Goal: Task Accomplishment & Management: Manage account settings

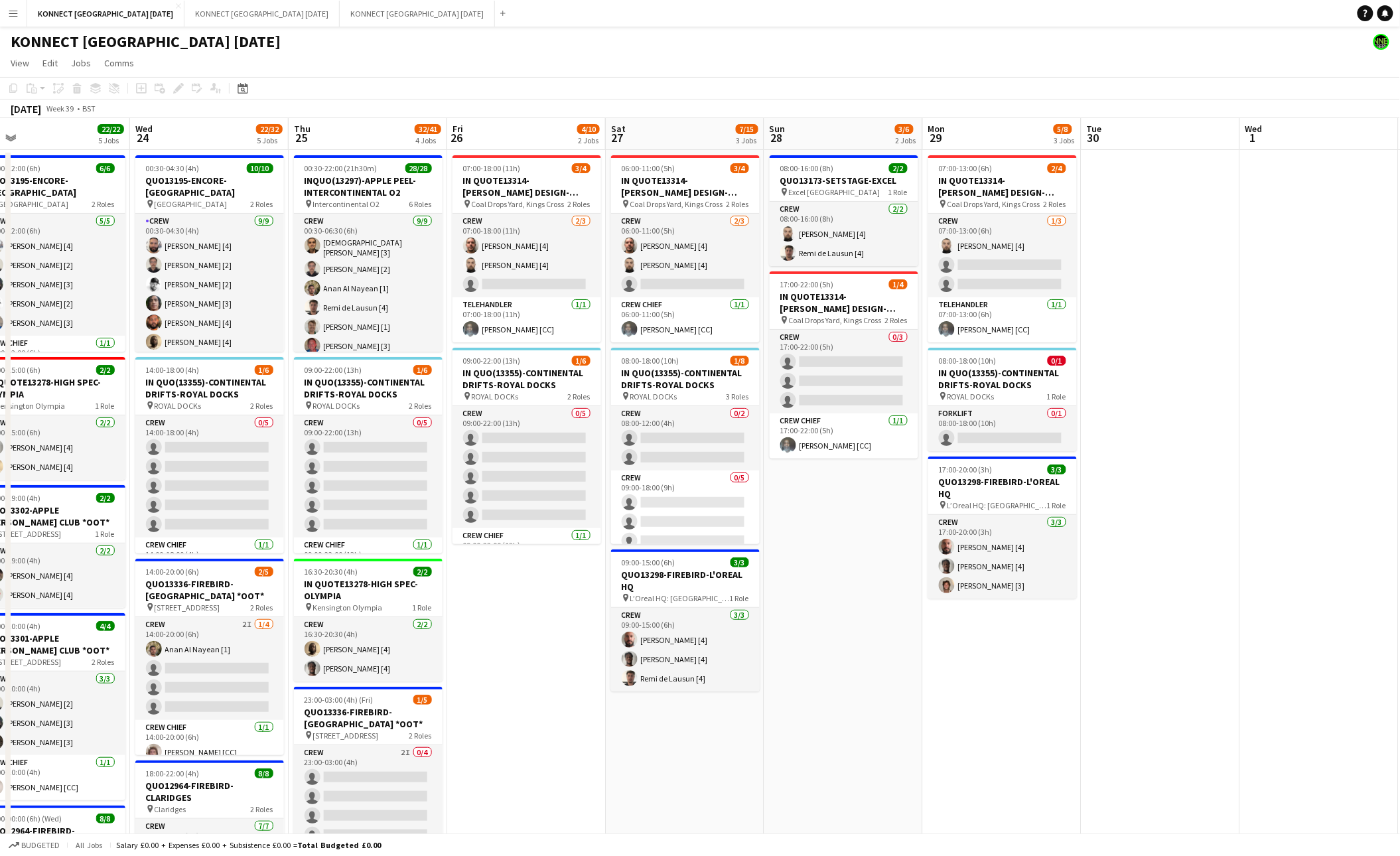
scroll to position [0, 335]
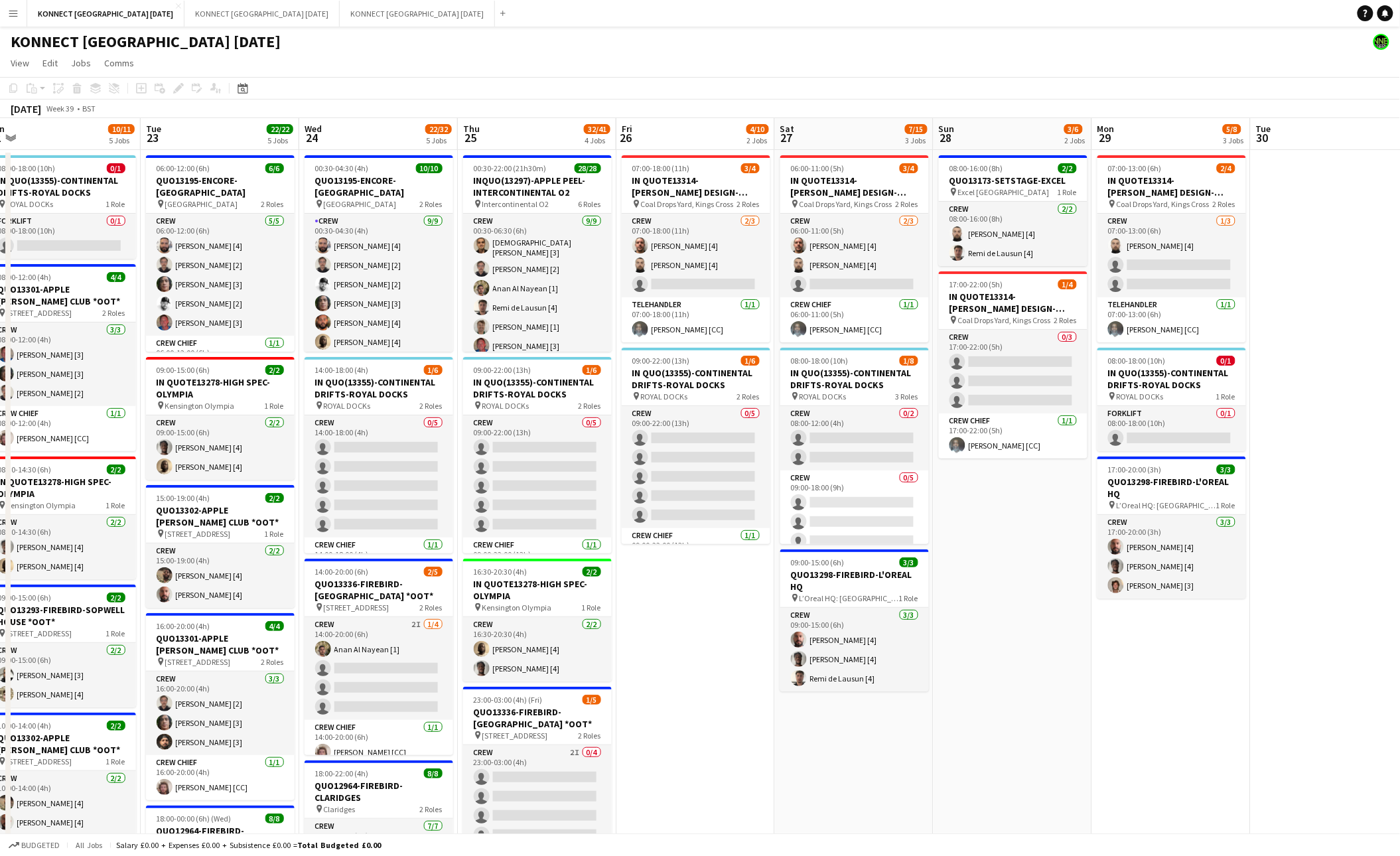
click at [708, 606] on app-date-cell "07:00-18:00 (11h) 3/4 IN QUOTE13314-[PERSON_NAME] DESIGN-KINGS CROSS pin Coal D…" at bounding box center [695, 820] width 159 height 1340
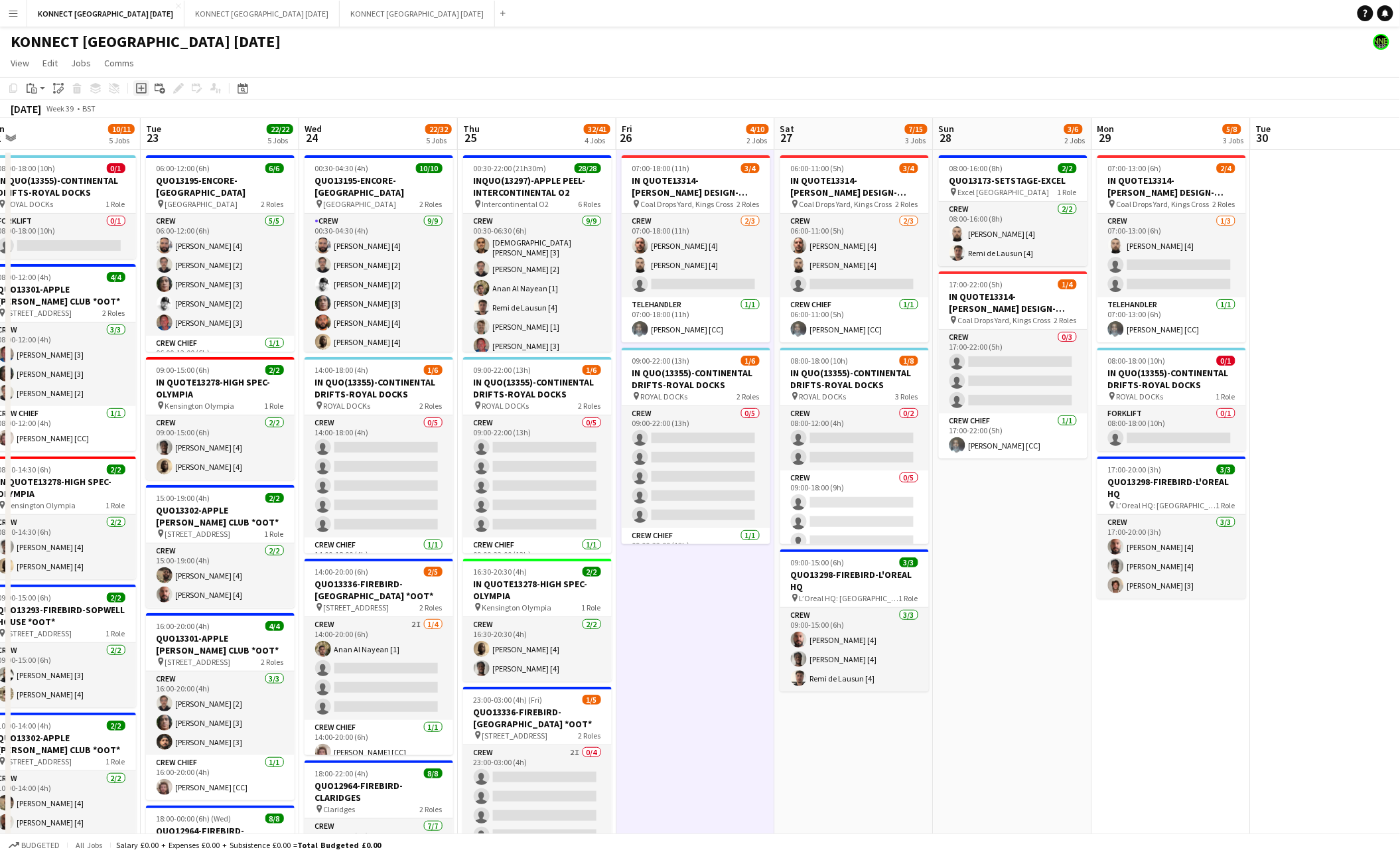
click at [141, 85] on icon "Add job" at bounding box center [141, 88] width 10 height 10
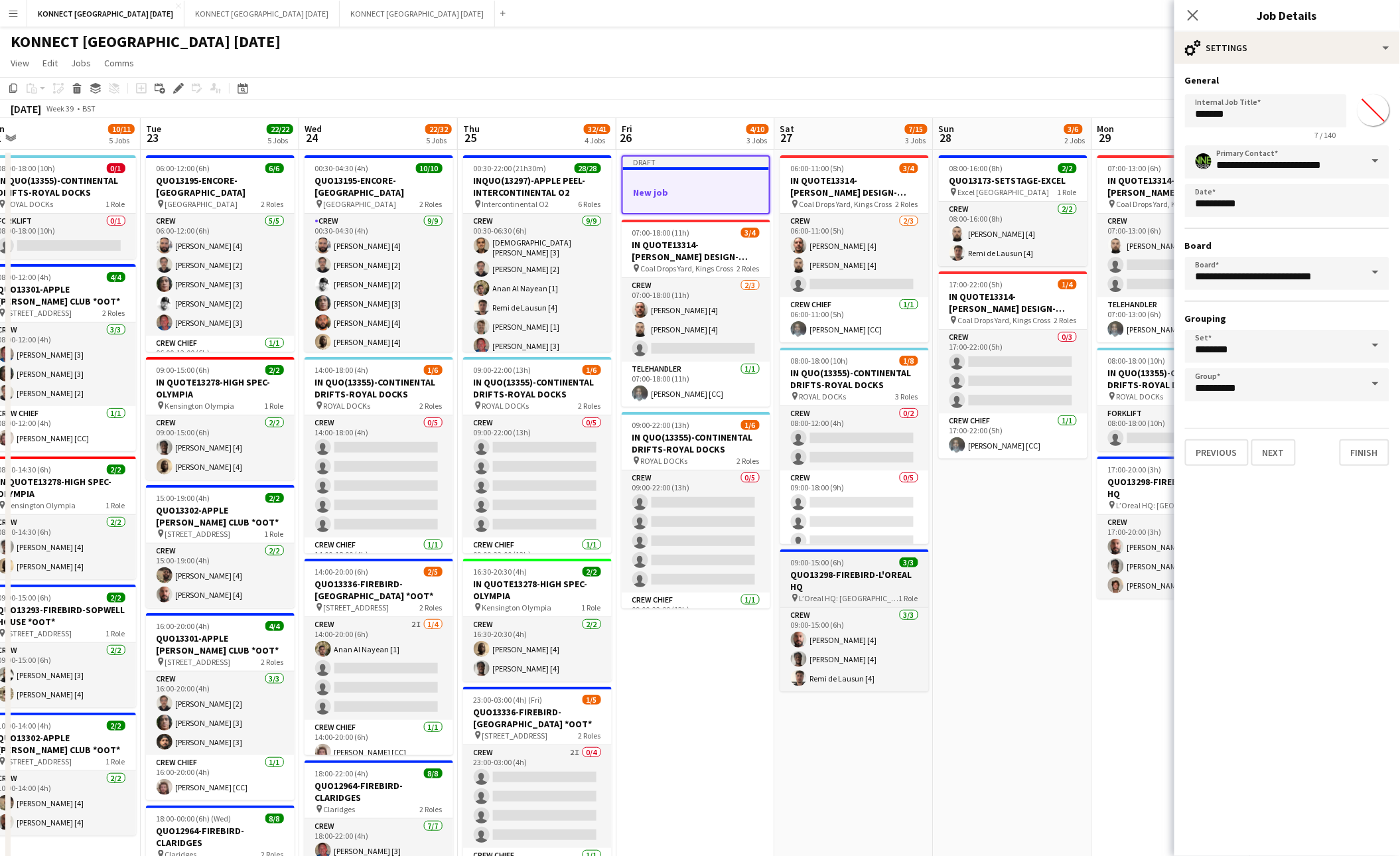
scroll to position [0, 468]
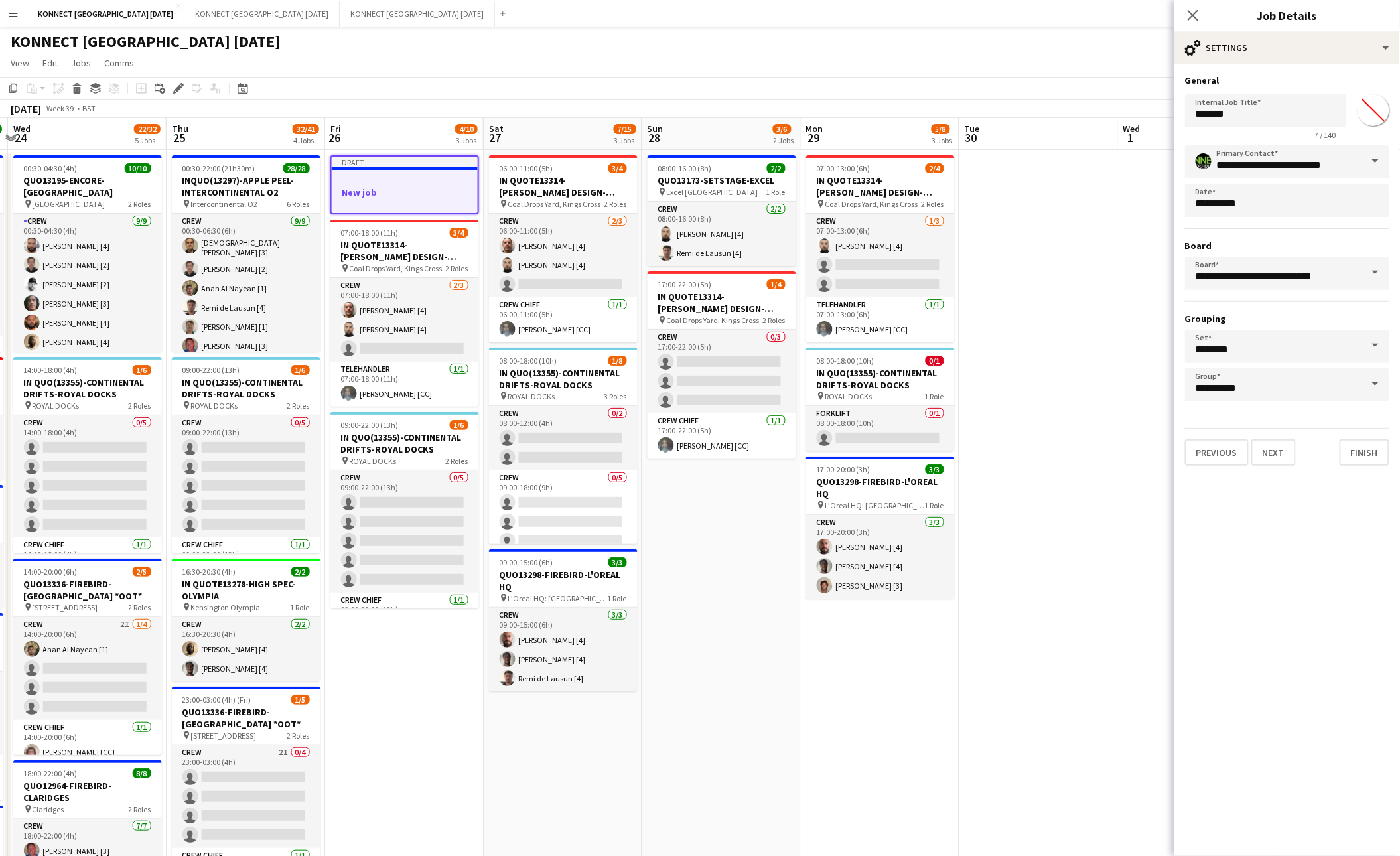
click at [401, 190] on h3 "New job" at bounding box center [404, 192] width 146 height 12
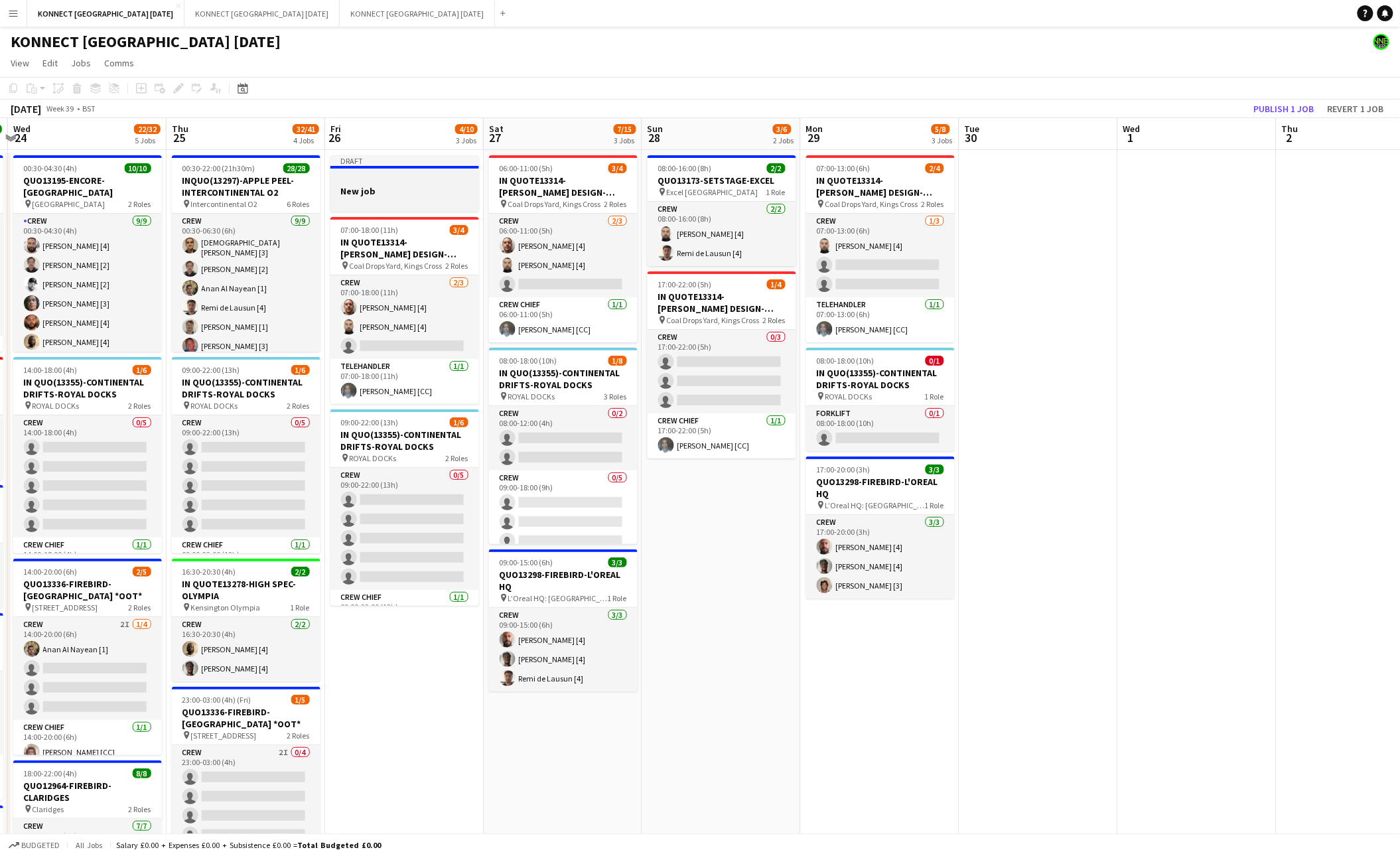
click at [380, 181] on div at bounding box center [404, 178] width 148 height 10
click at [69, 90] on div "Delete" at bounding box center [77, 88] width 16 height 16
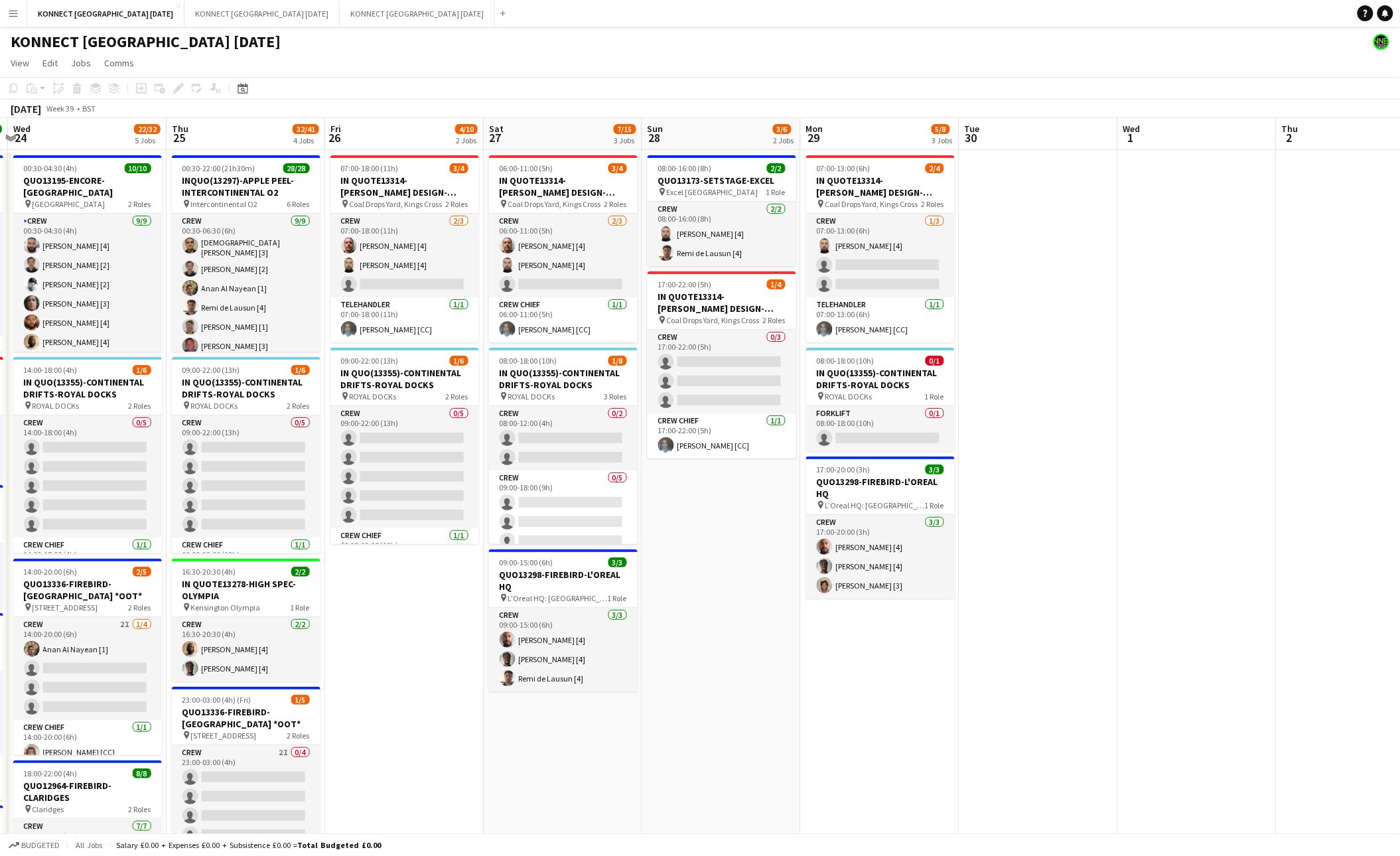
click at [550, 754] on app-date-cell "06:00-11:00 (5h) 3/4 IN QUOTE13314-[PERSON_NAME] DESIGN-KINGS CROSS pin Coal Dr…" at bounding box center [563, 820] width 159 height 1340
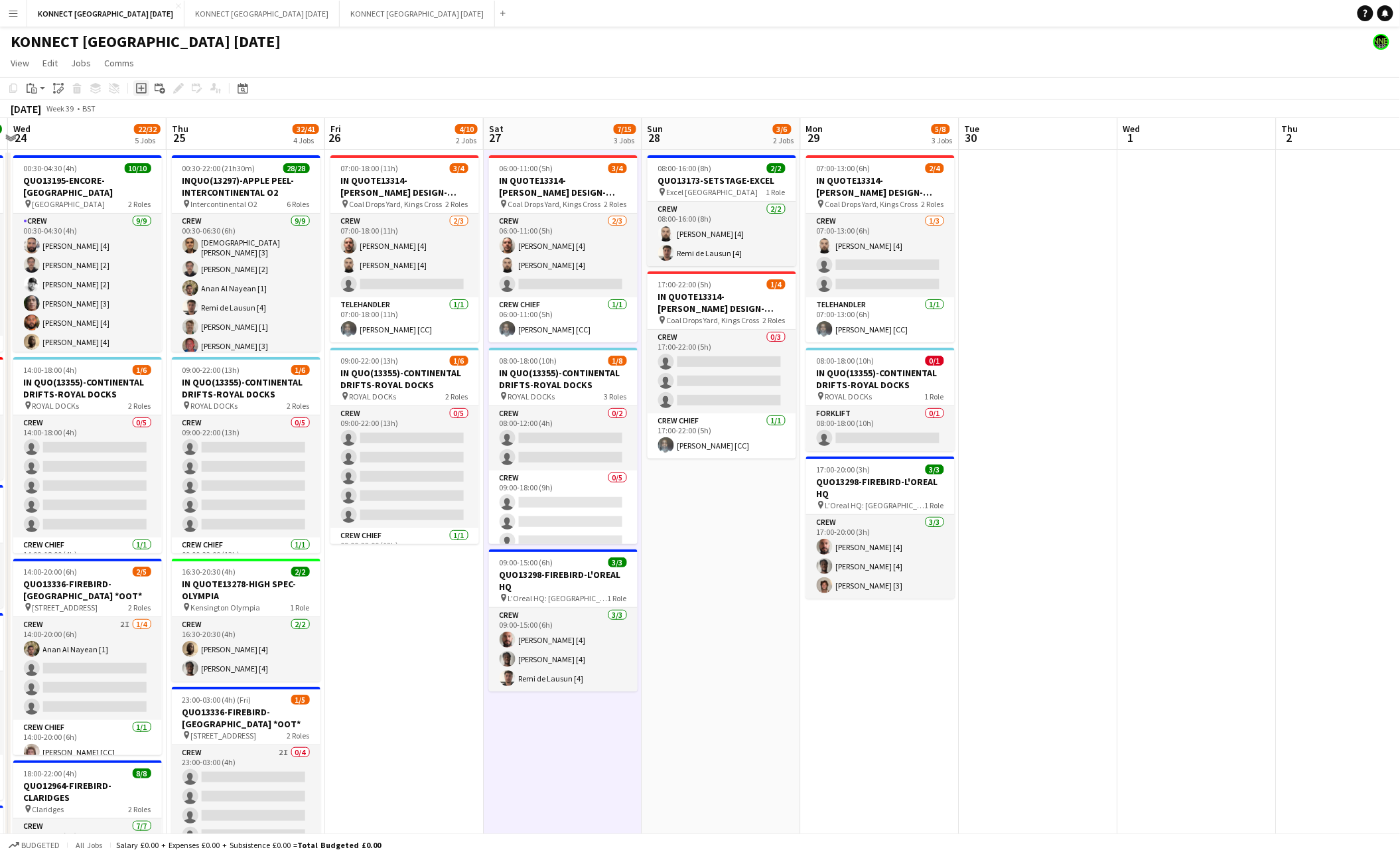
click at [144, 90] on icon "Add job" at bounding box center [141, 88] width 10 height 10
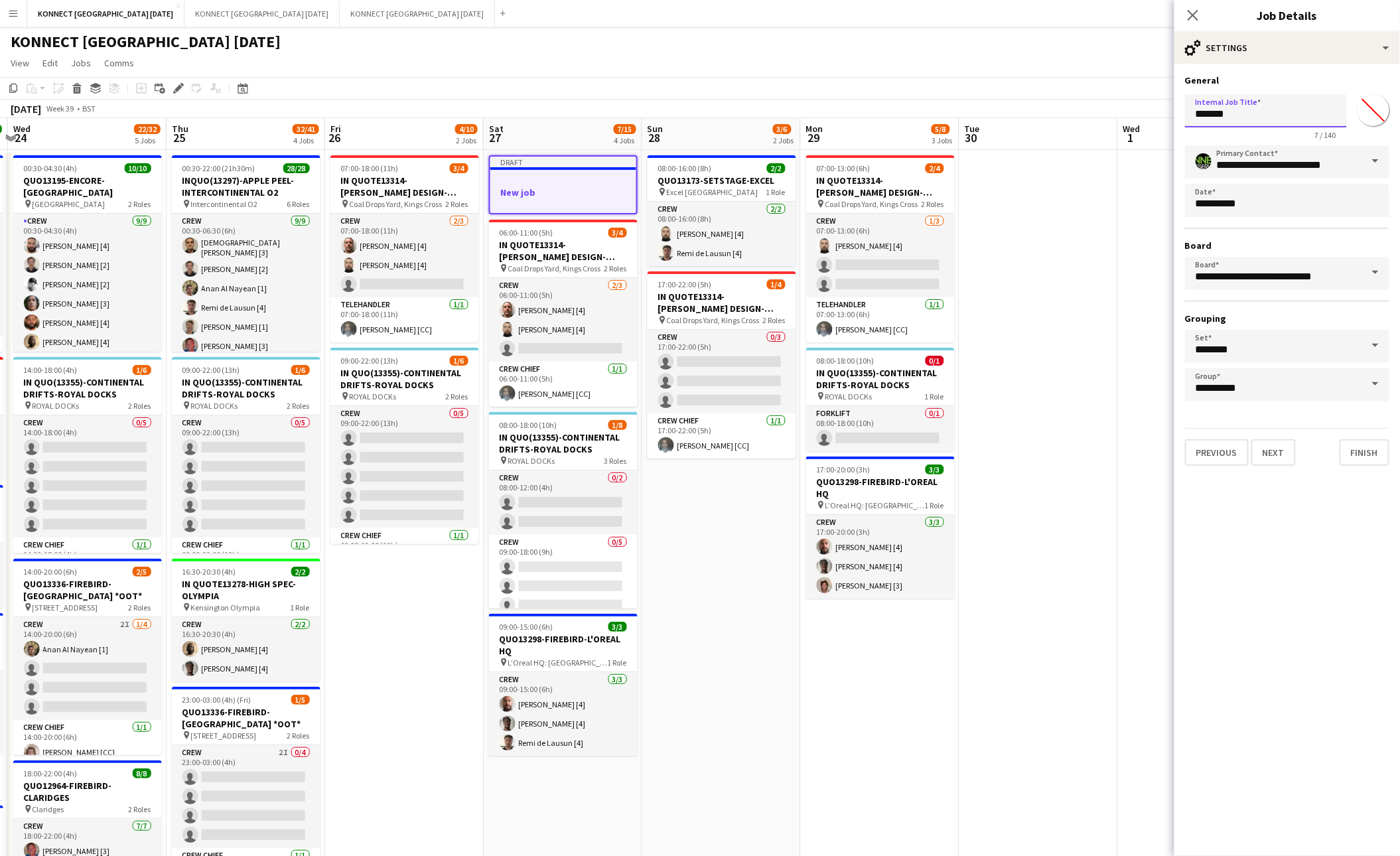
click at [1245, 119] on input "*******" at bounding box center [1266, 111] width 162 height 33
type input "*******"
click at [1378, 111] on input "*******" at bounding box center [1373, 110] width 48 height 48
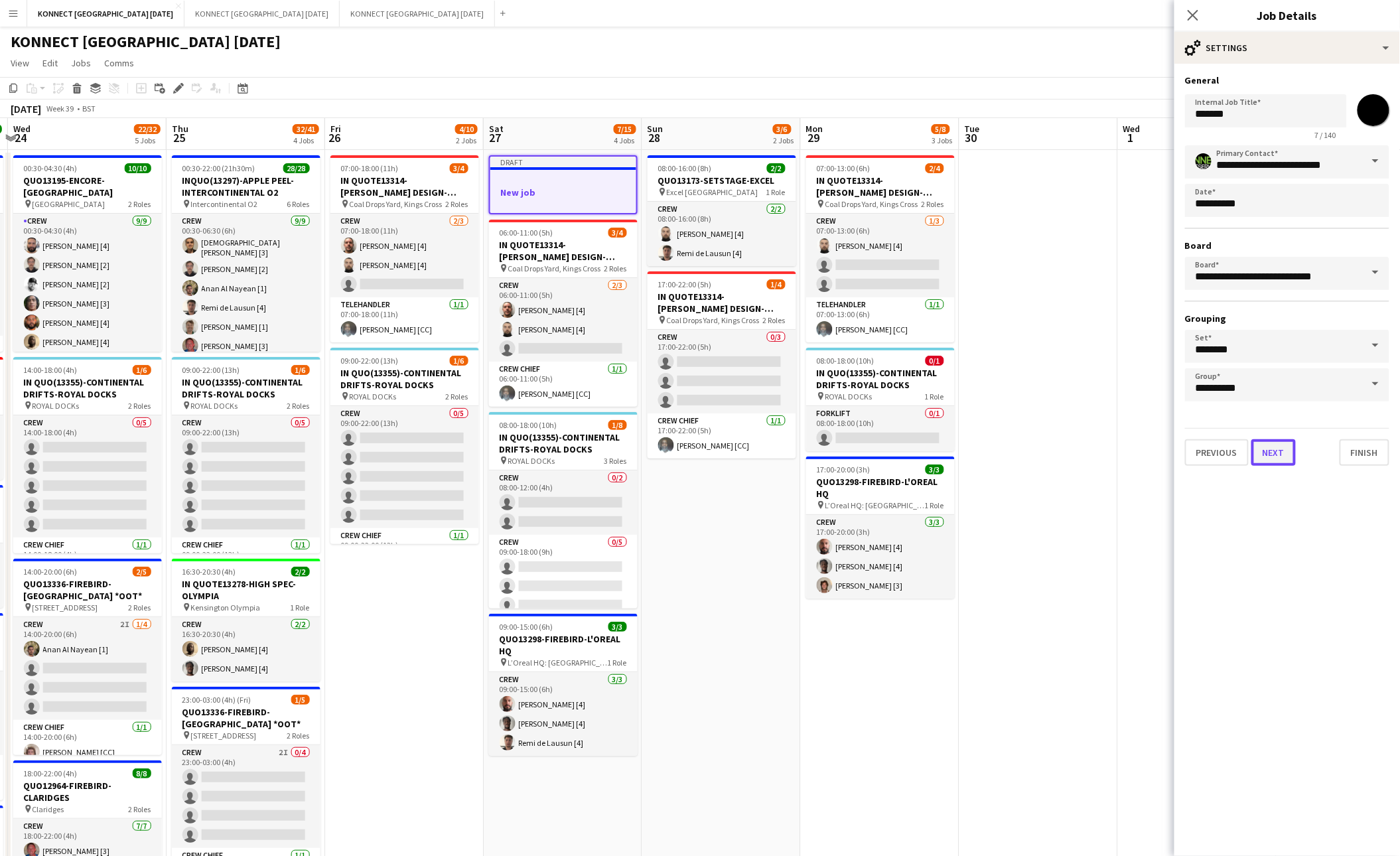
click at [1267, 460] on button "Next" at bounding box center [1273, 452] width 45 height 26
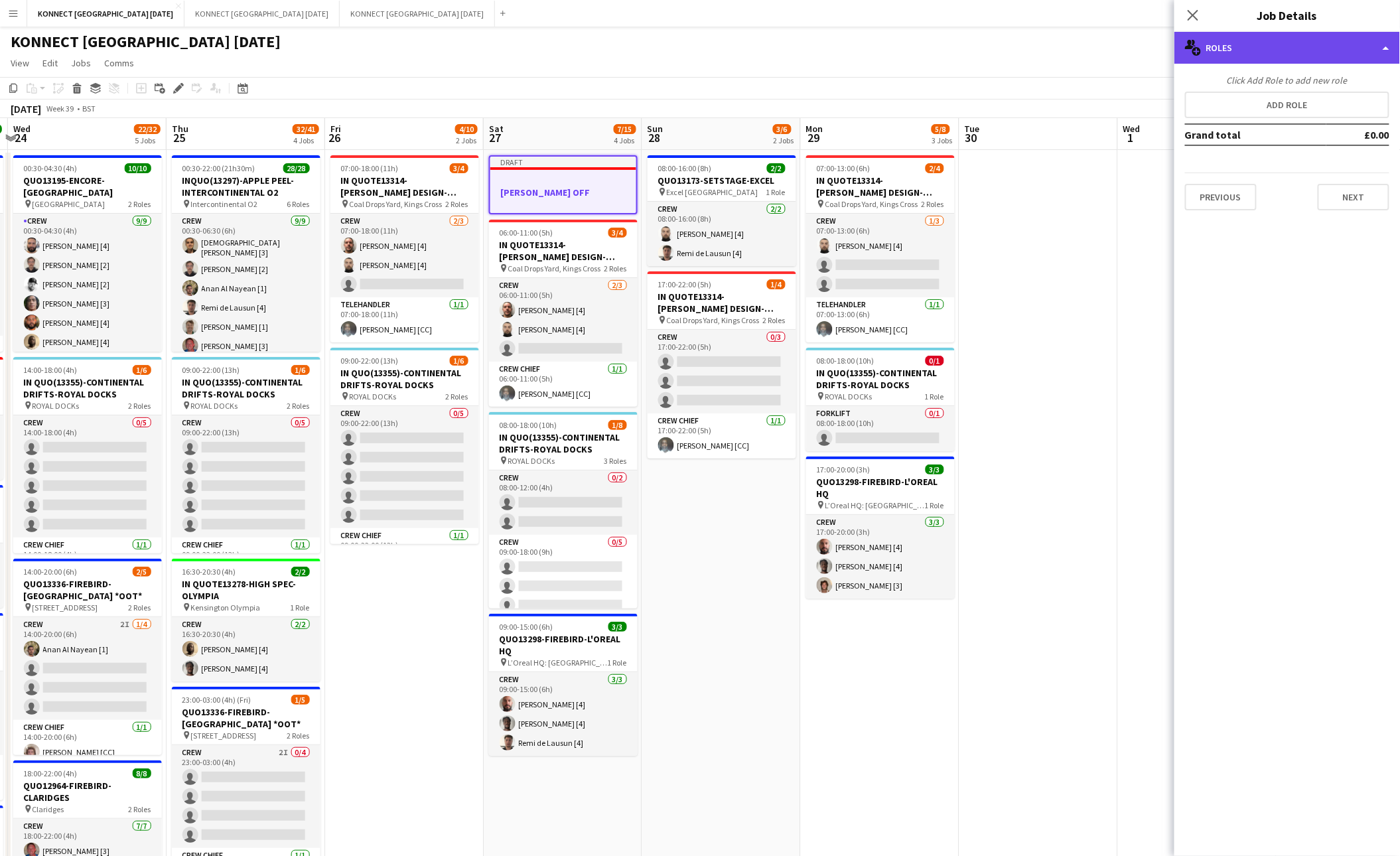
click at [1258, 39] on div "multiple-users-add Roles" at bounding box center [1287, 48] width 226 height 32
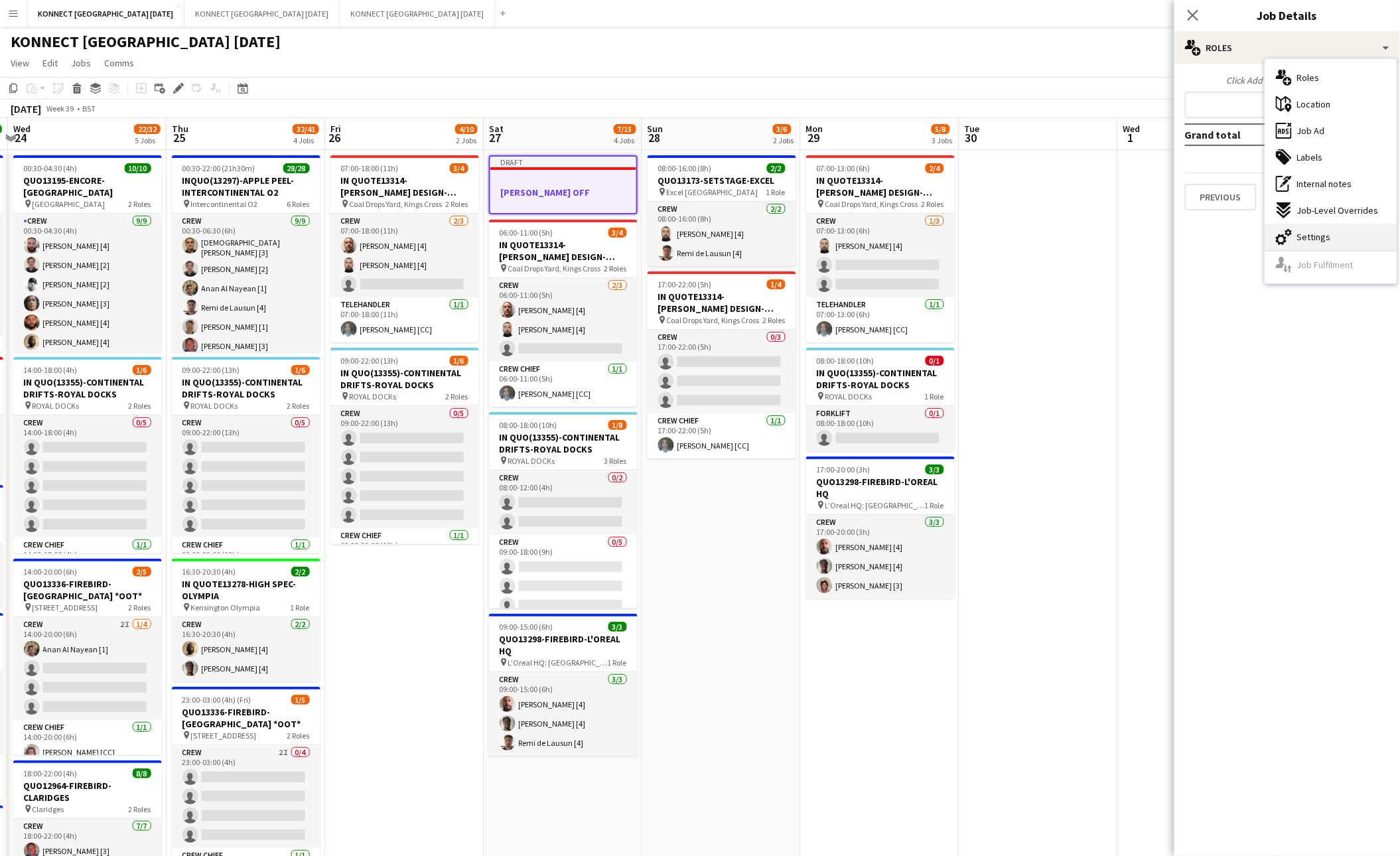
click at [1314, 228] on div "cog-double-3 Settings" at bounding box center [1330, 237] width 131 height 26
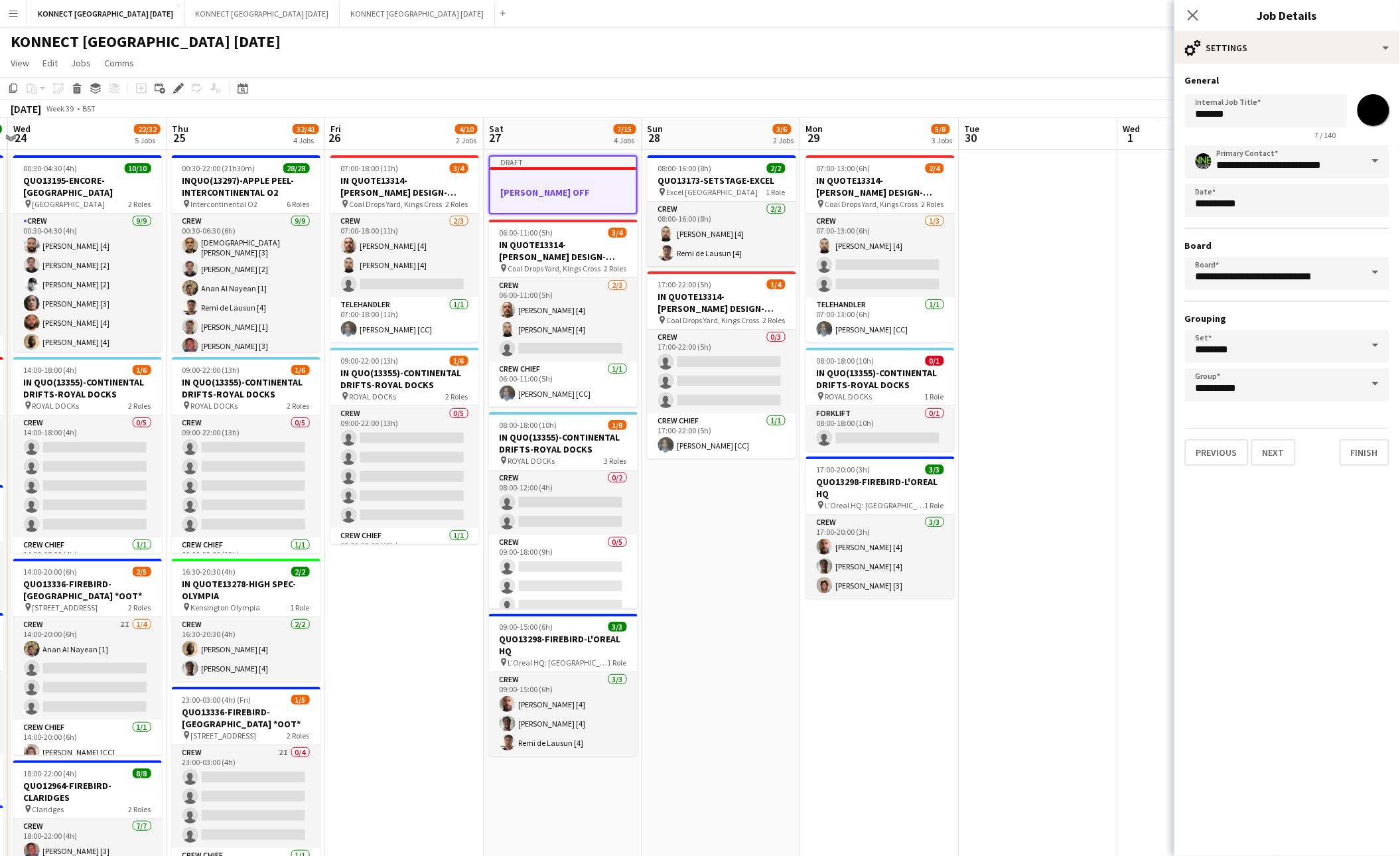
click at [1374, 117] on input "*******" at bounding box center [1373, 110] width 48 height 48
type input "*******"
click at [1286, 457] on button "Next" at bounding box center [1273, 452] width 45 height 26
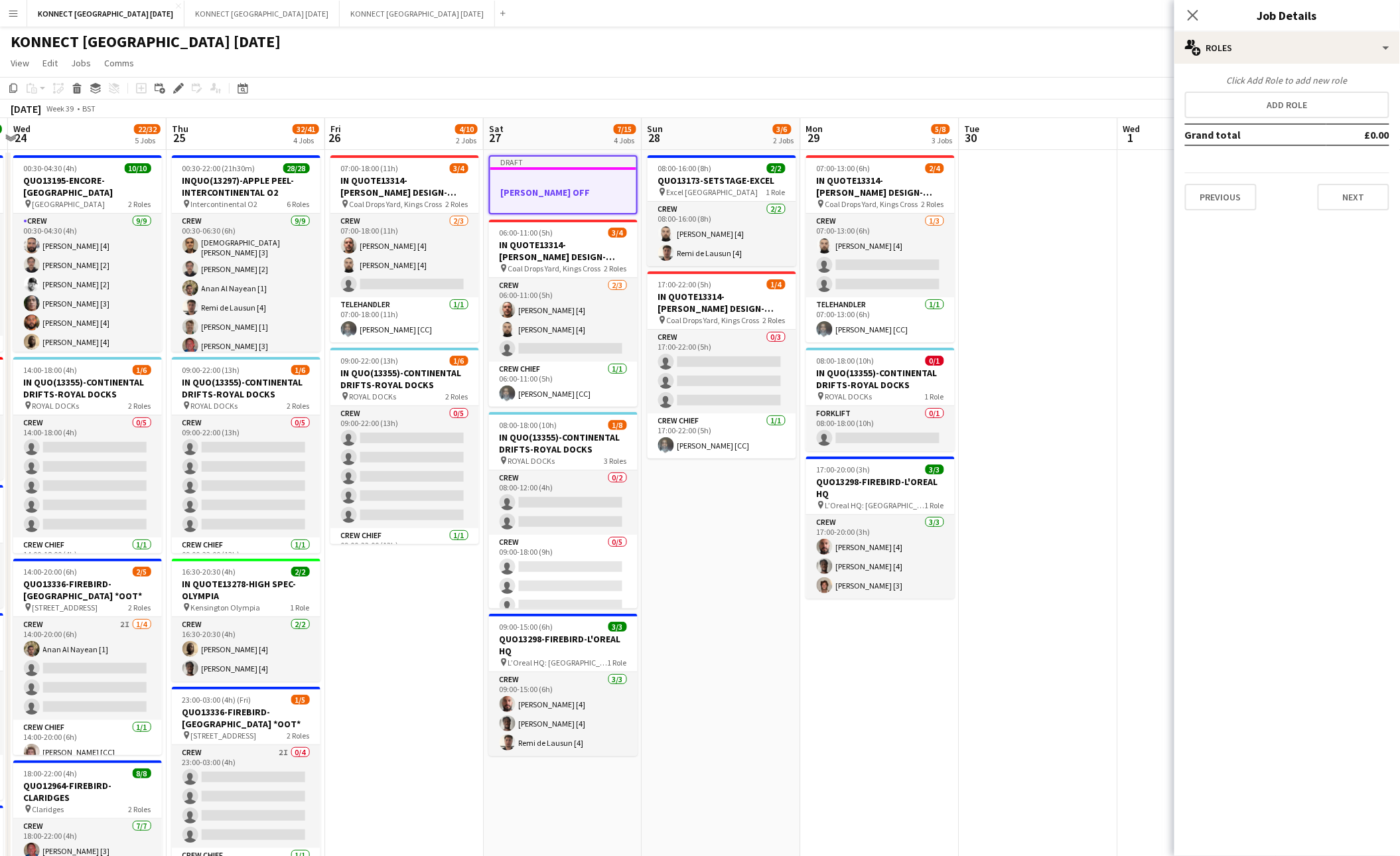
click at [1107, 356] on app-date-cell at bounding box center [1039, 820] width 159 height 1340
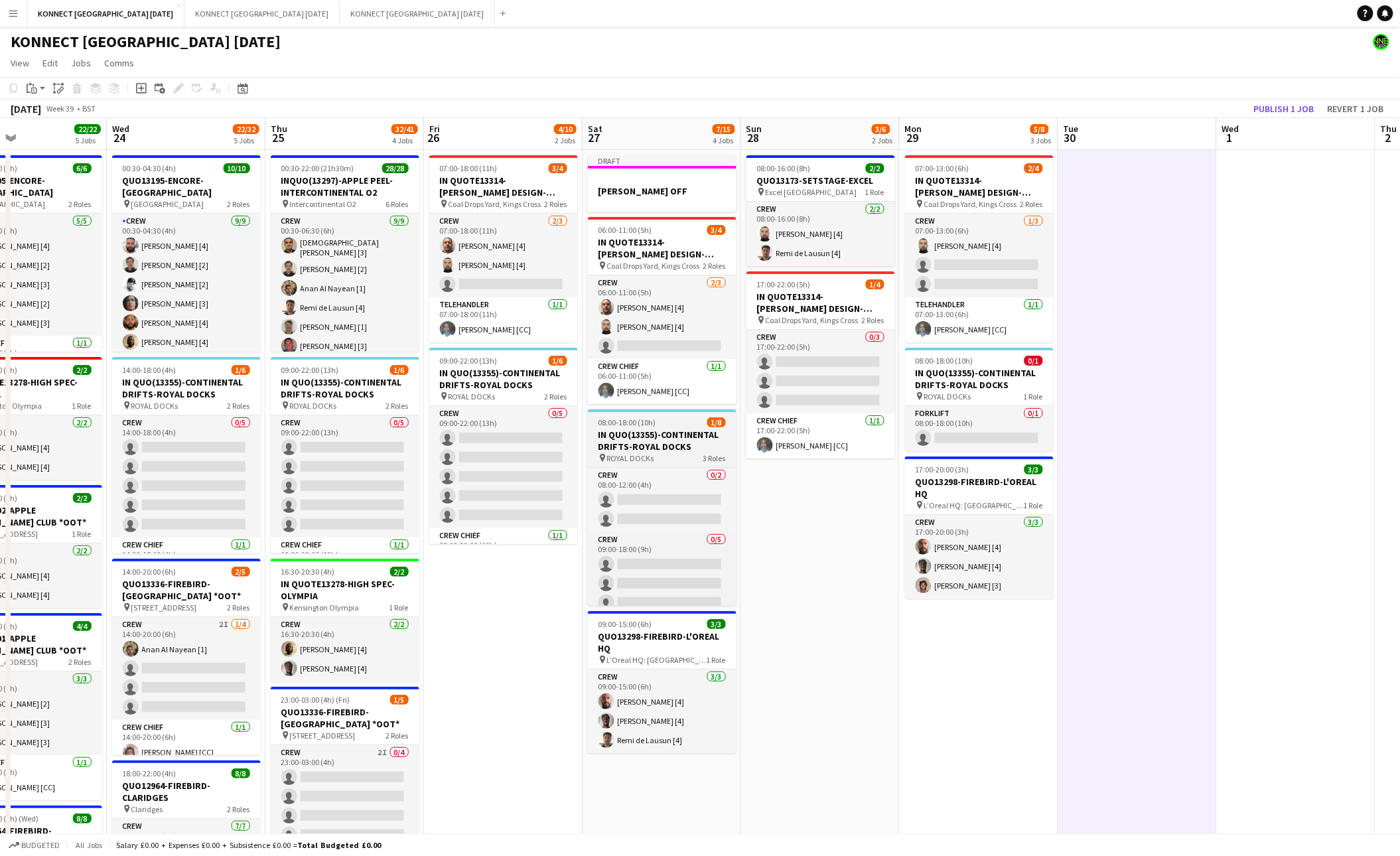
scroll to position [0, 340]
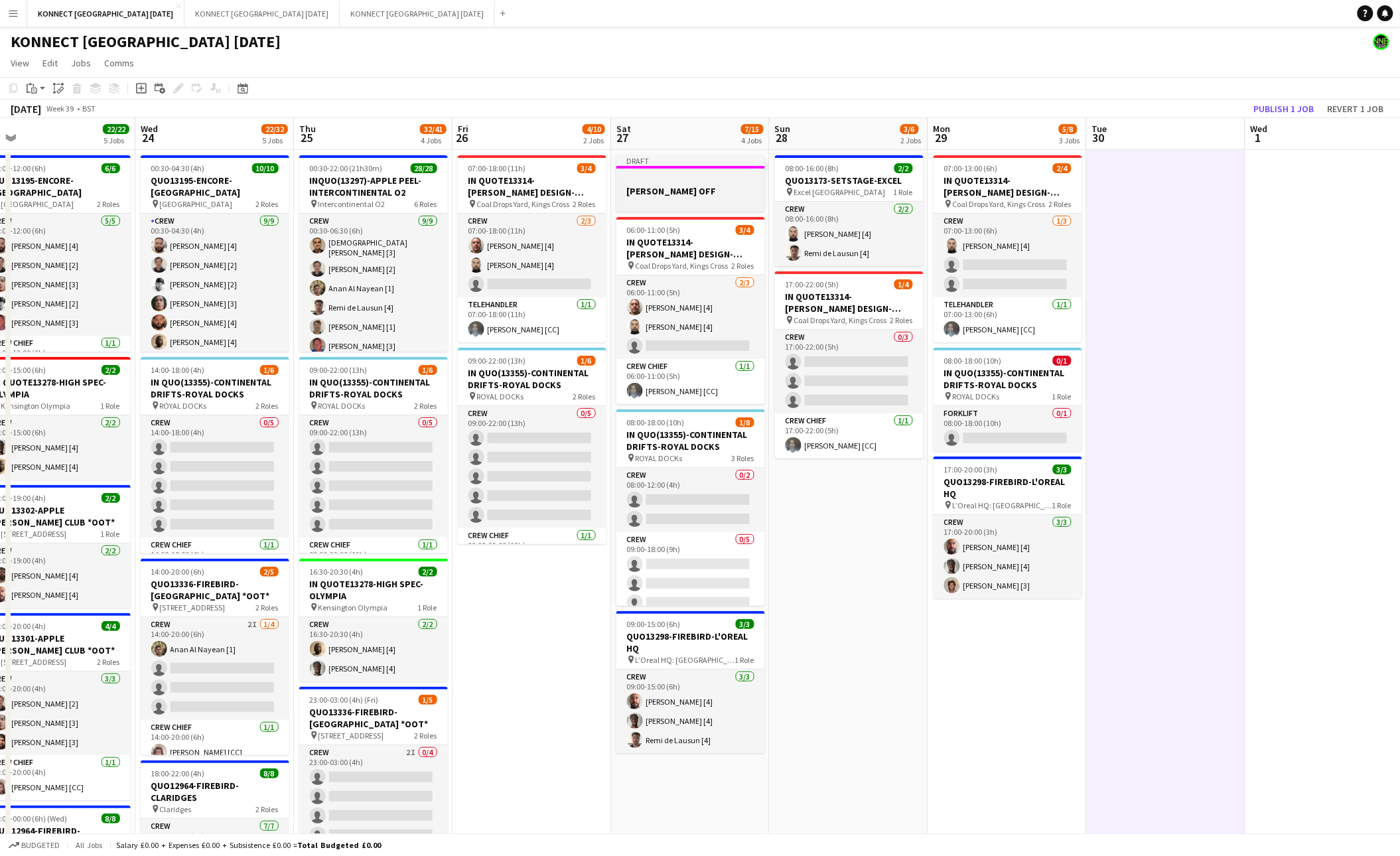
click at [689, 162] on div "Draft" at bounding box center [690, 160] width 148 height 10
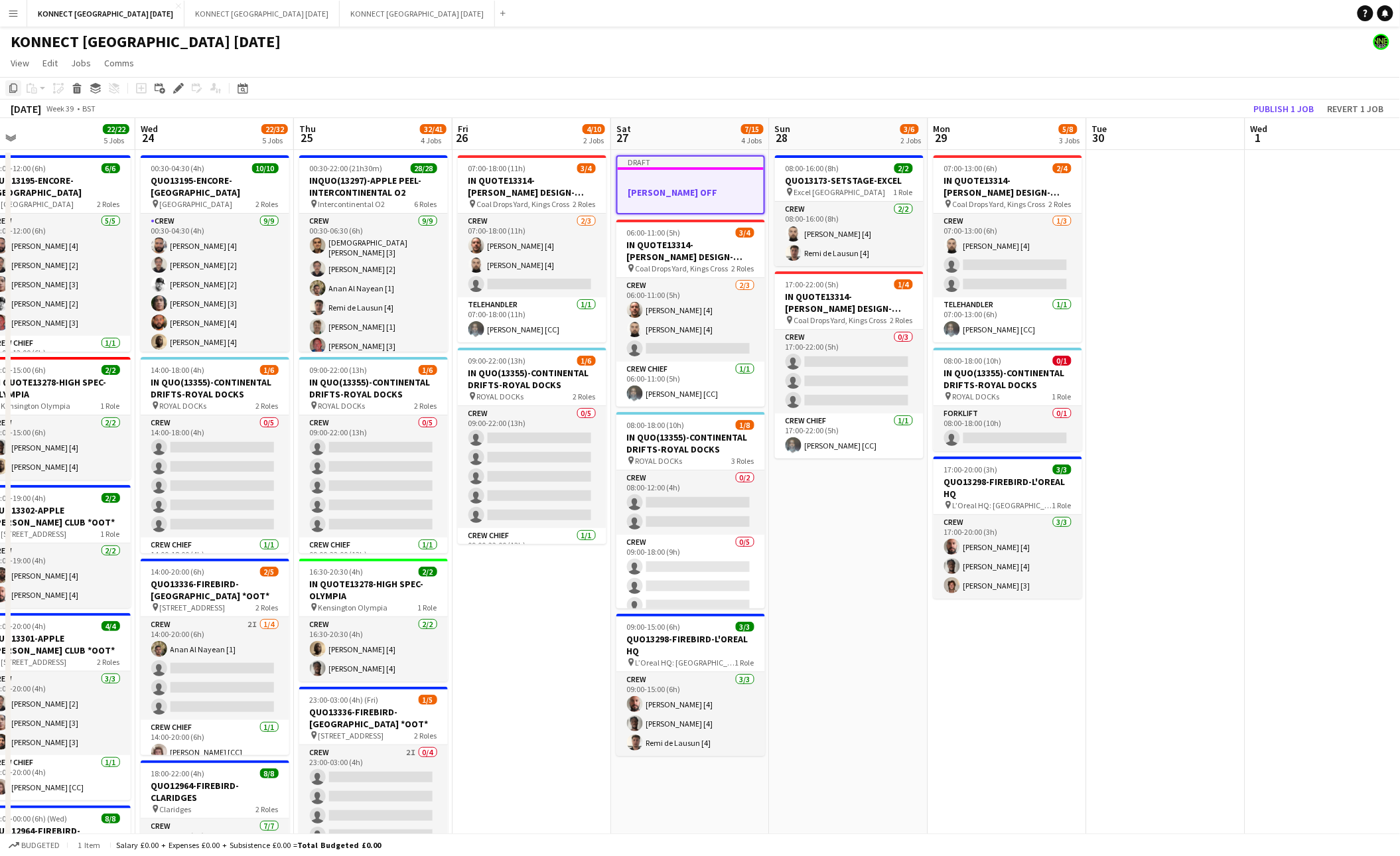
click at [15, 91] on icon at bounding box center [13, 88] width 8 height 9
click at [509, 651] on app-date-cell "07:00-18:00 (11h) 3/4 IN QUOTE13314-[PERSON_NAME] DESIGN-KINGS CROSS pin Coal D…" at bounding box center [532, 820] width 159 height 1340
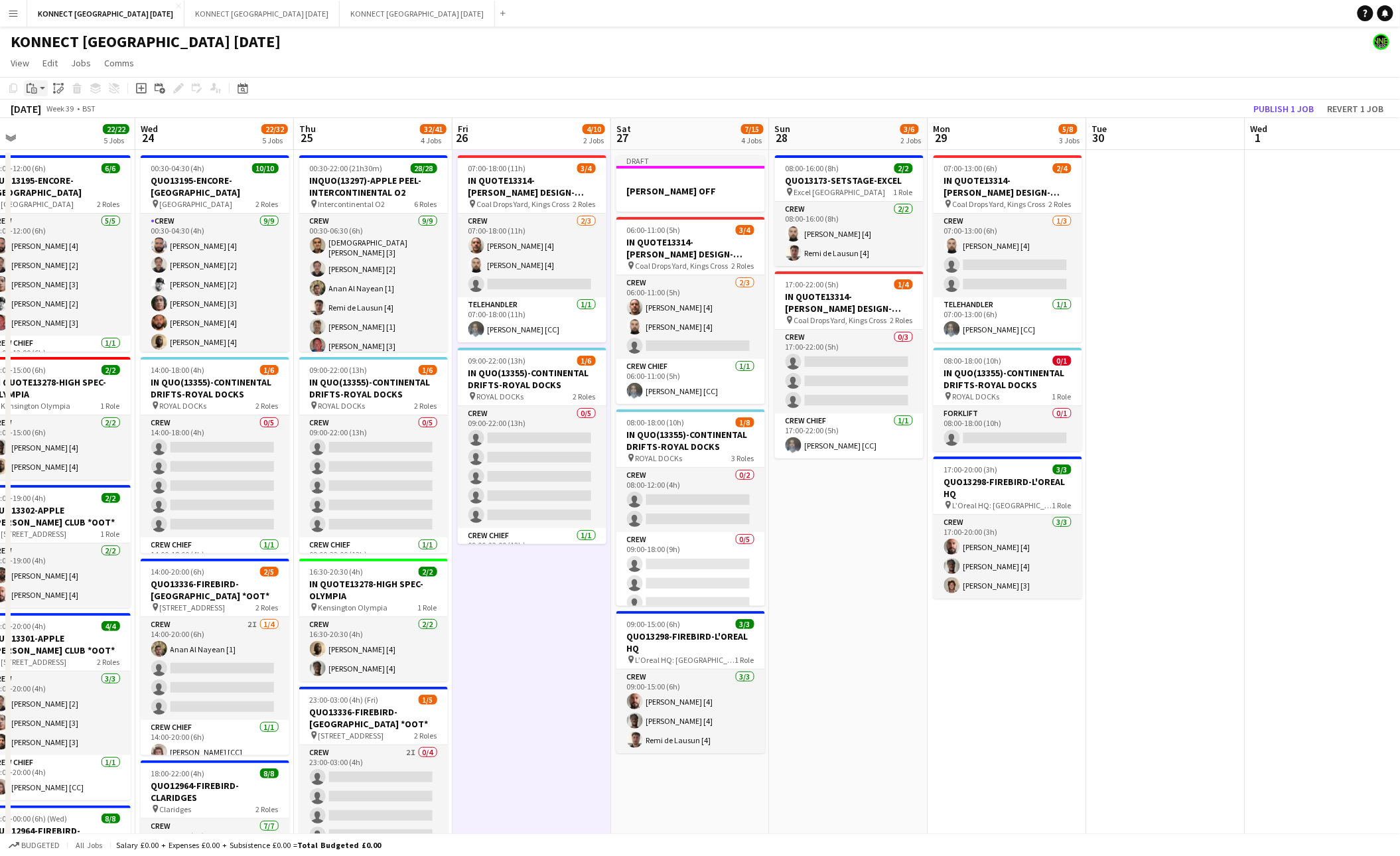
click at [27, 93] on icon "Paste" at bounding box center [31, 88] width 10 height 10
click at [33, 108] on div "Paste Command V Paste with crew Command Shift V" at bounding box center [87, 125] width 126 height 56
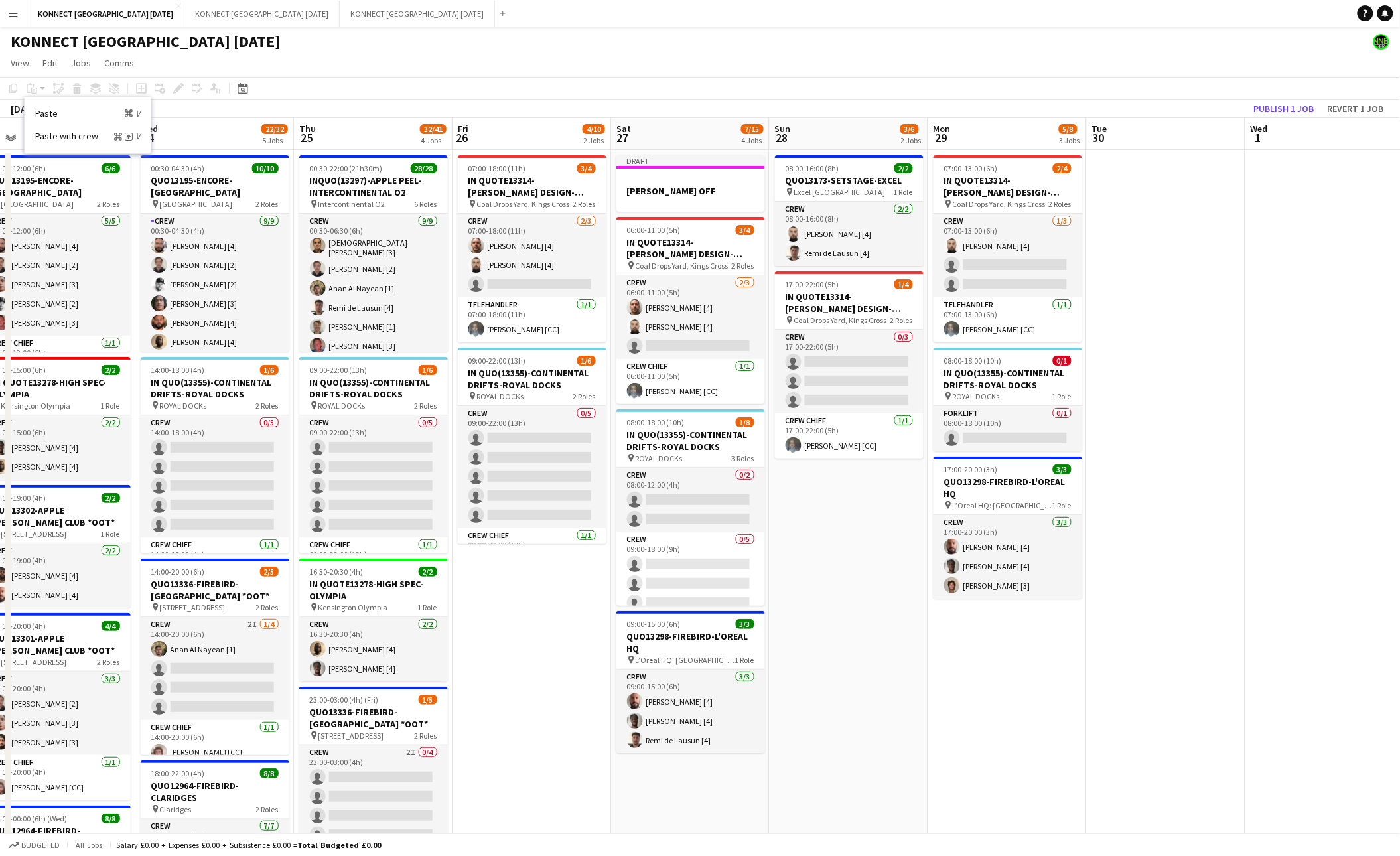
click at [34, 110] on div "Paste Command V Paste with crew Command Shift V" at bounding box center [87, 125] width 126 height 56
click at [40, 110] on link "Paste Command V" at bounding box center [87, 113] width 105 height 12
click at [516, 622] on app-date-cell "07:00-18:00 (11h) 3/4 IN QUOTE13314-[PERSON_NAME] DESIGN-KINGS CROSS pin Coal D…" at bounding box center [532, 820] width 159 height 1340
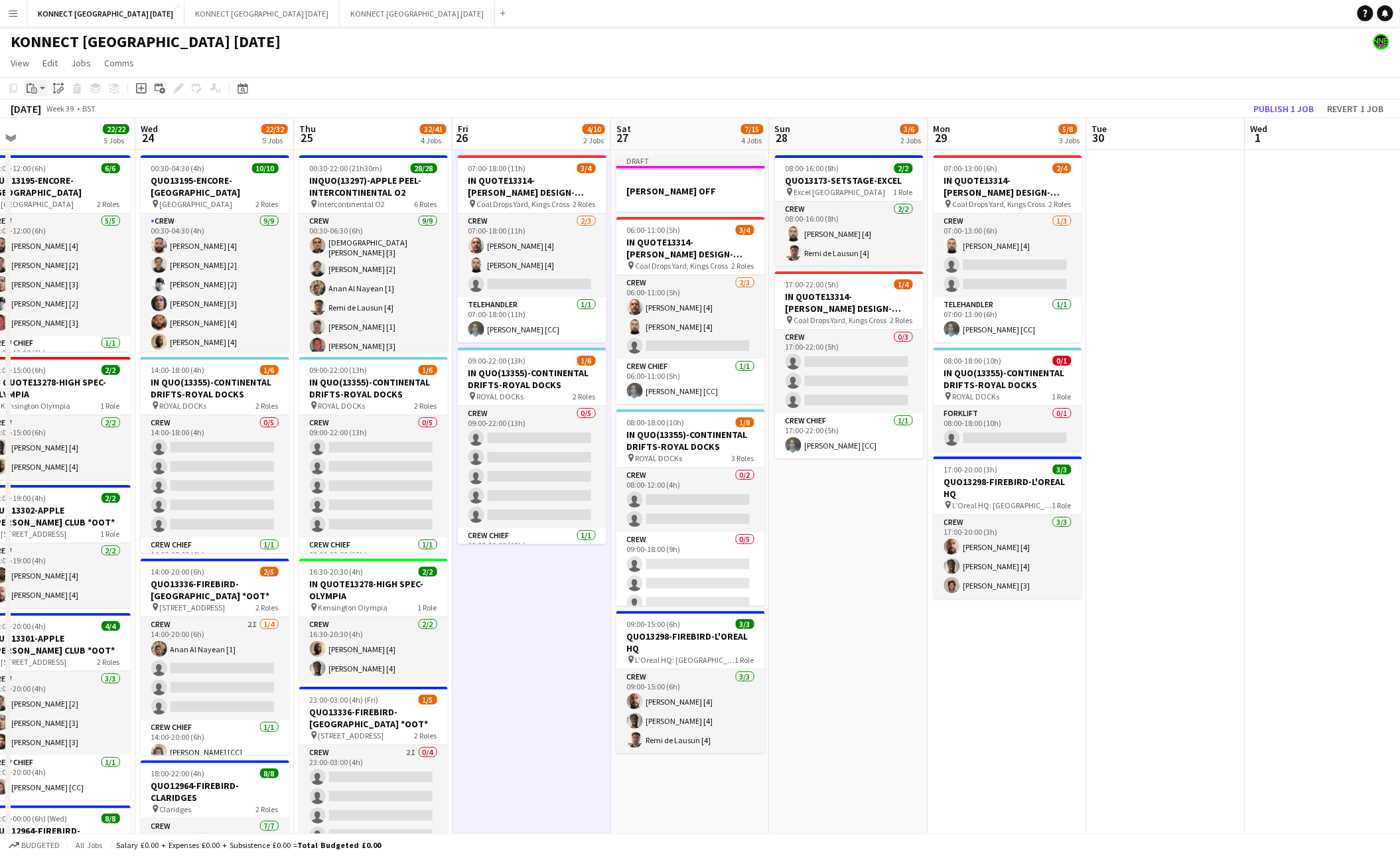
click at [40, 90] on app-action-btn "Paste" at bounding box center [36, 88] width 24 height 16
click at [48, 117] on link "Paste Command V" at bounding box center [87, 113] width 105 height 12
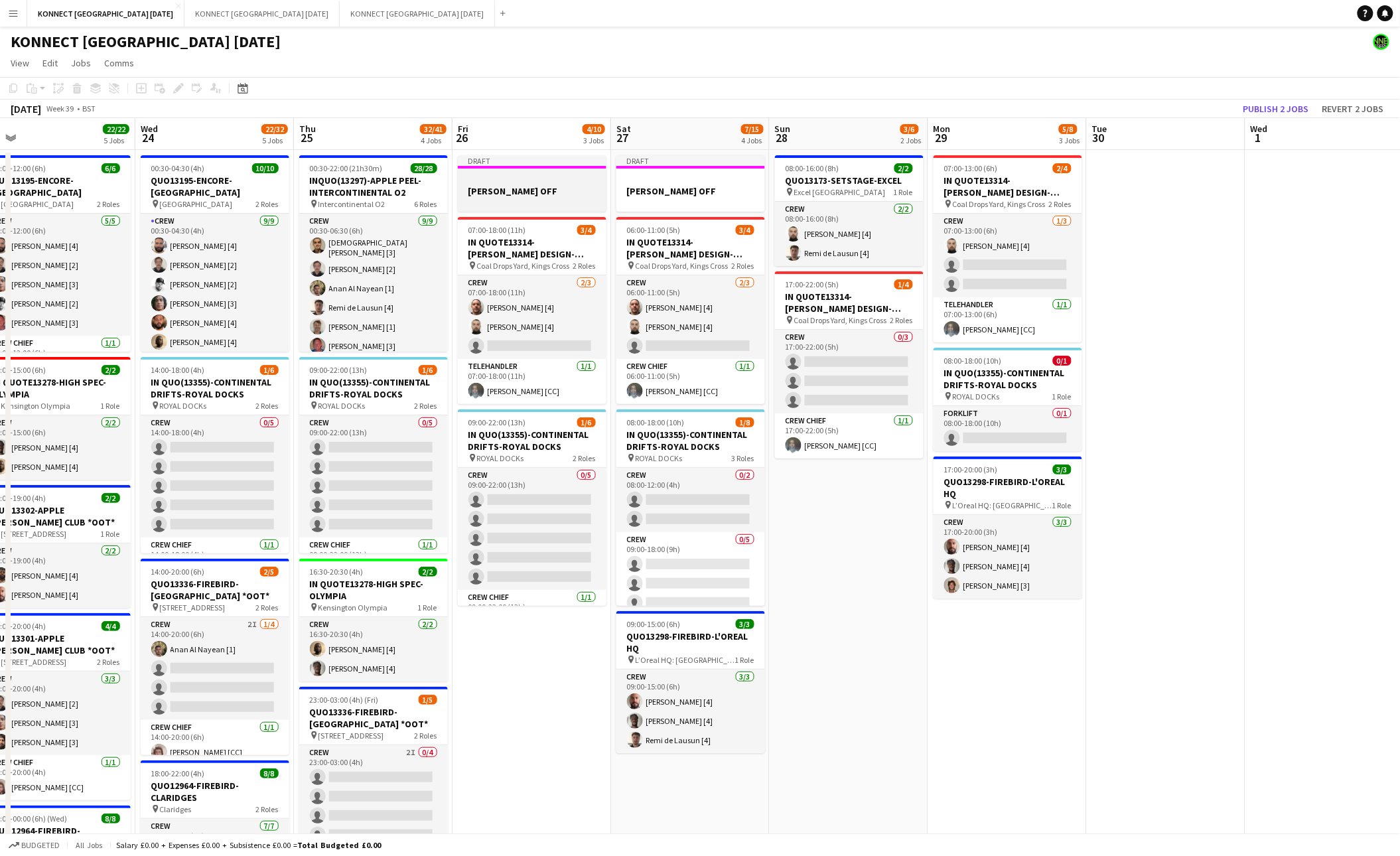
click at [490, 181] on div at bounding box center [532, 178] width 148 height 10
click at [181, 84] on icon at bounding box center [182, 84] width 3 height 3
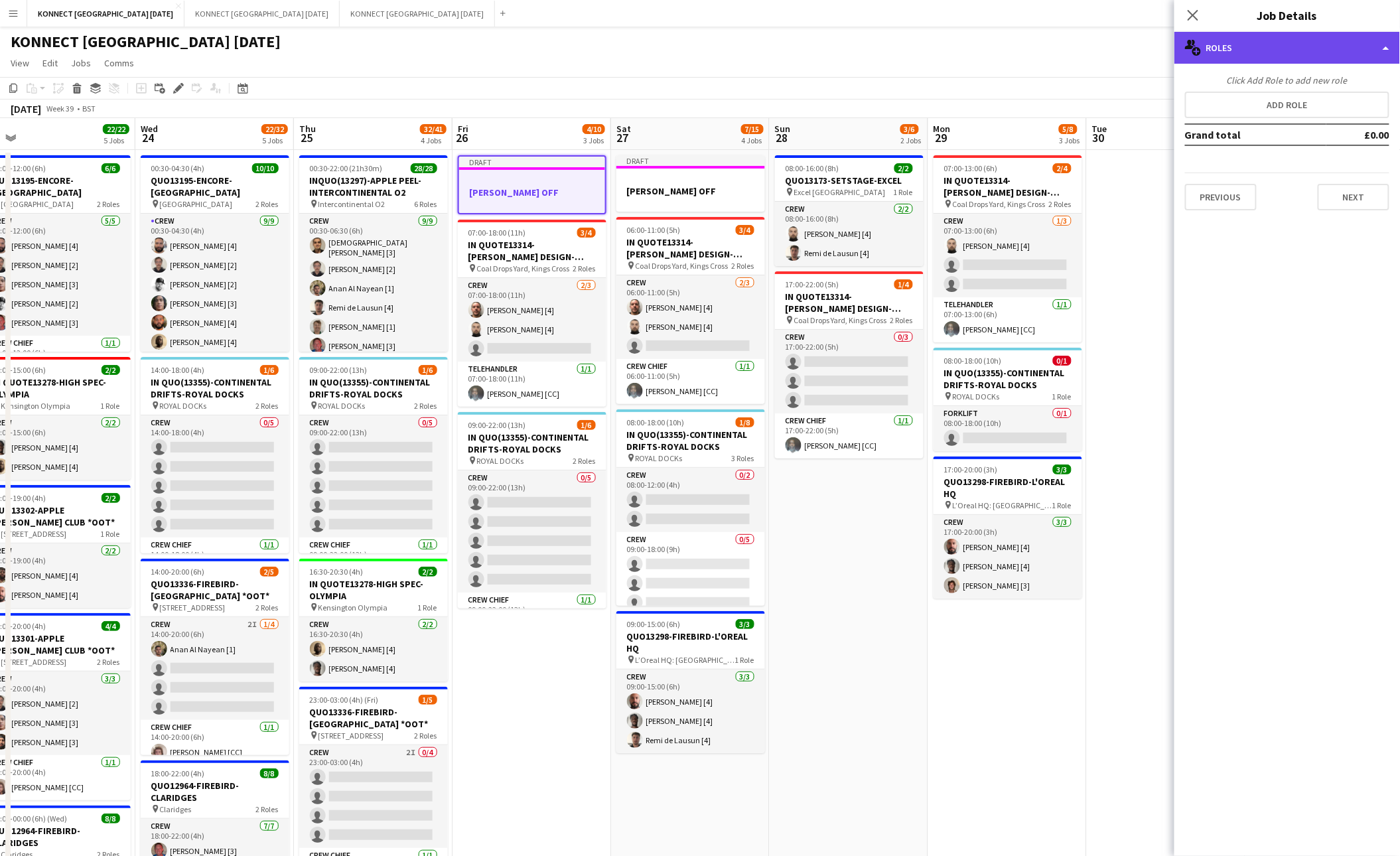
click at [1261, 56] on div "multiple-users-add Roles" at bounding box center [1287, 48] width 226 height 32
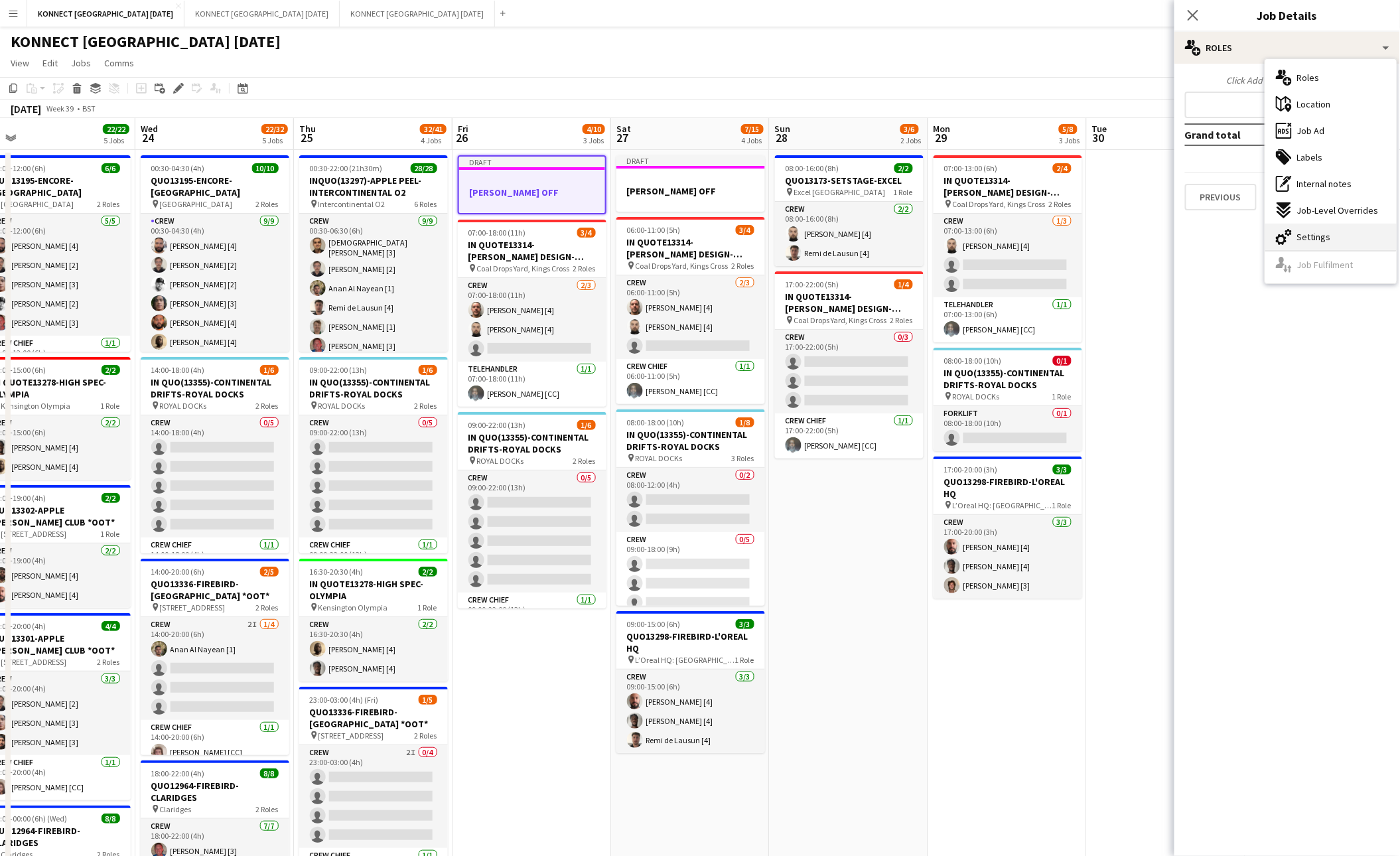
click at [1308, 231] on span "Settings" at bounding box center [1314, 236] width 34 height 12
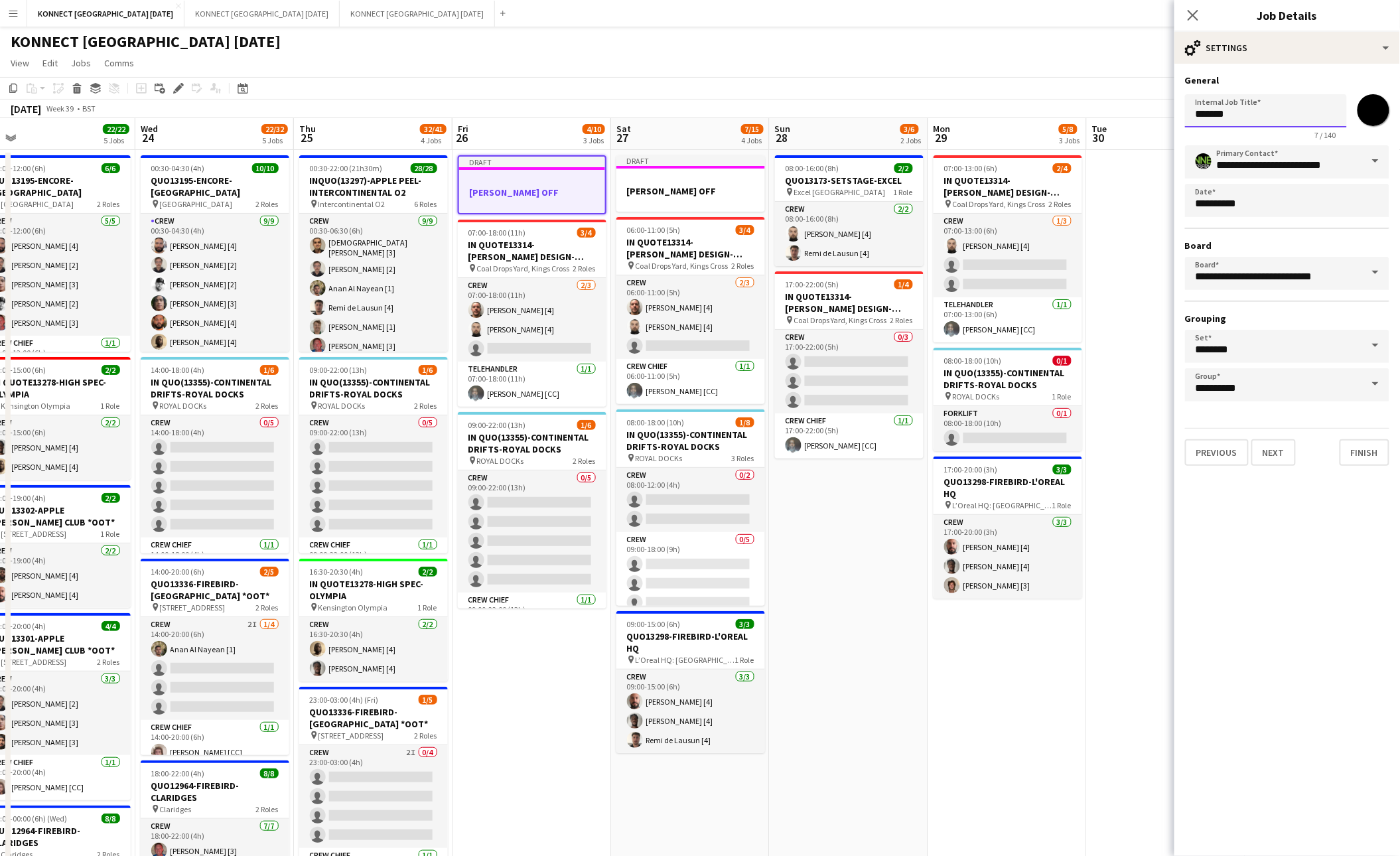
click at [1282, 123] on input "*******" at bounding box center [1266, 111] width 162 height 33
type input "**********"
click at [1270, 450] on button "Next" at bounding box center [1273, 452] width 45 height 26
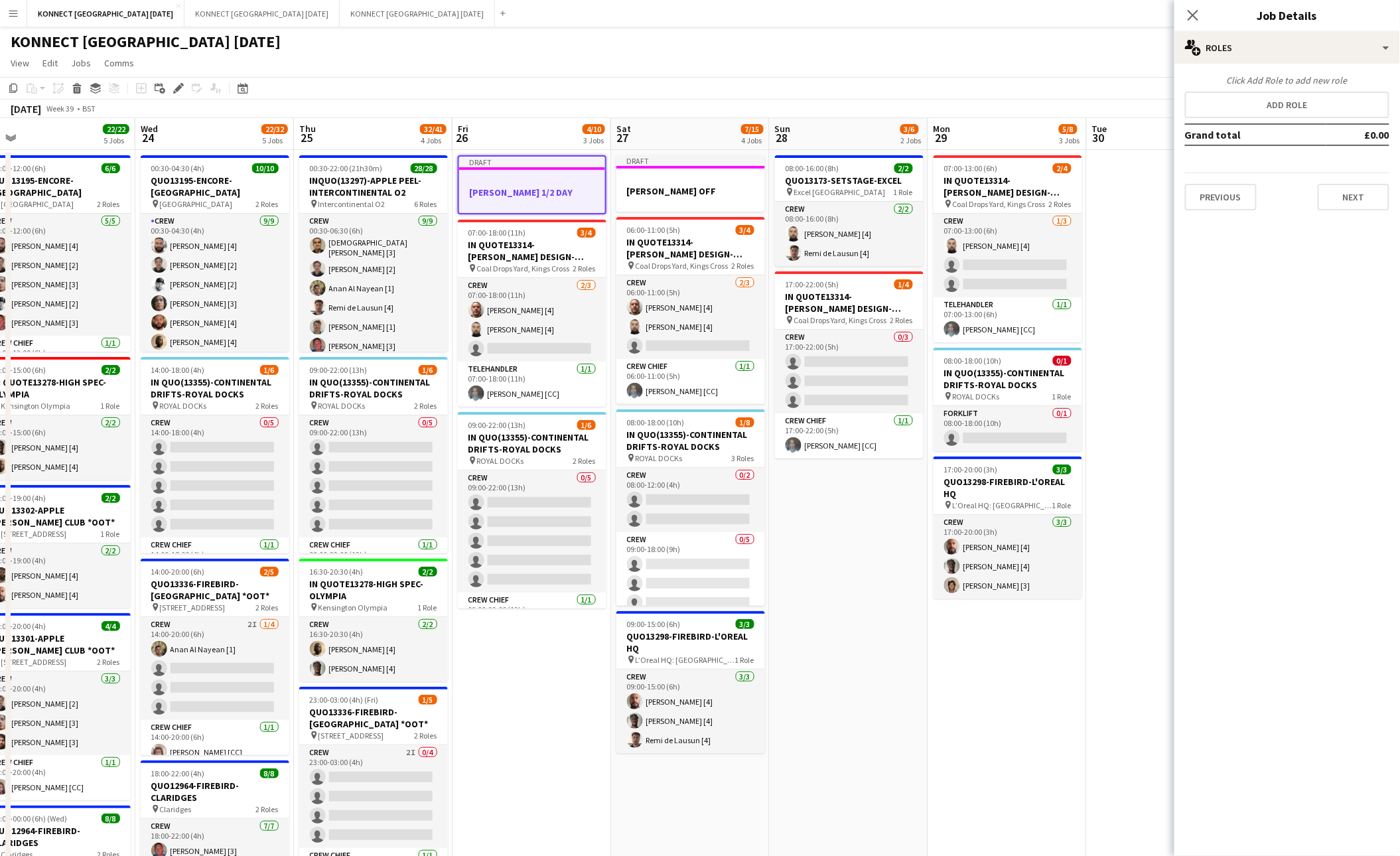
click at [990, 714] on app-date-cell "07:00-13:00 (6h) 2/4 IN QUOTE13314-[PERSON_NAME] DESIGN-KINGS CROSS pin Coal Dr…" at bounding box center [1008, 820] width 159 height 1340
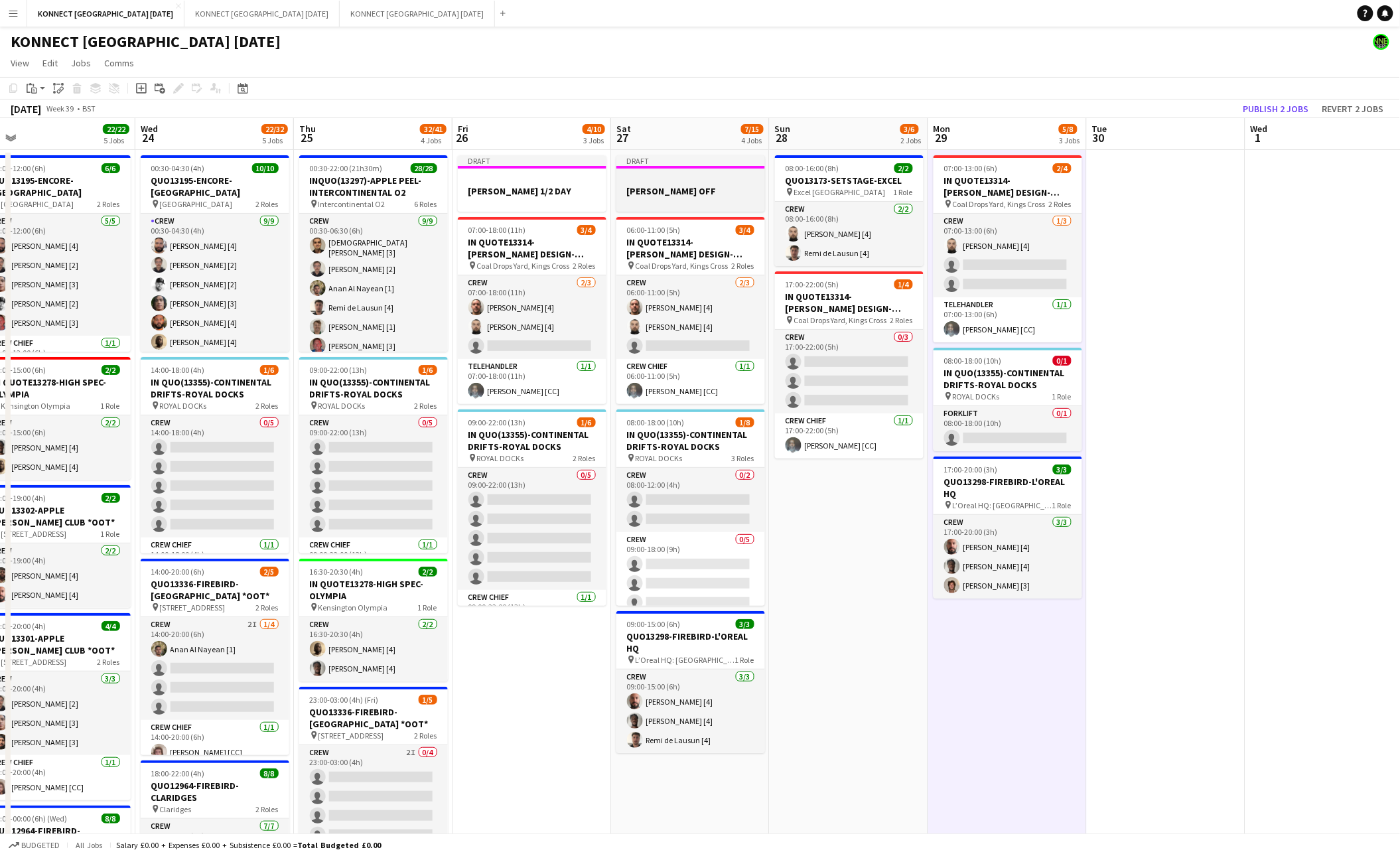
click at [681, 182] on div at bounding box center [690, 178] width 148 height 10
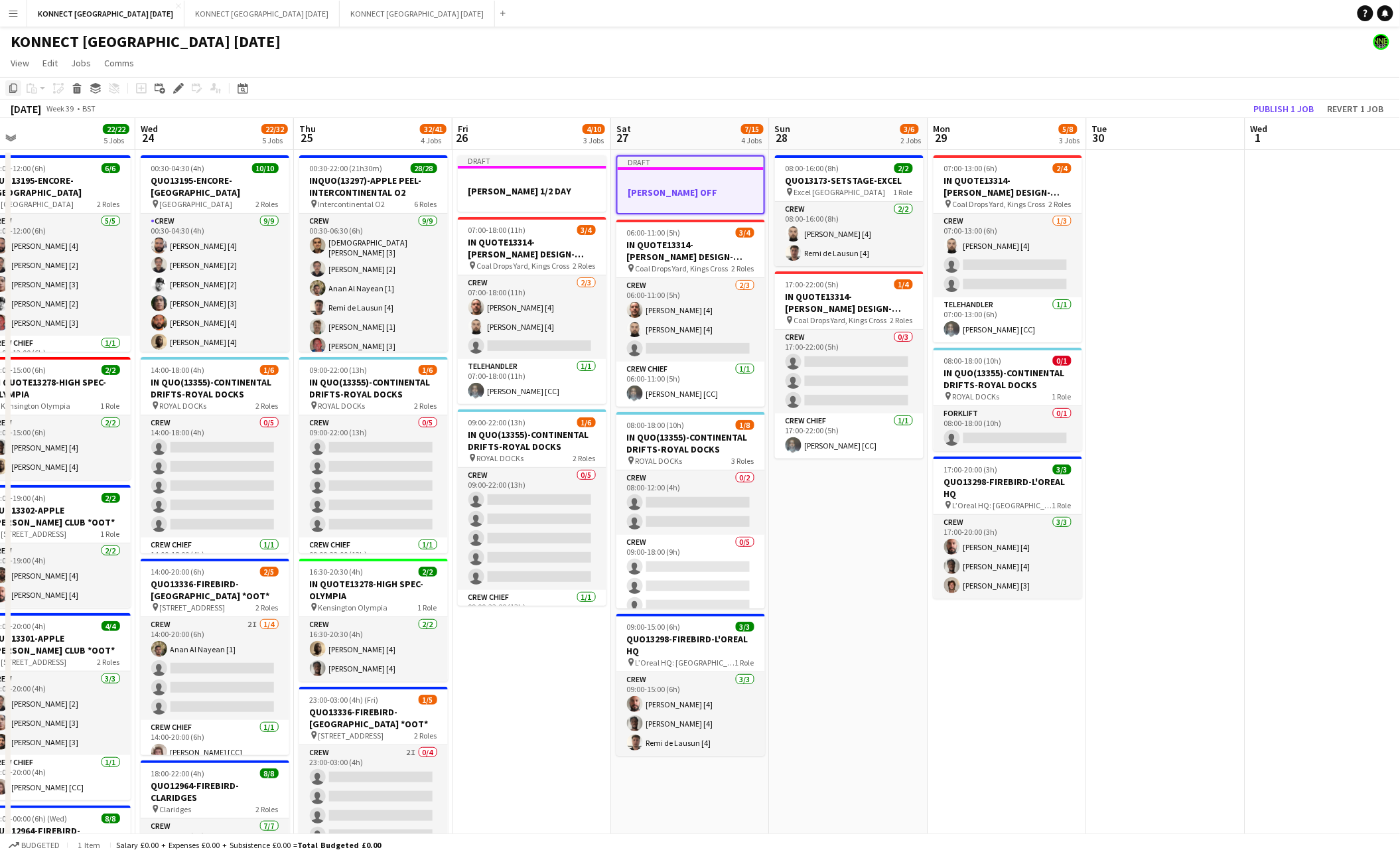
click at [21, 91] on div "Copy" at bounding box center [13, 88] width 16 height 16
click at [795, 530] on app-date-cell "08:00-16:00 (8h) 2/2 QUO13173-SETSTAGE-EXCEL pin Excel London 1 Role Crew [DATE…" at bounding box center [849, 820] width 159 height 1340
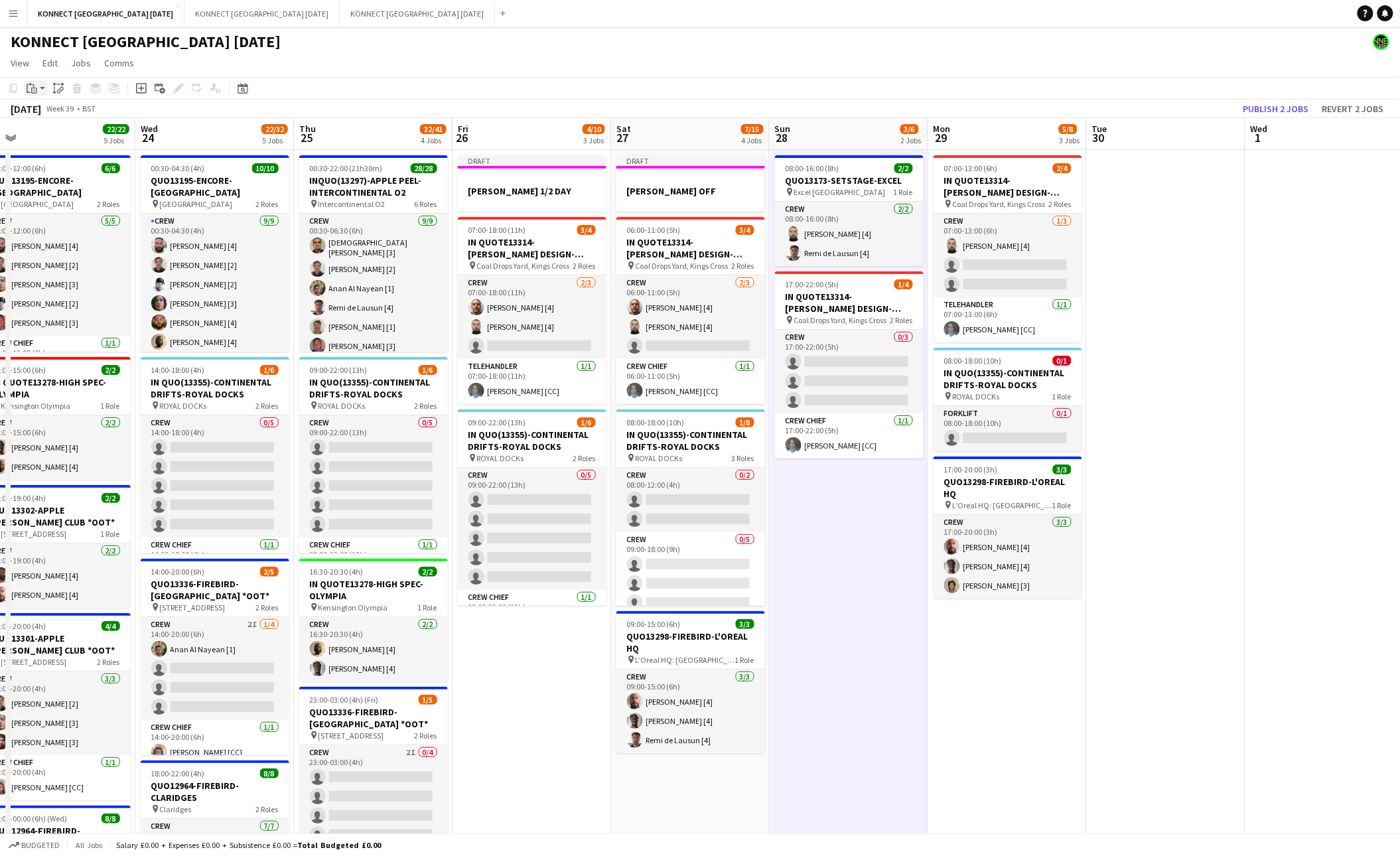
click at [33, 91] on icon "Paste" at bounding box center [31, 88] width 10 height 10
click at [41, 114] on link "Paste Command V" at bounding box center [87, 113] width 105 height 12
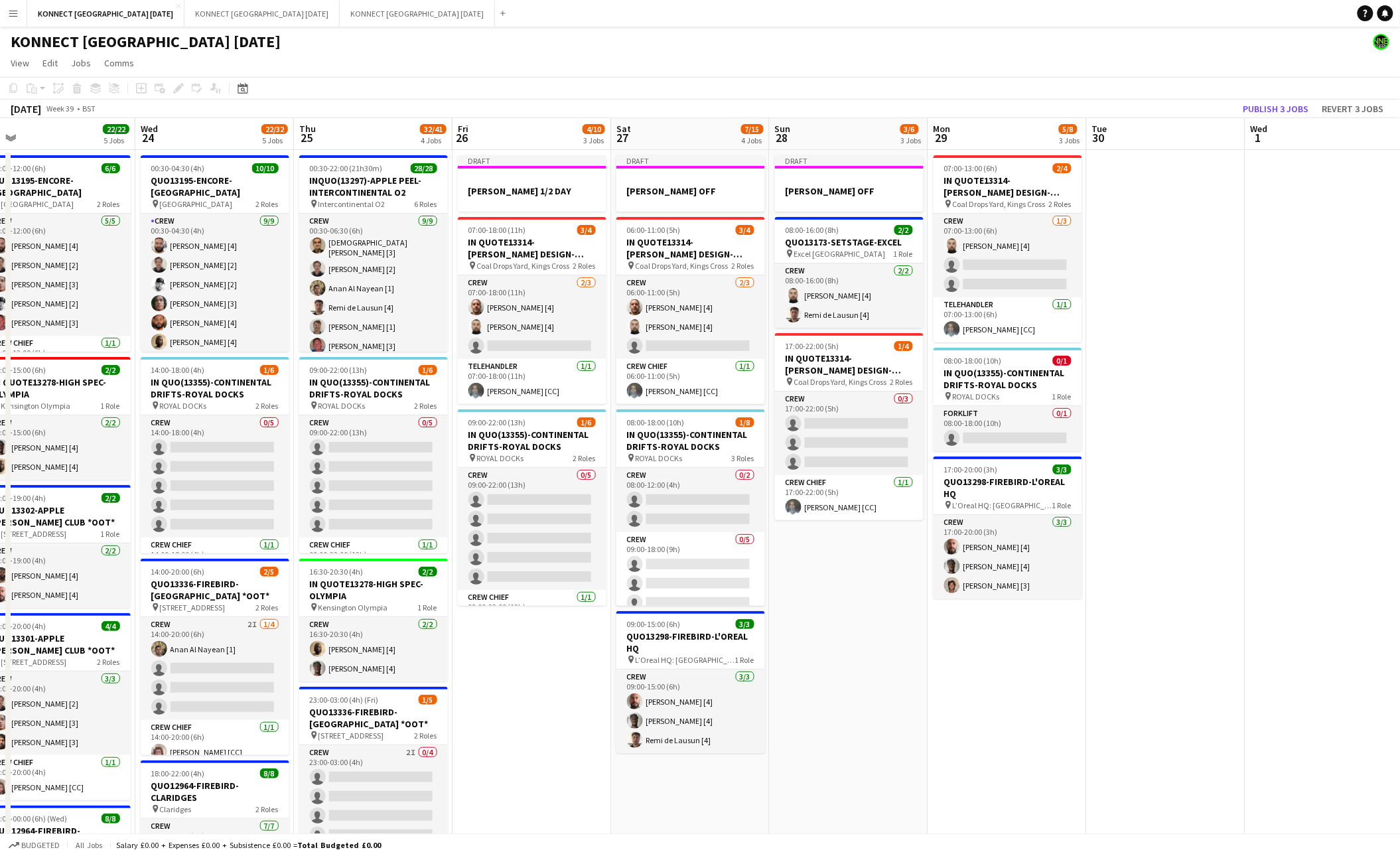
click at [1001, 673] on app-date-cell "07:00-13:00 (6h) 2/4 IN QUOTE13314-[PERSON_NAME] DESIGN-KINGS CROSS pin Coal Dr…" at bounding box center [1008, 820] width 159 height 1340
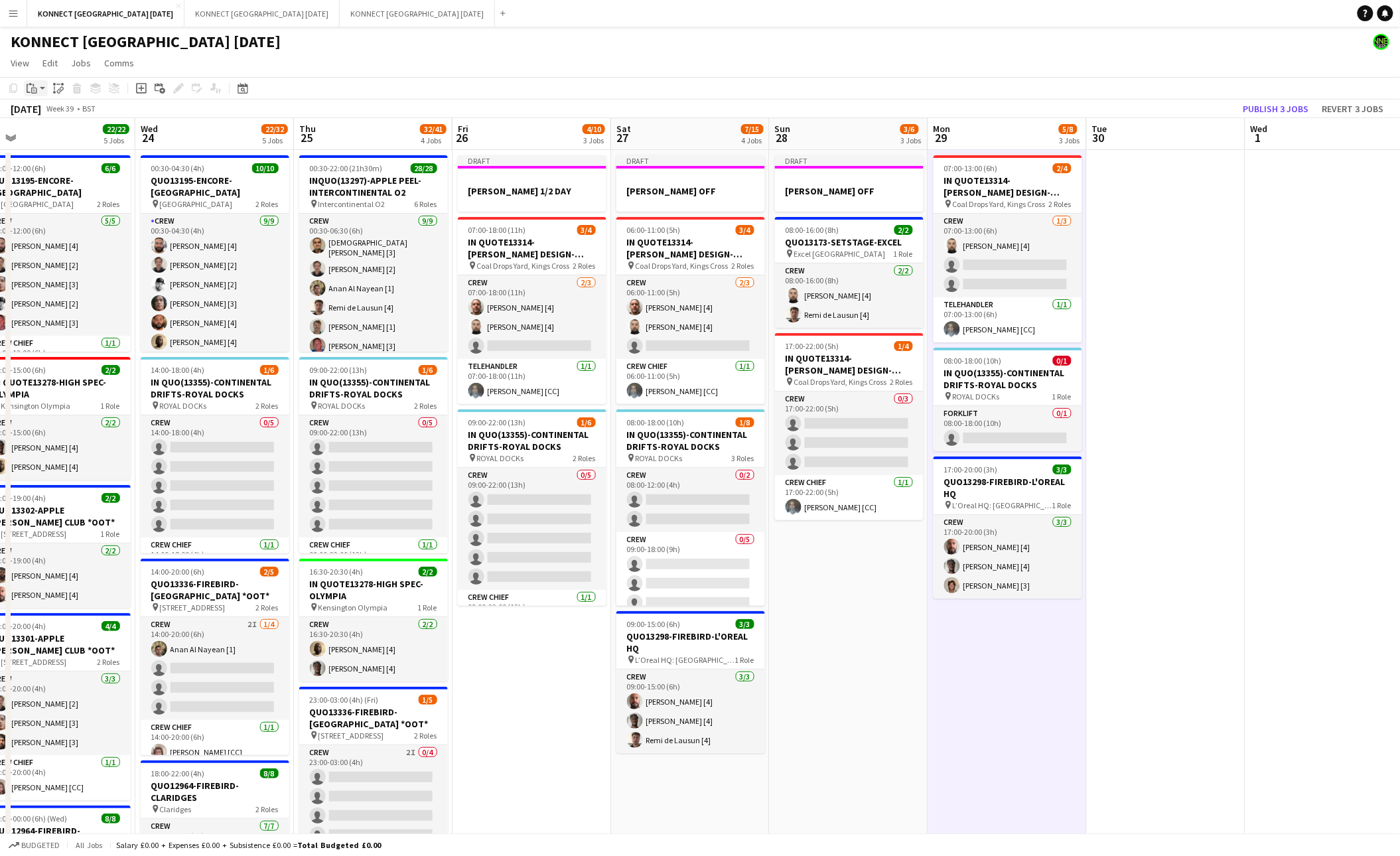
click at [41, 87] on app-action-btn "Paste" at bounding box center [36, 88] width 24 height 16
click at [43, 109] on link "Paste Command V" at bounding box center [87, 113] width 105 height 12
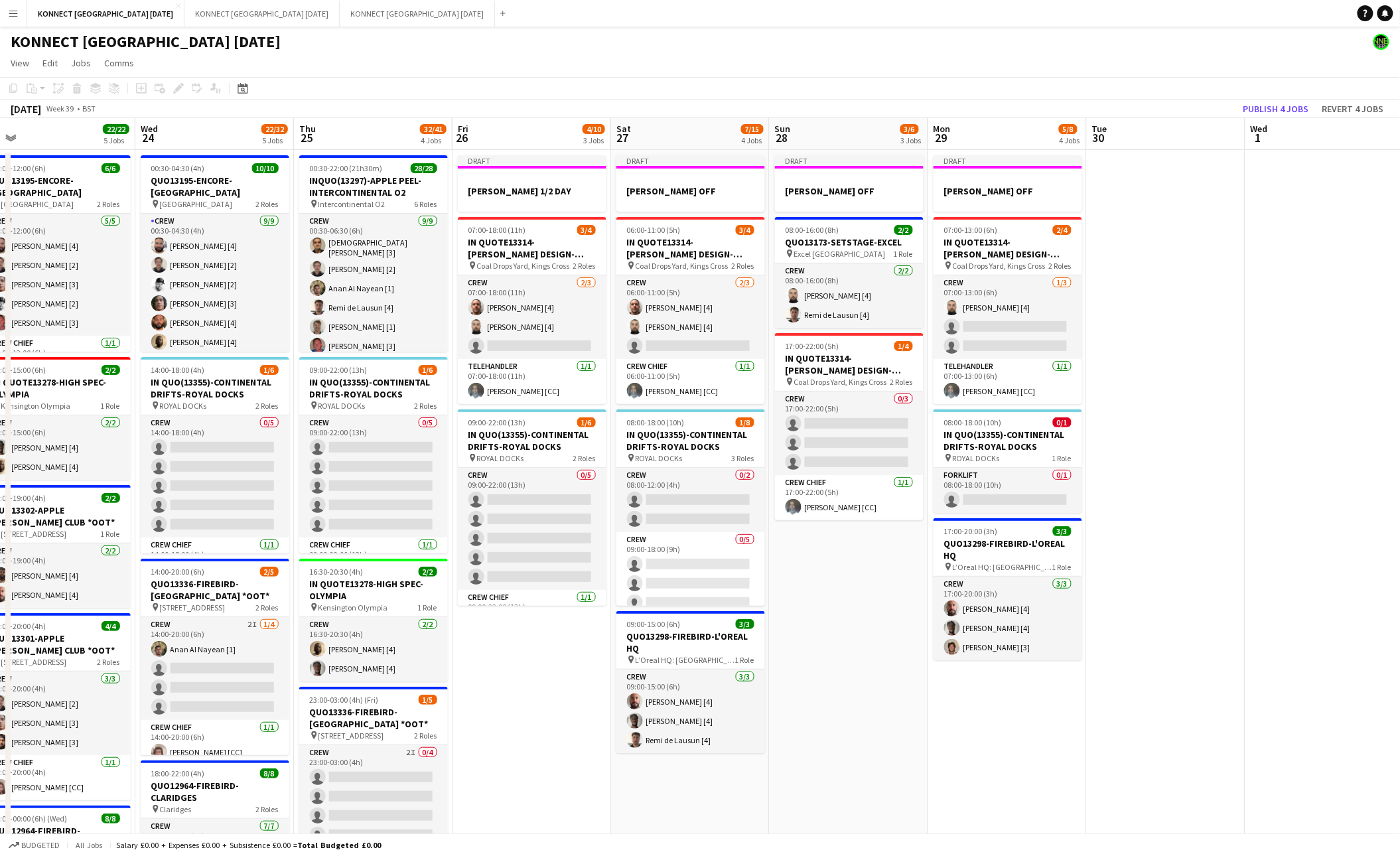
click at [1139, 306] on app-date-cell at bounding box center [1166, 820] width 159 height 1340
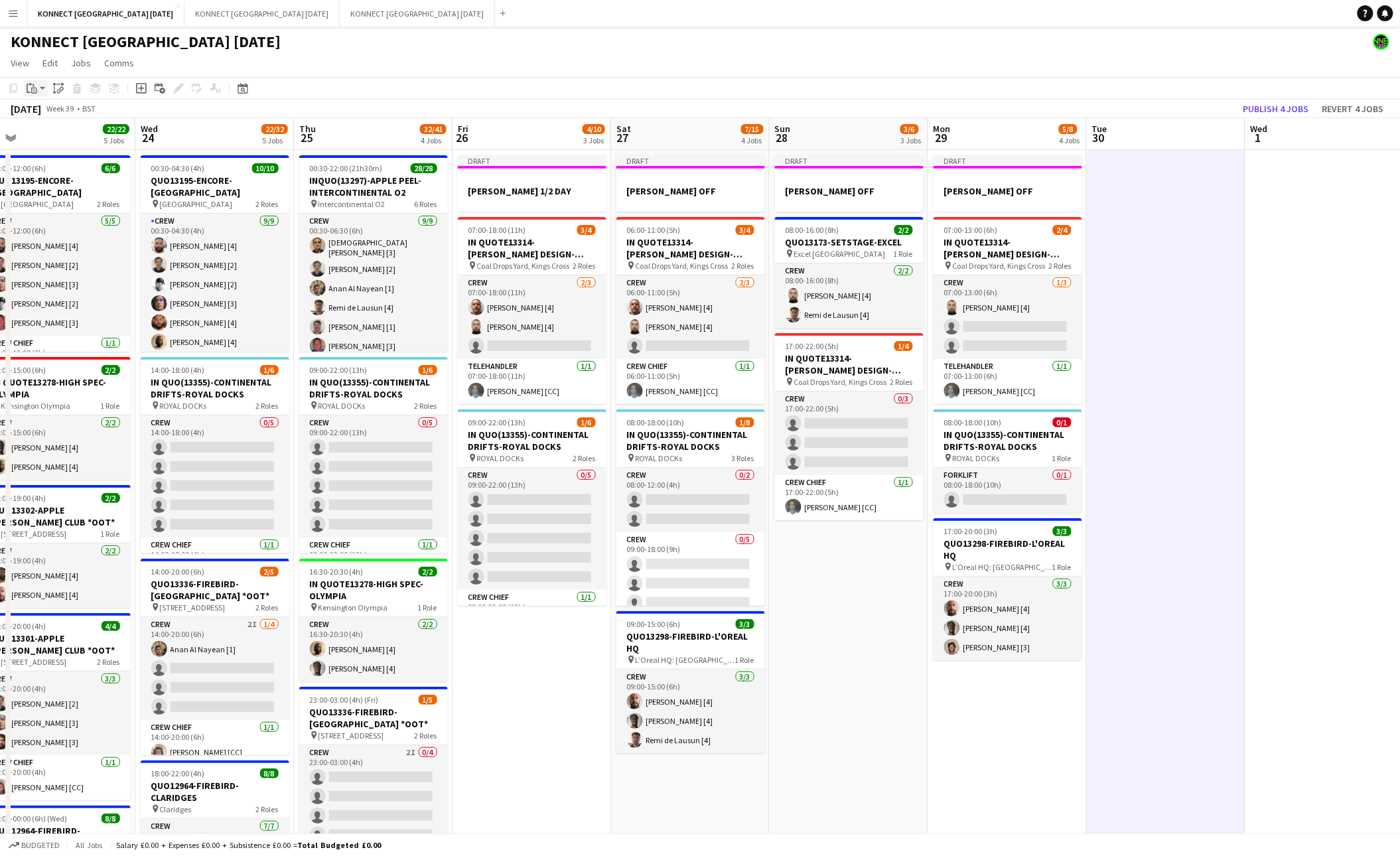
click at [38, 89] on div "Paste" at bounding box center [31, 88] width 16 height 16
click at [45, 113] on link "Paste Command V" at bounding box center [87, 113] width 105 height 12
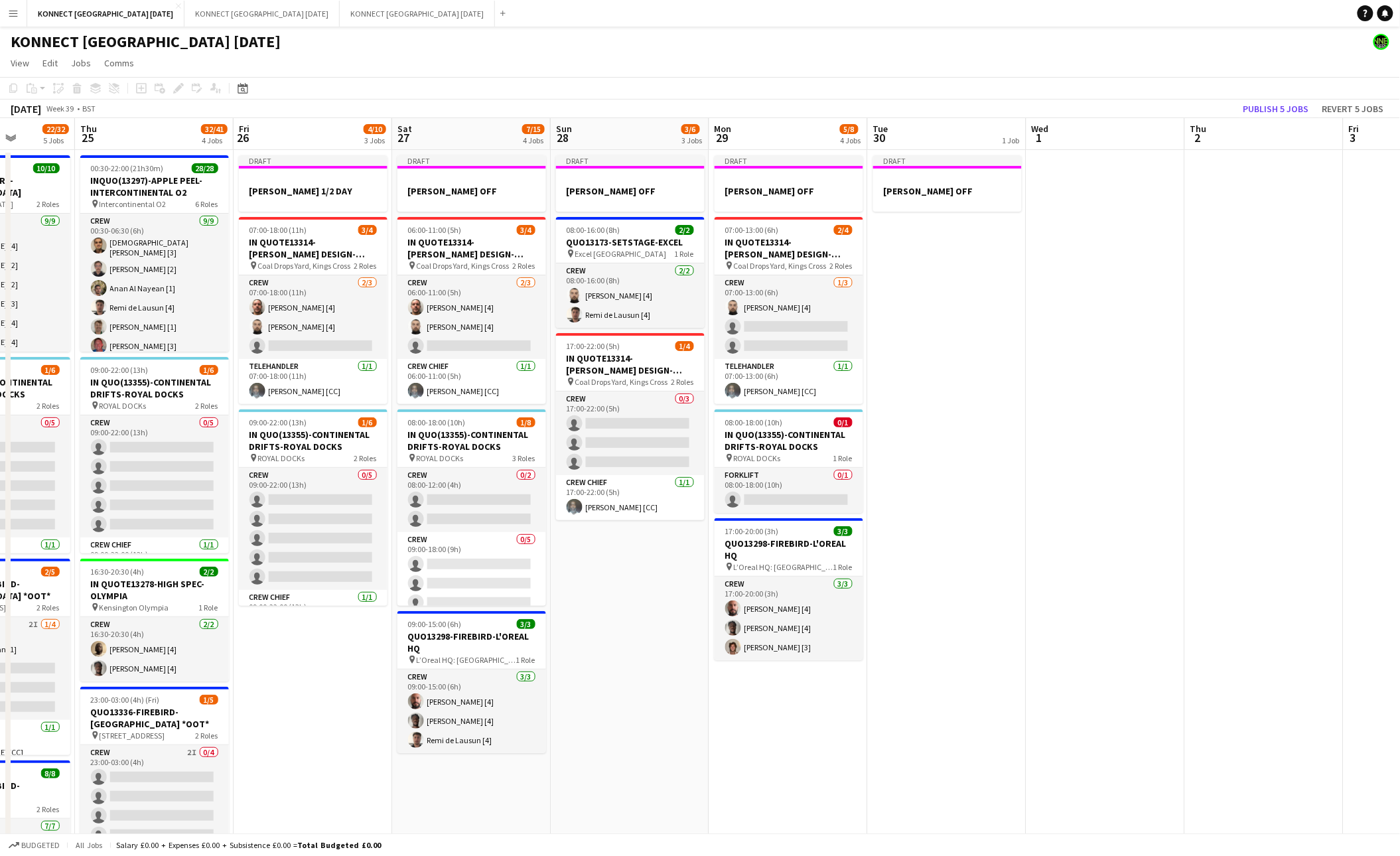
scroll to position [0, 484]
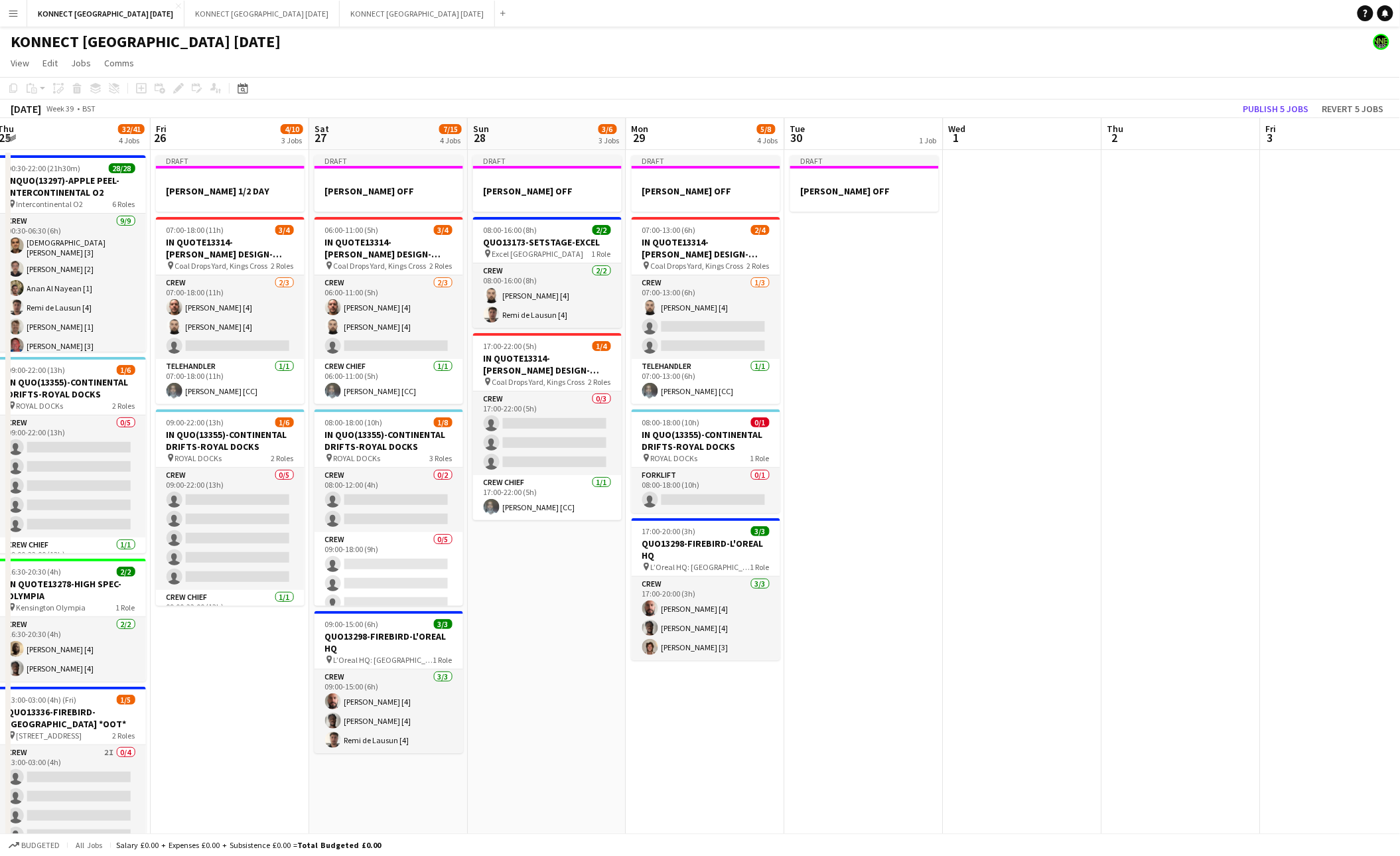
click at [1024, 280] on app-date-cell at bounding box center [1023, 820] width 159 height 1340
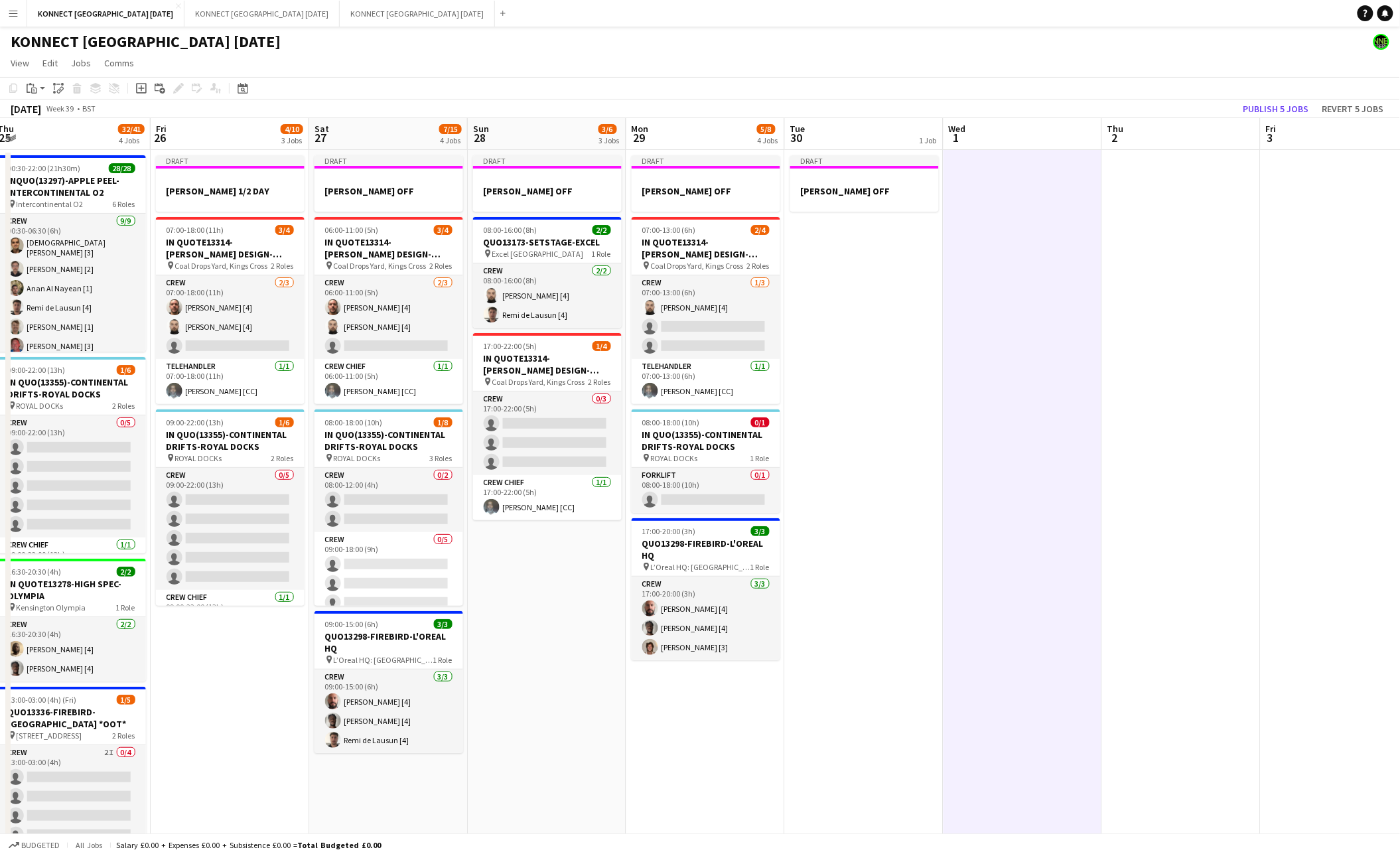
click at [36, 100] on div "[DATE] Week 39 • BST" at bounding box center [53, 109] width 106 height 19
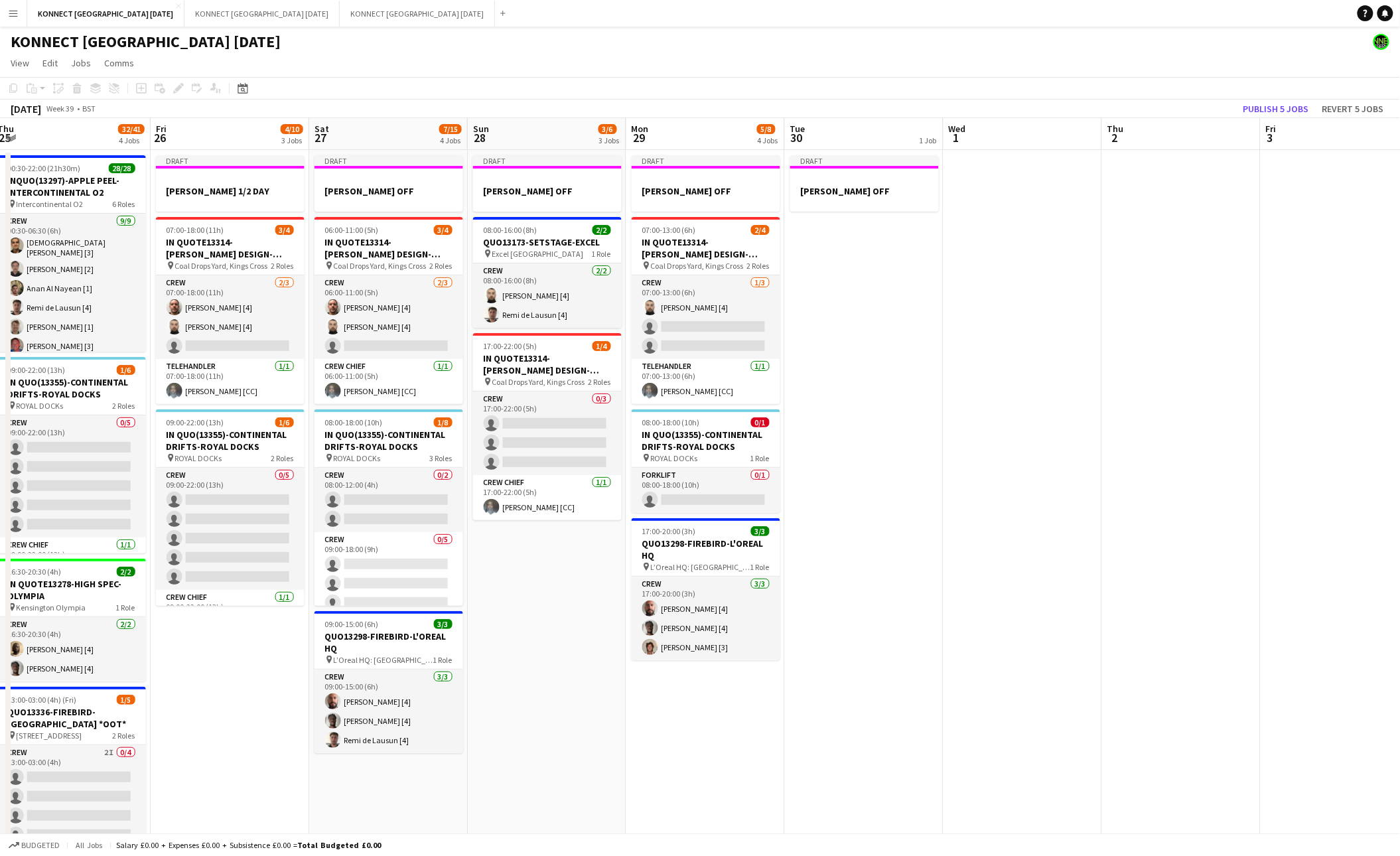
click at [1010, 247] on app-date-cell at bounding box center [1023, 820] width 159 height 1340
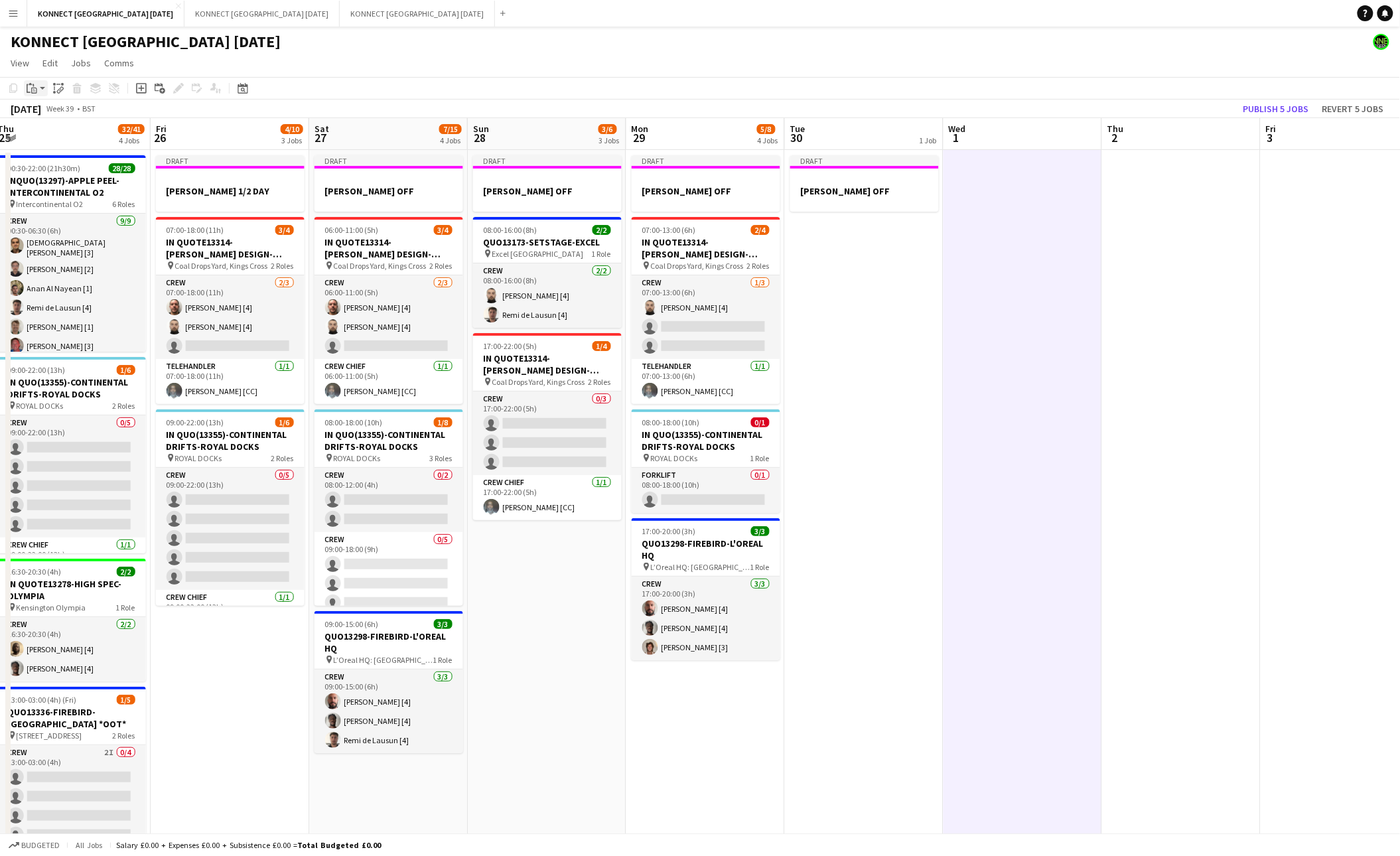
click at [38, 90] on div "Paste" at bounding box center [31, 88] width 16 height 16
click at [38, 111] on link "Paste Command V" at bounding box center [87, 113] width 105 height 12
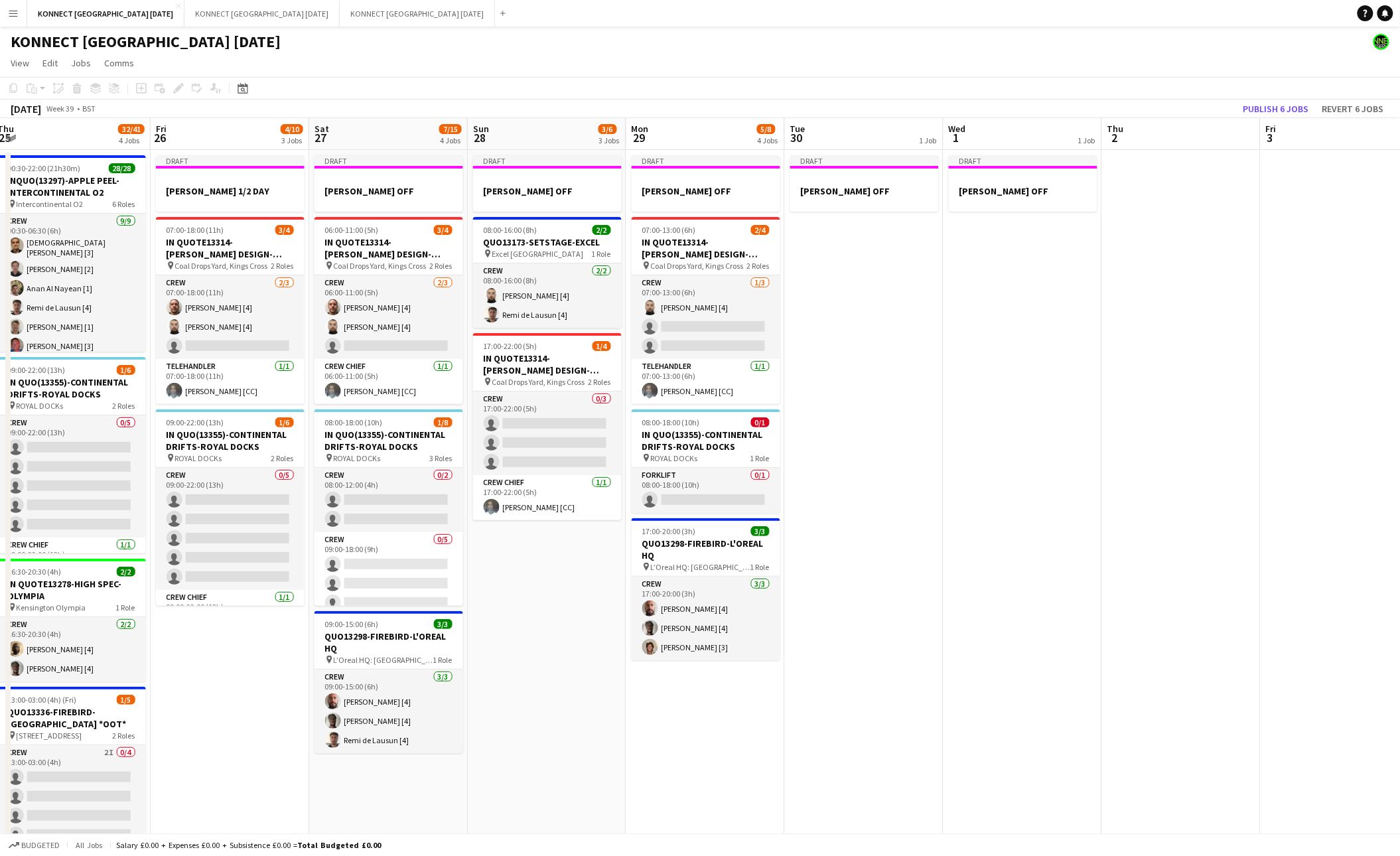
click at [1184, 223] on app-date-cell at bounding box center [1181, 820] width 159 height 1340
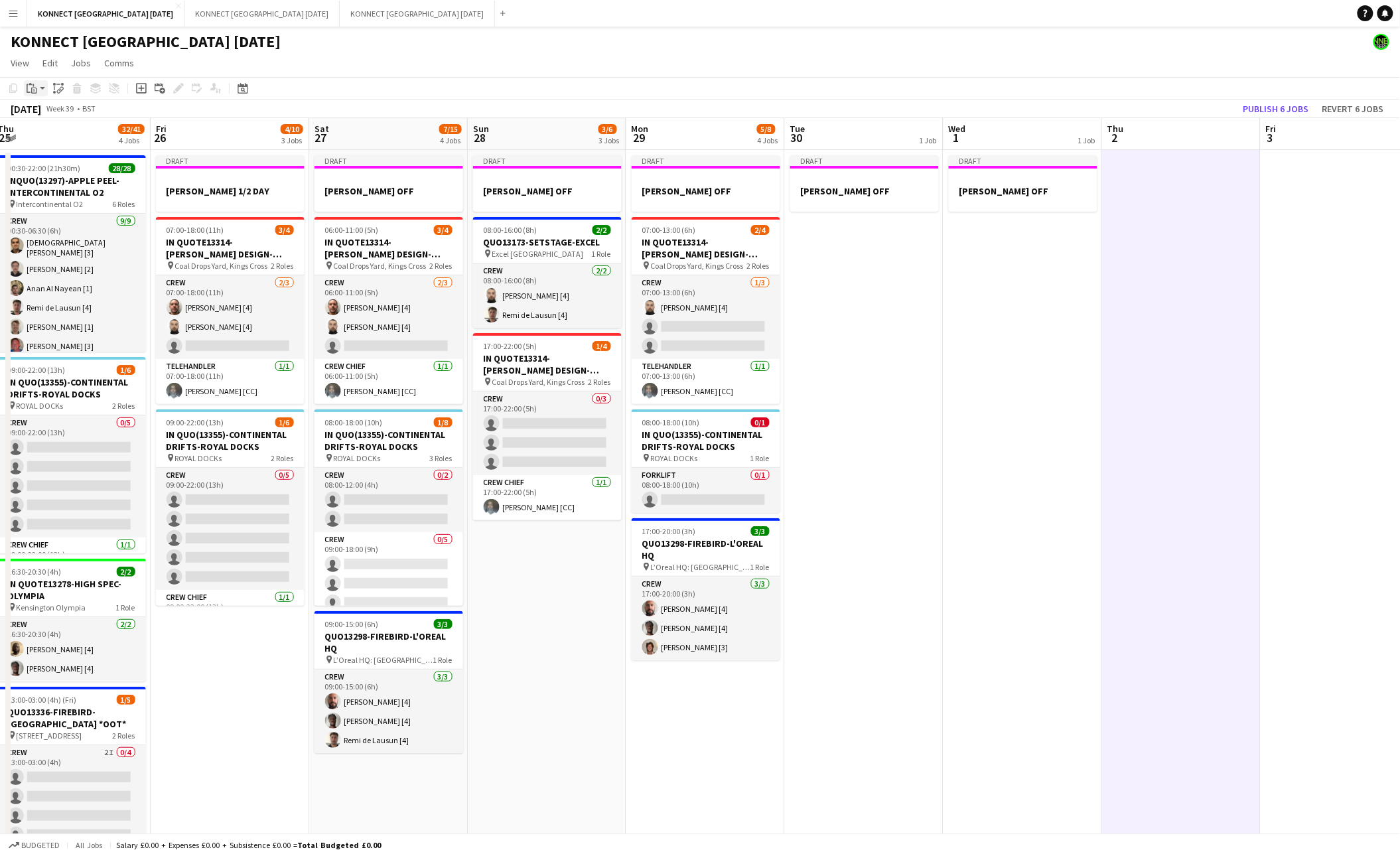
click at [36, 87] on icon "Paste" at bounding box center [31, 88] width 10 height 10
click at [39, 107] on div "Paste Command V Paste with crew Command Shift V" at bounding box center [87, 125] width 128 height 57
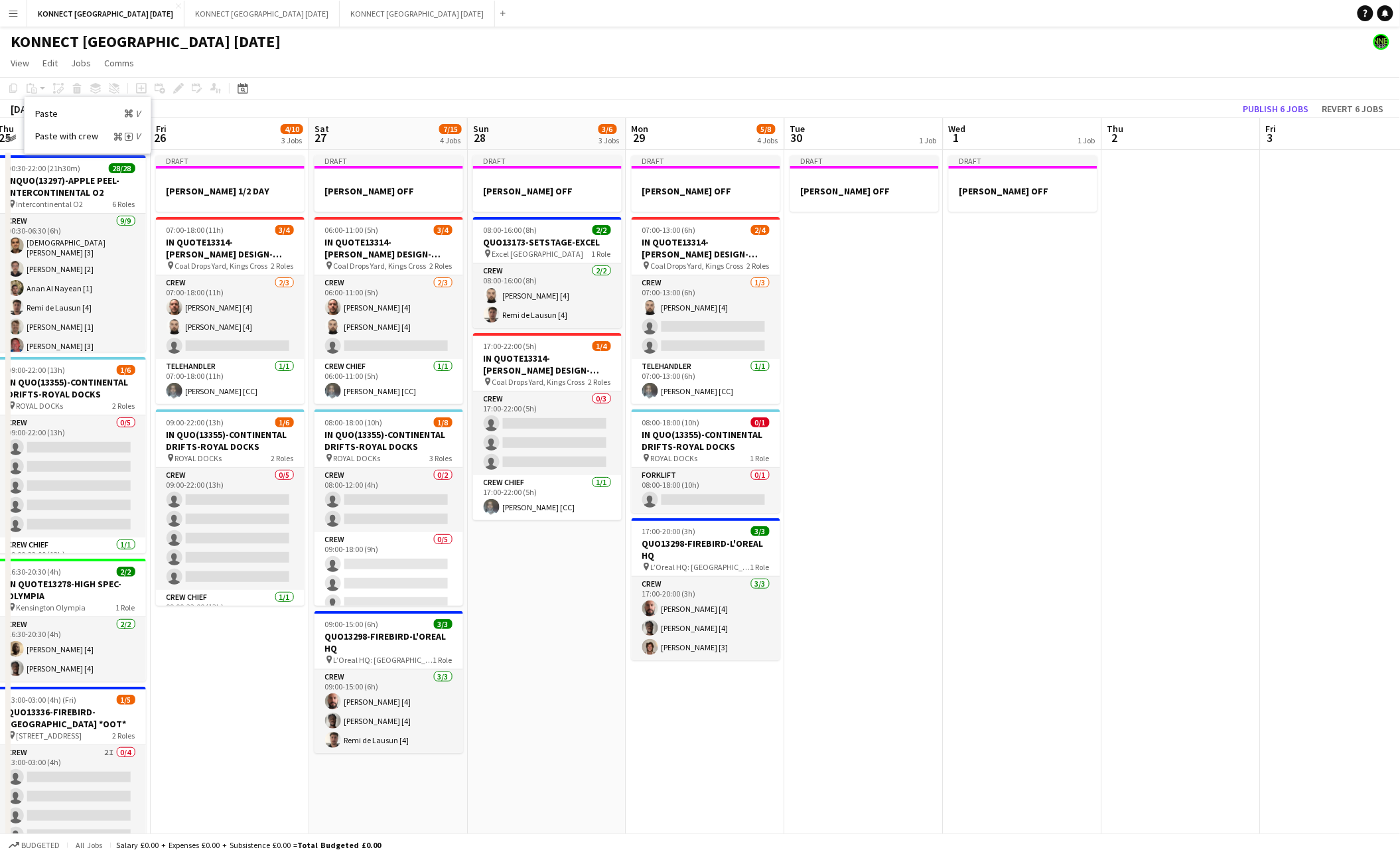
click at [1196, 283] on app-date-cell at bounding box center [1181, 820] width 159 height 1340
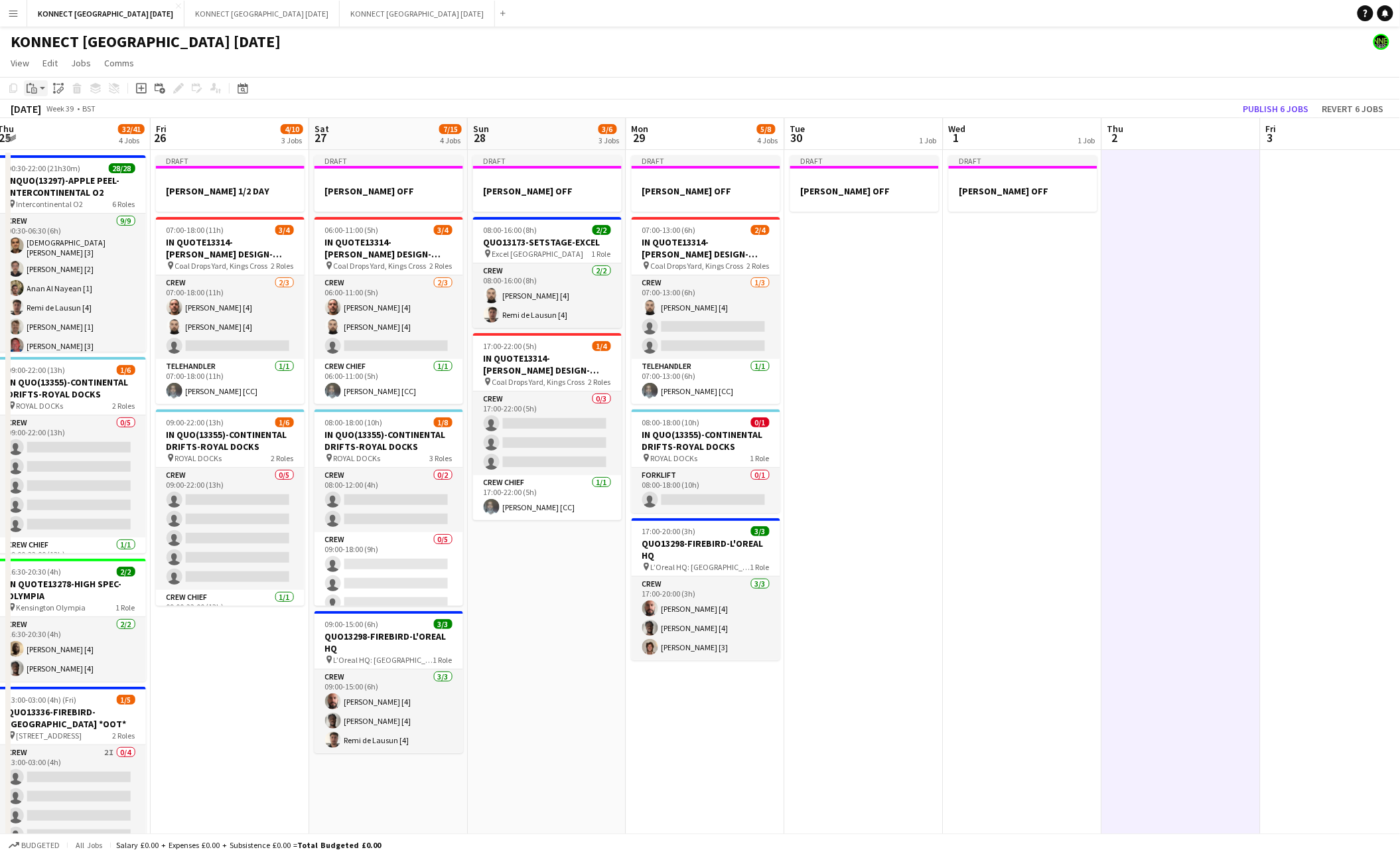
click at [40, 92] on app-action-btn "Paste" at bounding box center [36, 88] width 24 height 16
click at [40, 115] on link "Paste Command V" at bounding box center [87, 113] width 105 height 12
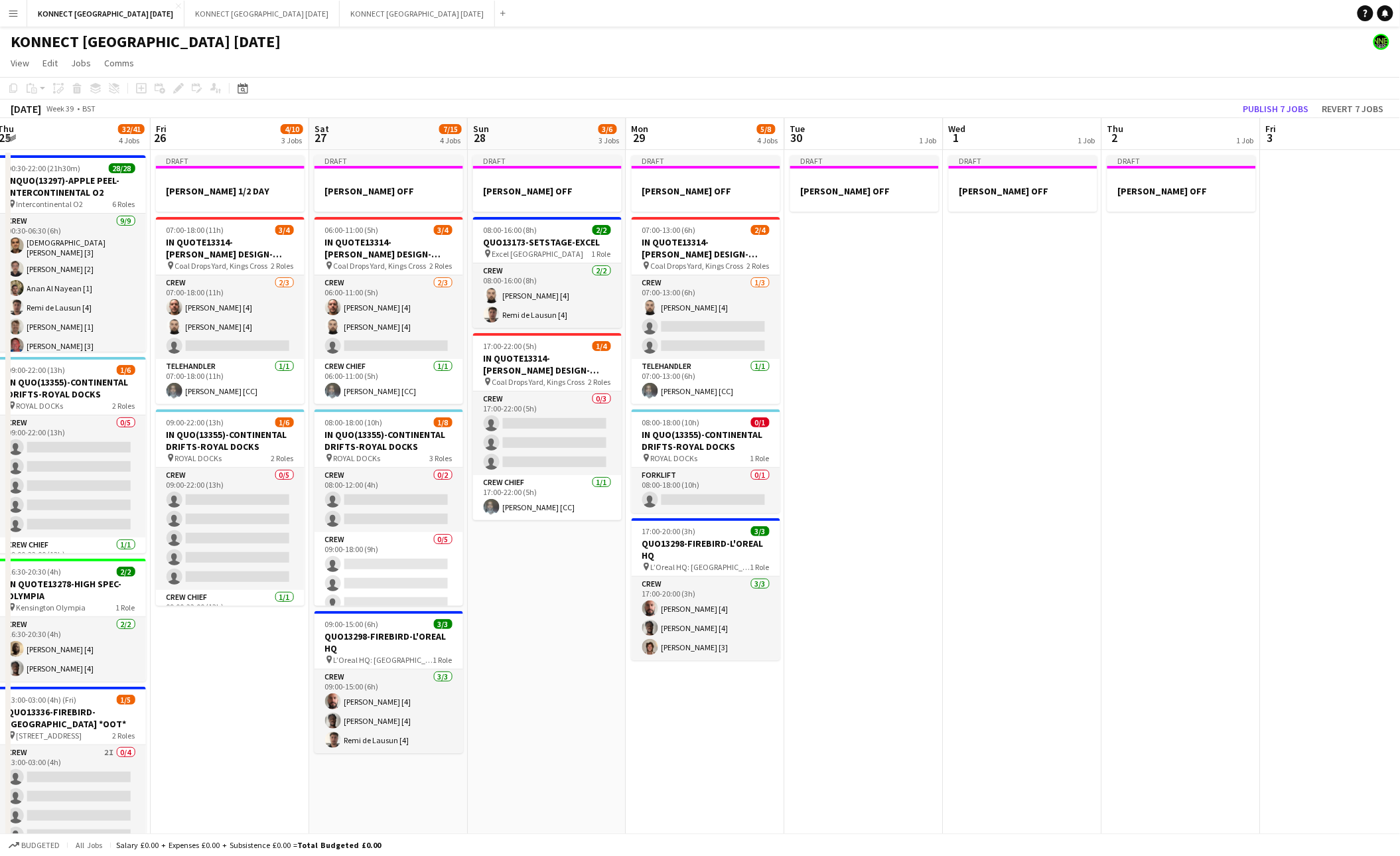
click at [1033, 334] on app-date-cell "Draft [PERSON_NAME] OFF" at bounding box center [1023, 820] width 159 height 1340
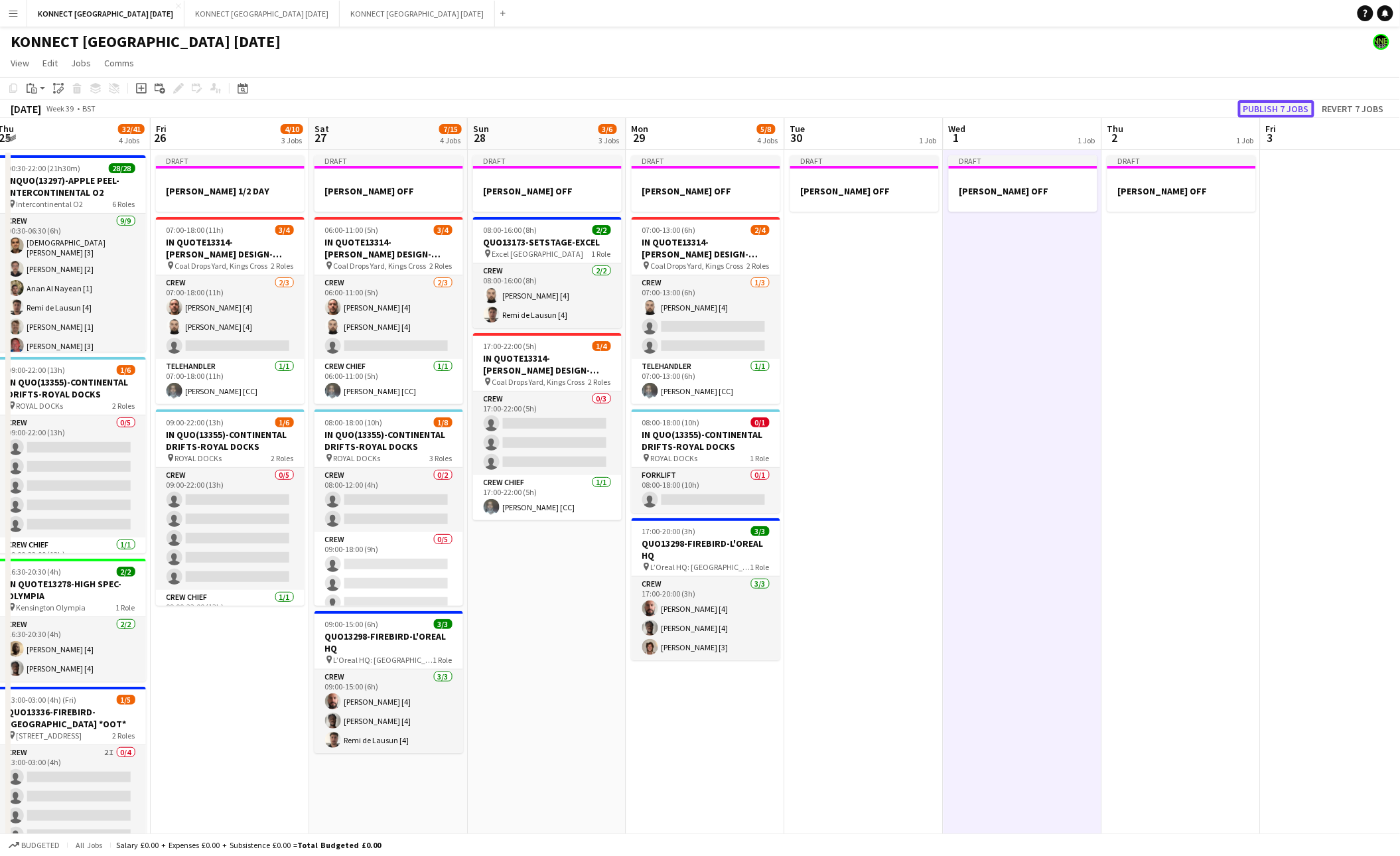
click at [1279, 109] on button "Publish 7 jobs" at bounding box center [1275, 109] width 76 height 17
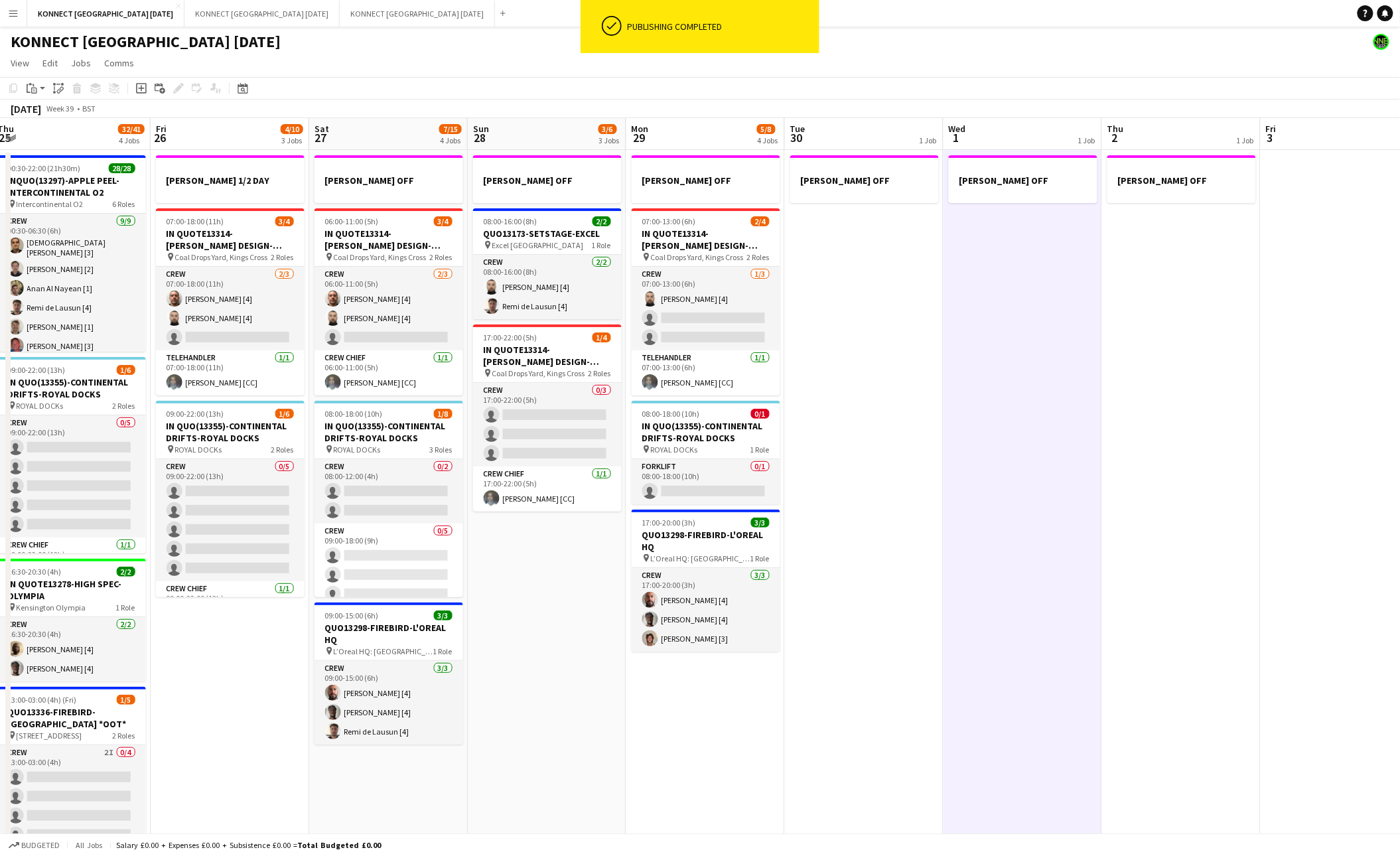
click at [1008, 316] on app-date-cell "[PERSON_NAME] OFF" at bounding box center [1023, 820] width 159 height 1340
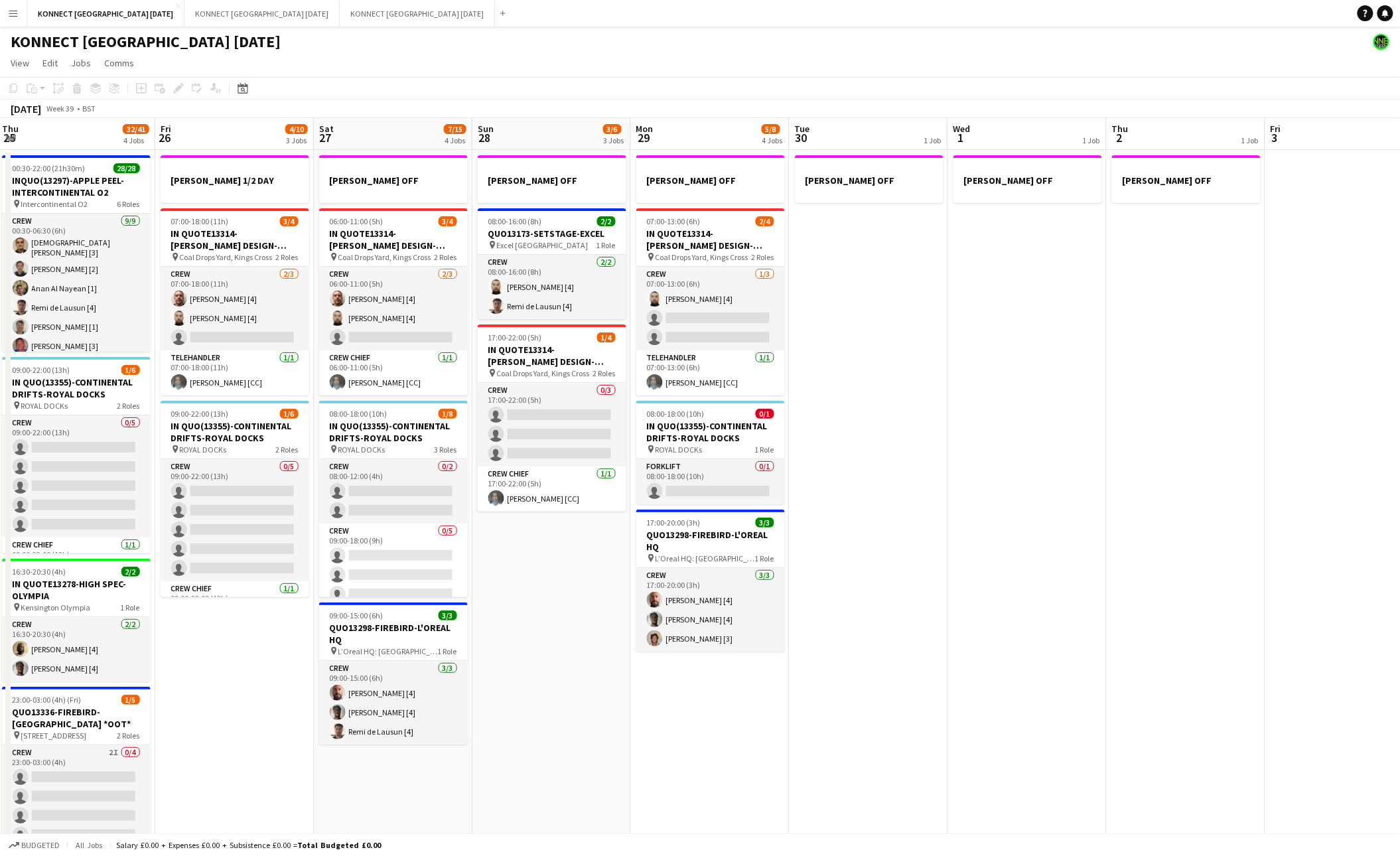
scroll to position [0, 512]
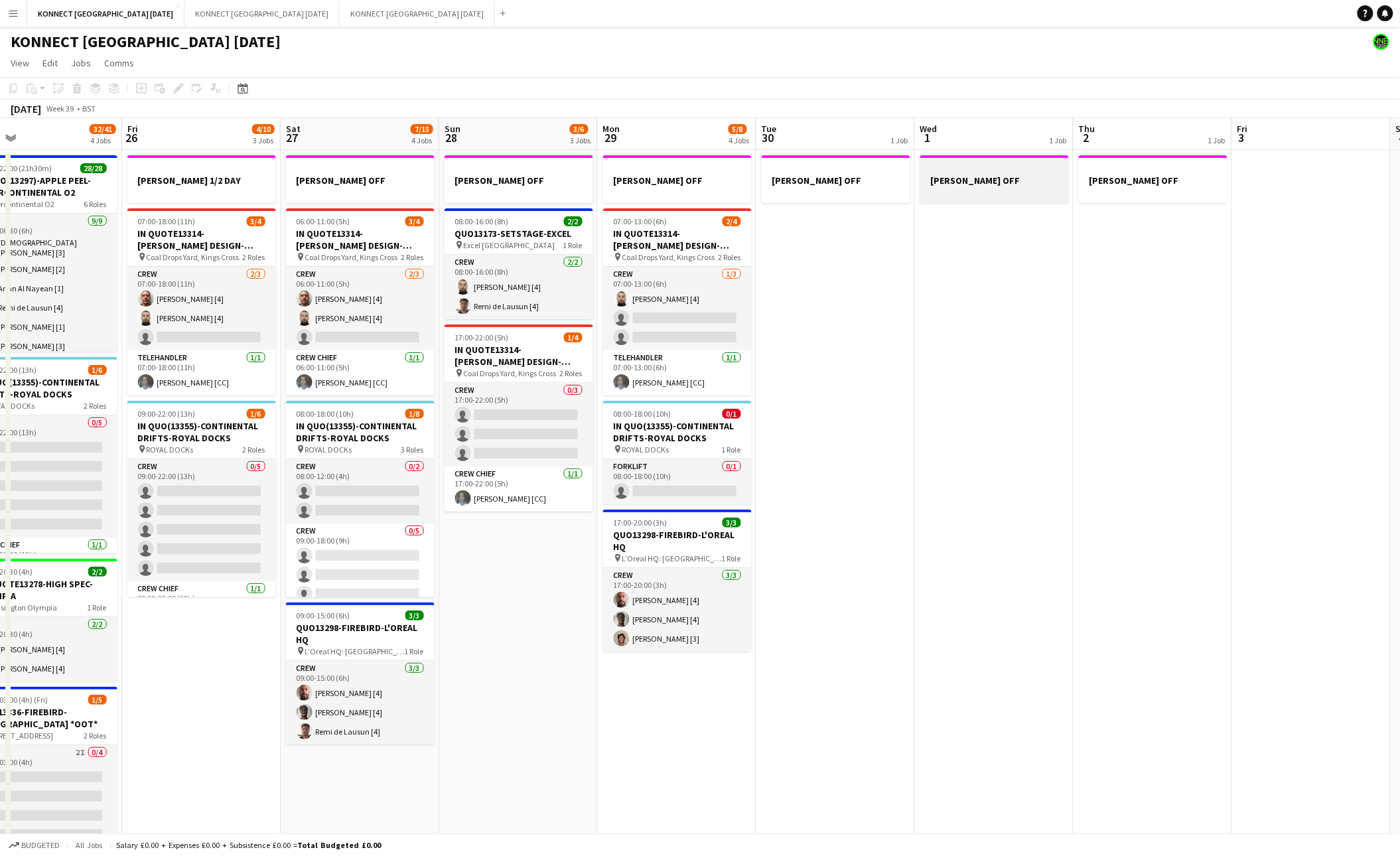
click at [977, 178] on h3 "[PERSON_NAME] OFF" at bounding box center [994, 180] width 148 height 12
click at [16, 88] on icon "Copy" at bounding box center [13, 88] width 10 height 10
click at [399, 11] on button "KONNECT [GEOGRAPHIC_DATA] [DATE] Close" at bounding box center [417, 13] width 155 height 26
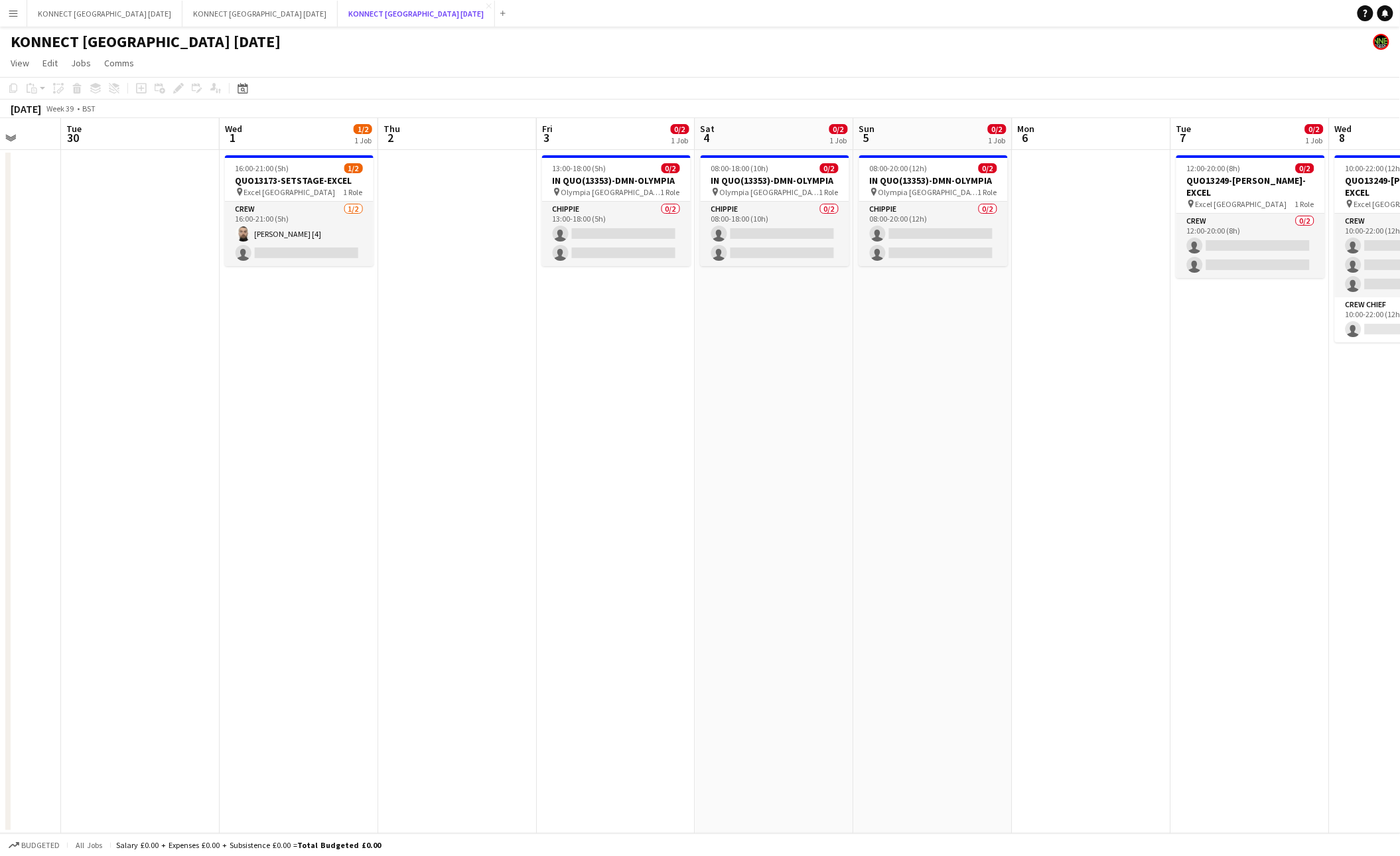
scroll to position [0, 403]
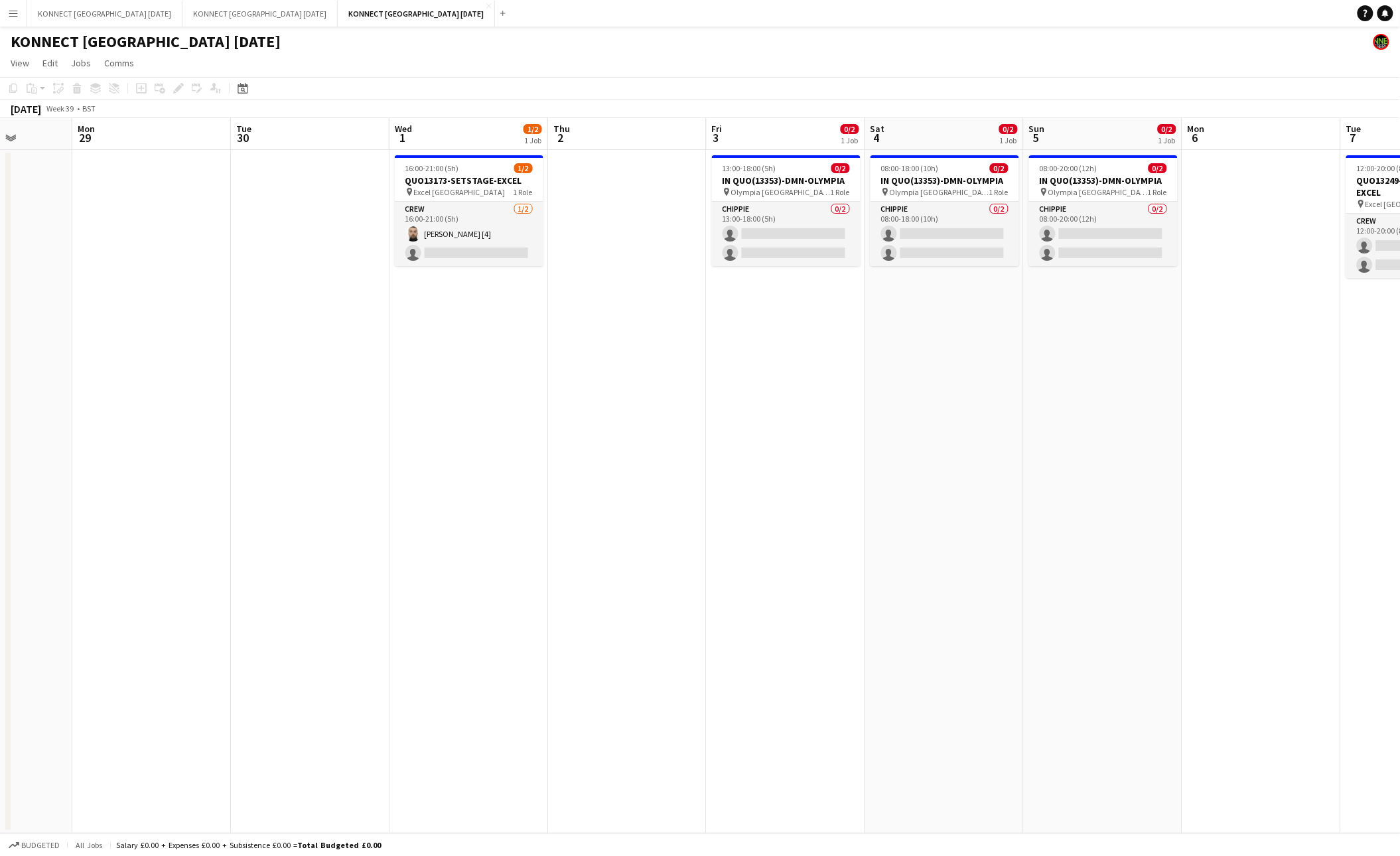
click at [474, 326] on app-date-cell "16:00-21:00 (5h) 1/2 QUO13173-SETSTAGE-EXCEL pin Excel London 1 Role Crew [DATE…" at bounding box center [469, 491] width 159 height 684
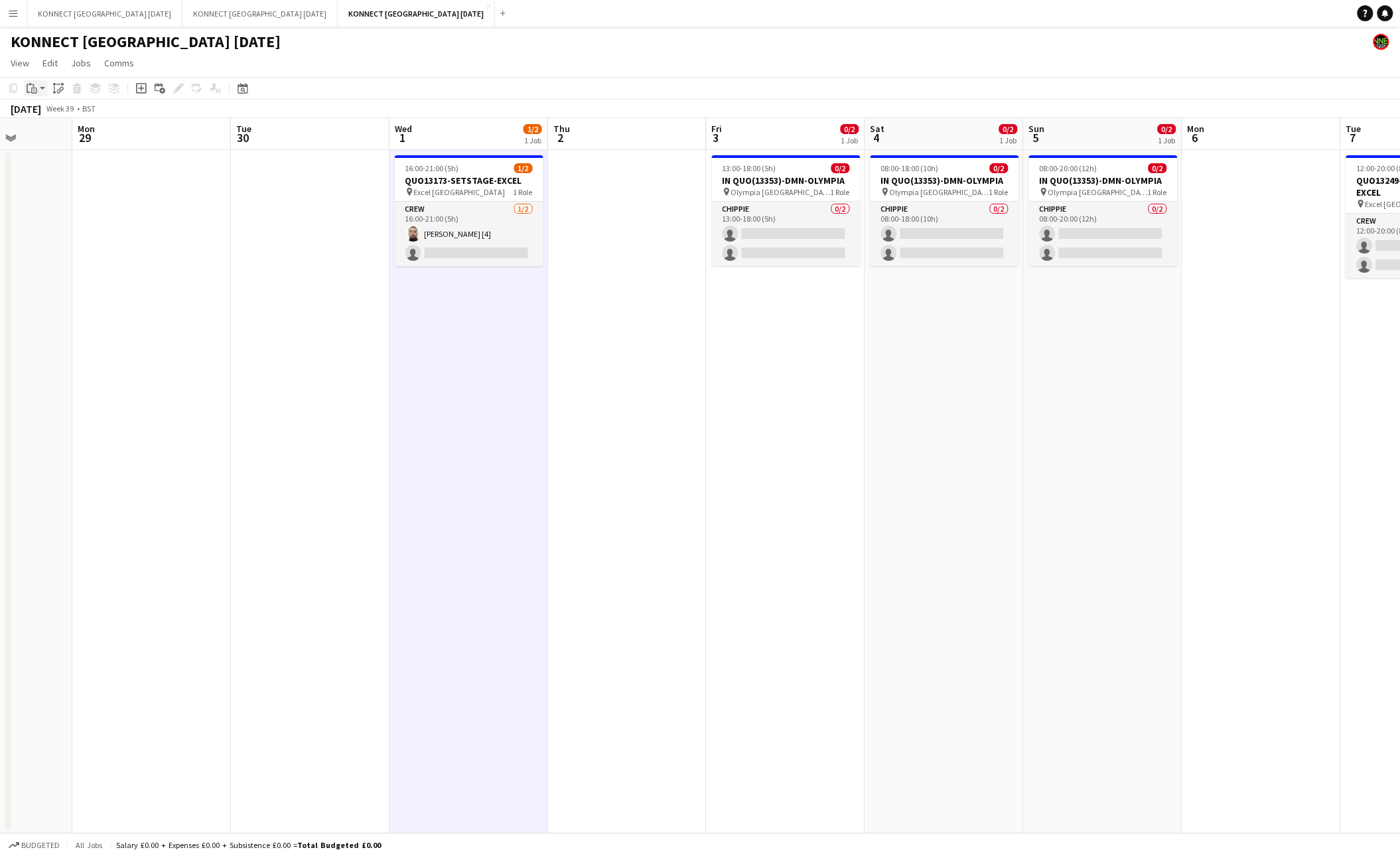
click at [29, 95] on div "Paste" at bounding box center [31, 88] width 16 height 16
click at [54, 115] on link "Paste Command V" at bounding box center [87, 113] width 105 height 12
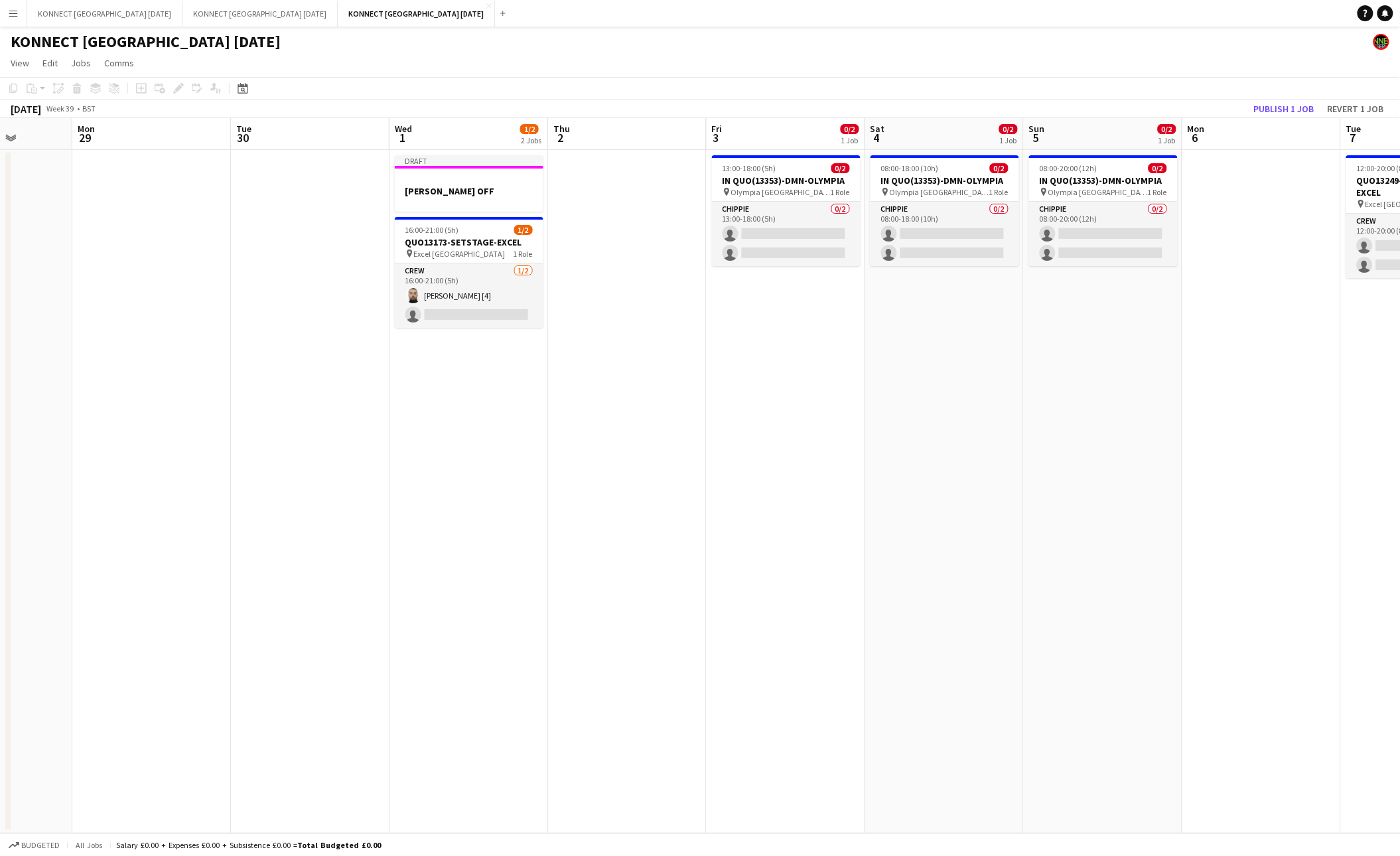
click at [668, 194] on app-date-cell at bounding box center [627, 491] width 159 height 684
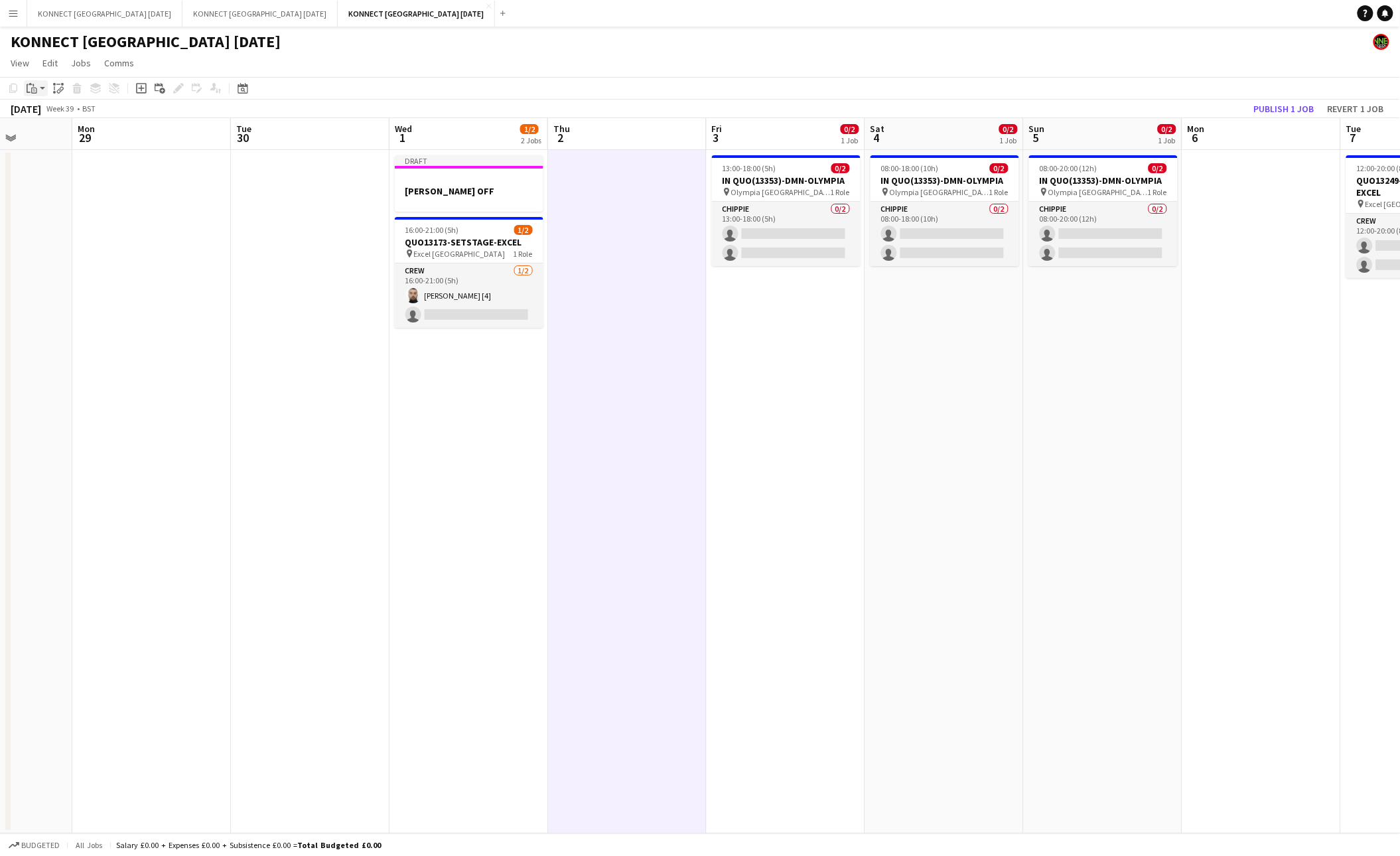
click at [35, 90] on icon "Paste" at bounding box center [31, 88] width 10 height 10
click at [47, 113] on link "Paste Command V" at bounding box center [87, 113] width 105 height 12
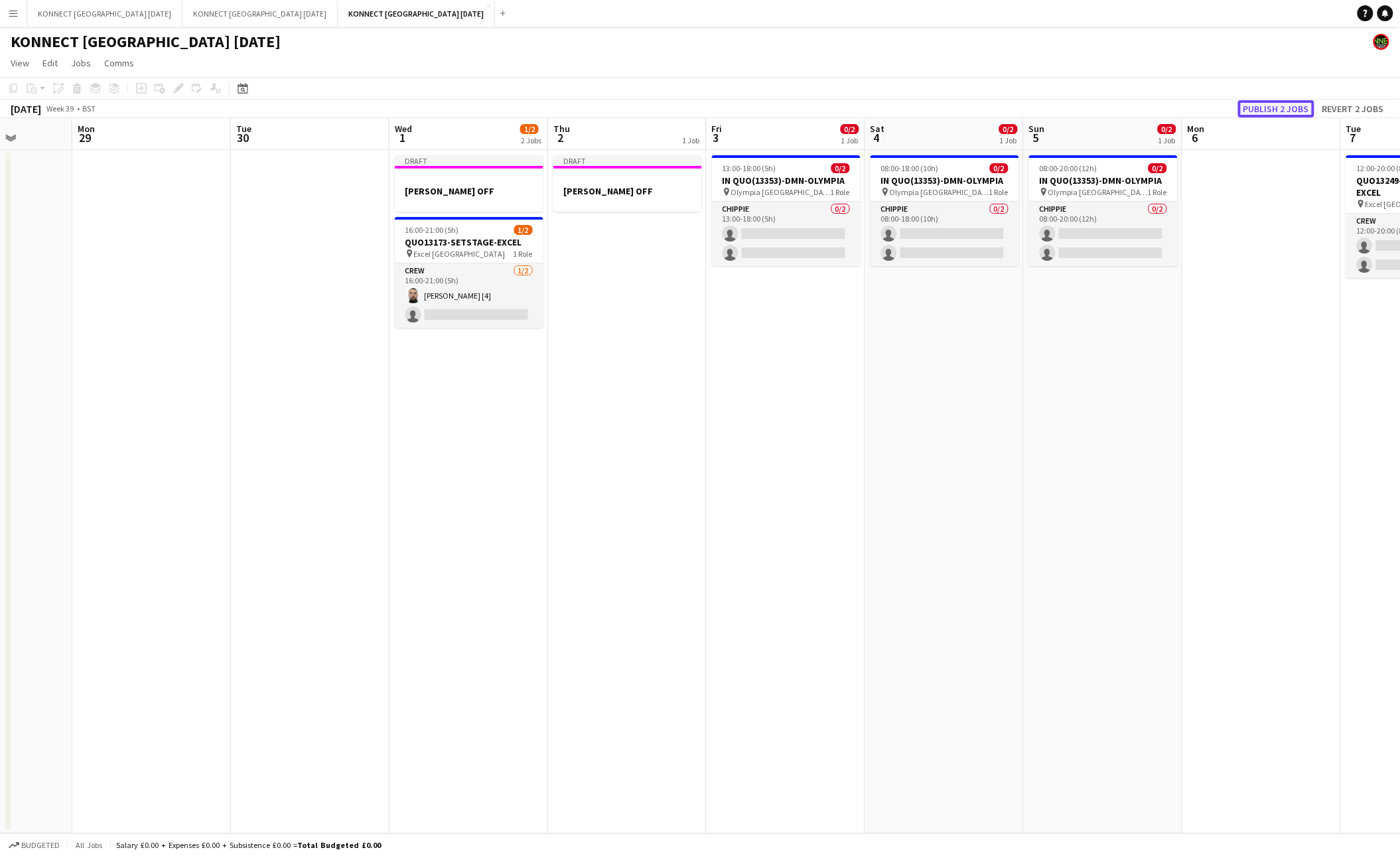
click at [1254, 106] on button "Publish 2 jobs" at bounding box center [1275, 109] width 76 height 17
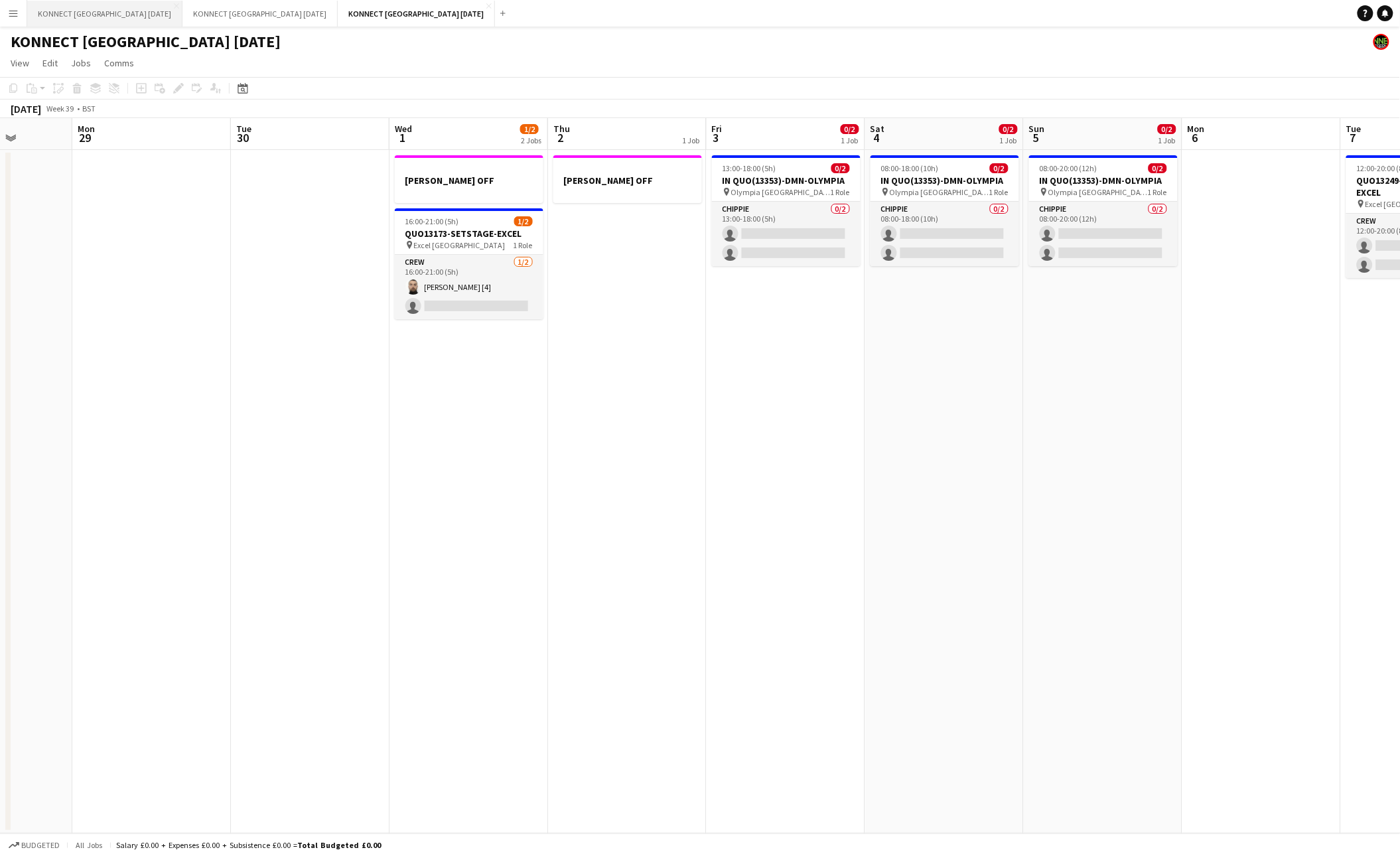
click at [118, 17] on button "KONNECT [GEOGRAPHIC_DATA] [DATE] Close" at bounding box center [105, 13] width 155 height 26
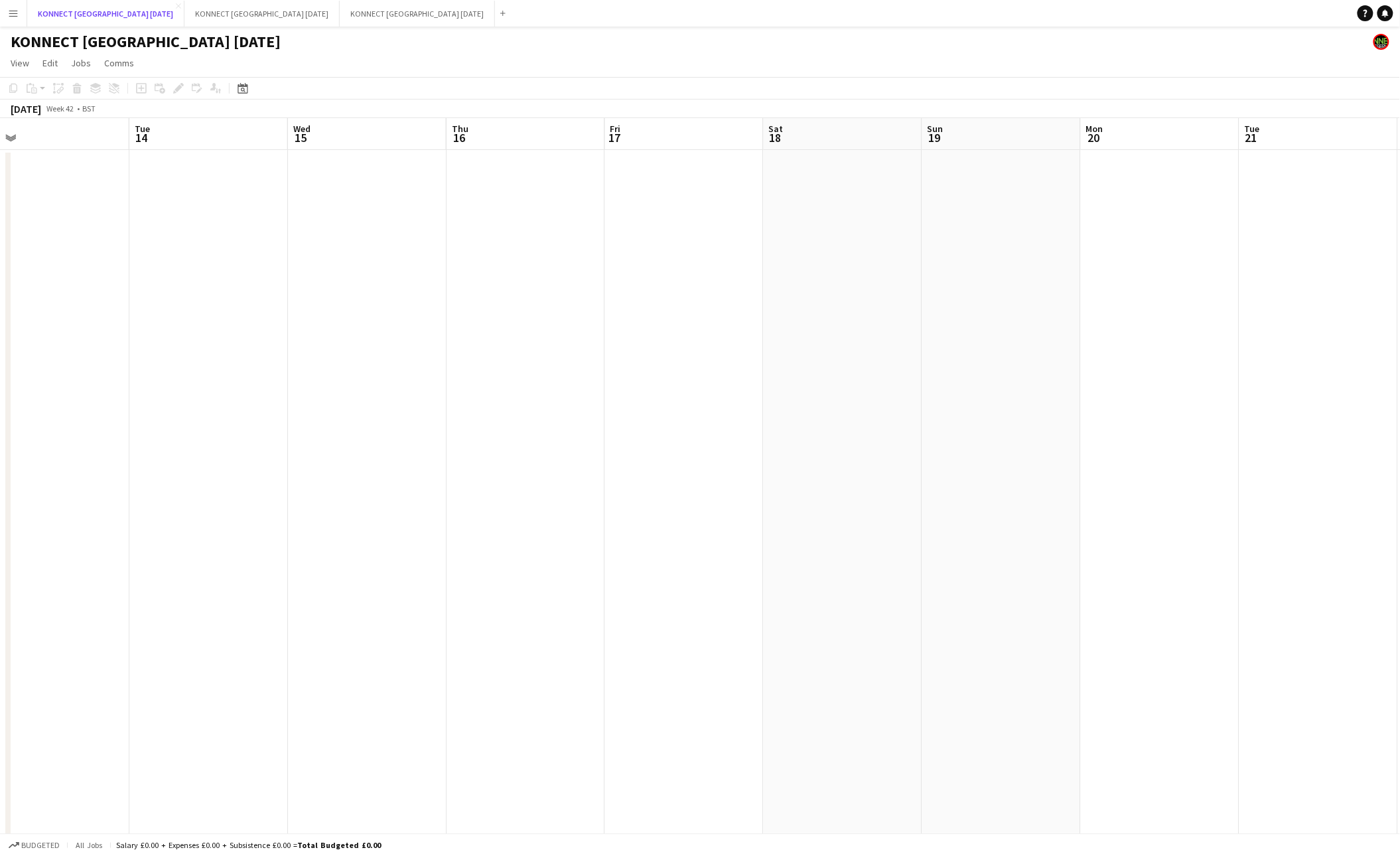
scroll to position [0, 511]
click at [394, 10] on button "KONNECT [GEOGRAPHIC_DATA] [DATE] Close" at bounding box center [417, 13] width 155 height 26
click at [562, 244] on app-date-cell at bounding box center [595, 491] width 159 height 684
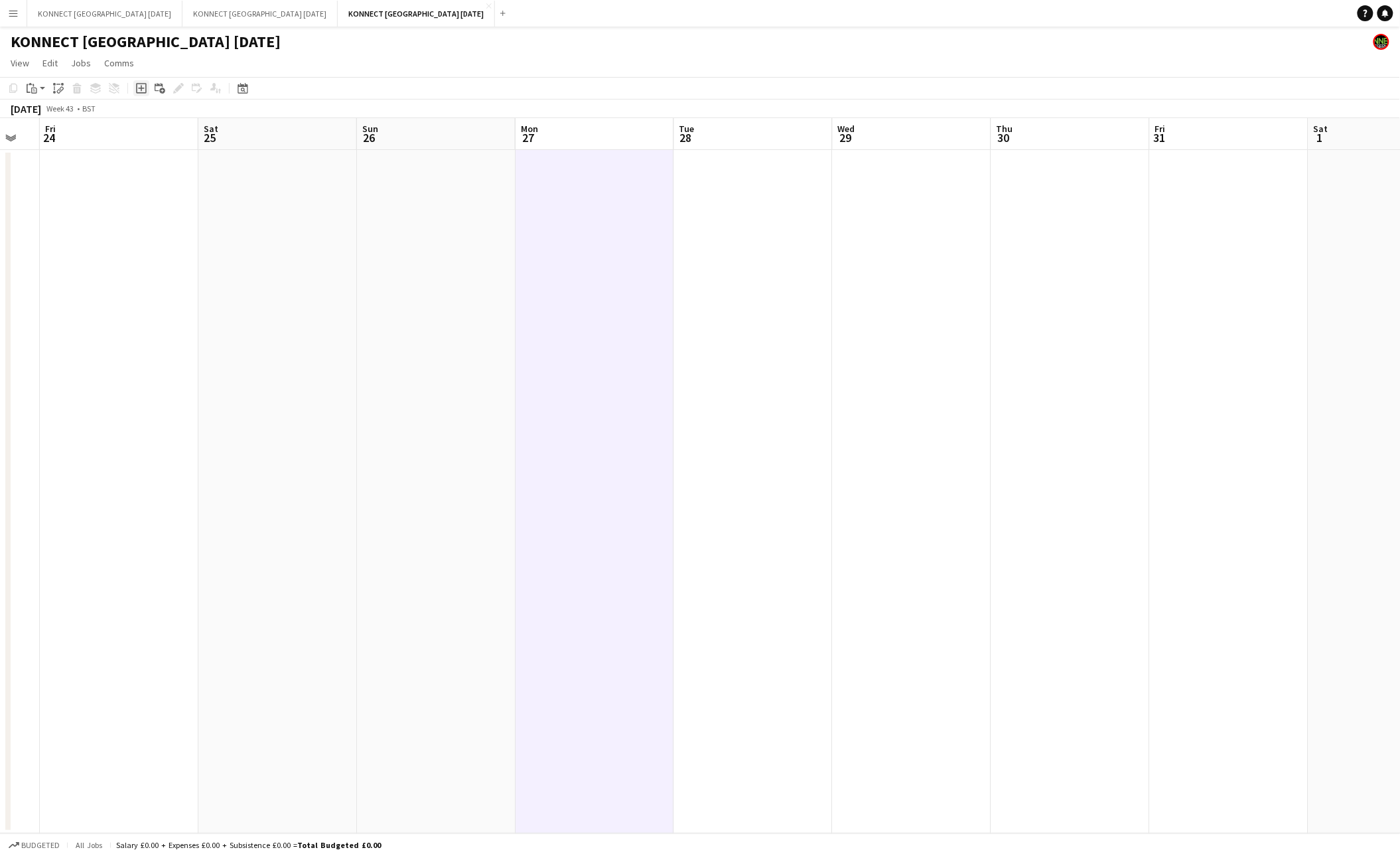
click at [142, 92] on icon "Add job" at bounding box center [141, 88] width 10 height 10
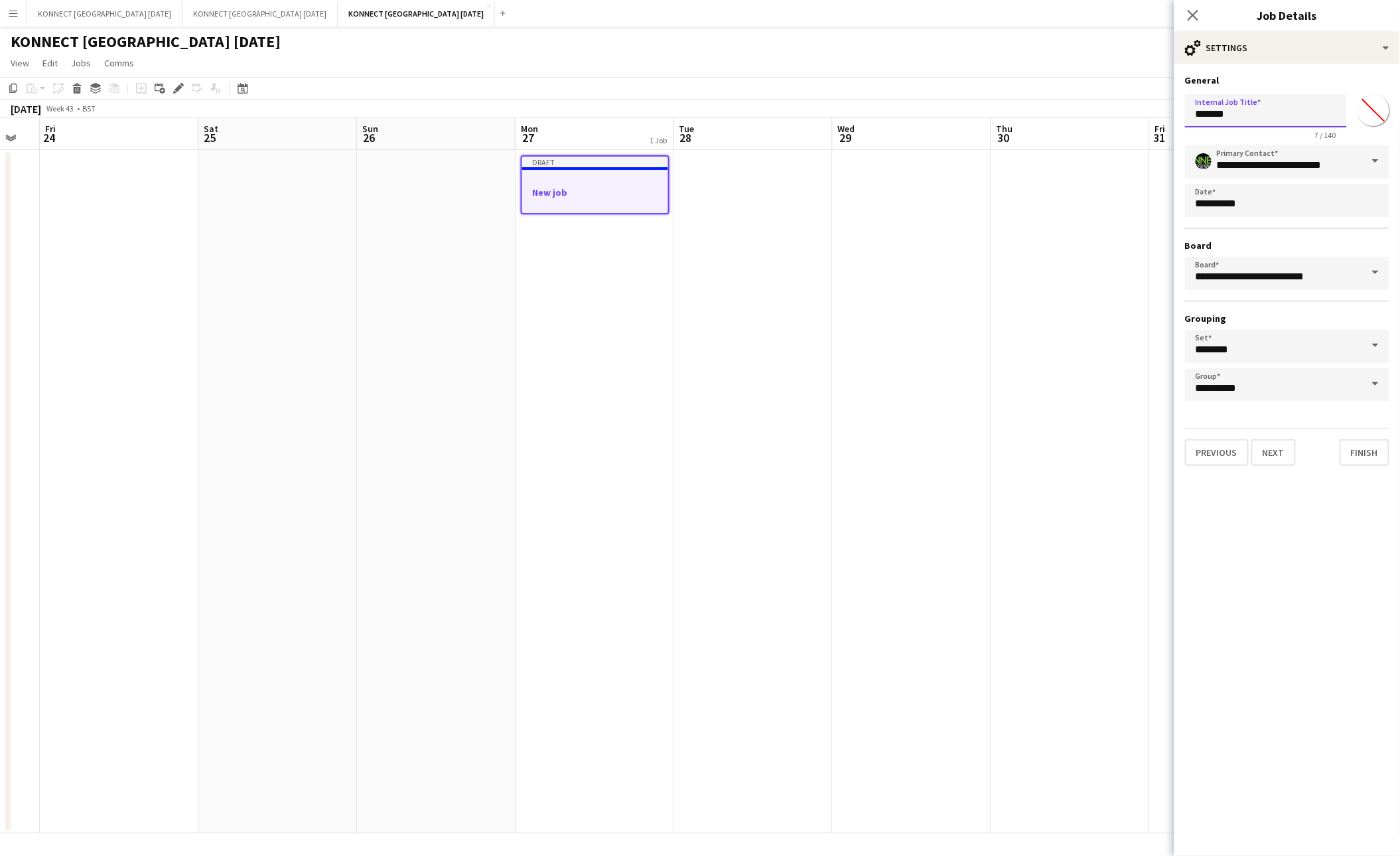
click at [1245, 119] on input "*******" at bounding box center [1266, 111] width 162 height 33
type input "**********"
click at [1362, 124] on input "*******" at bounding box center [1373, 110] width 48 height 48
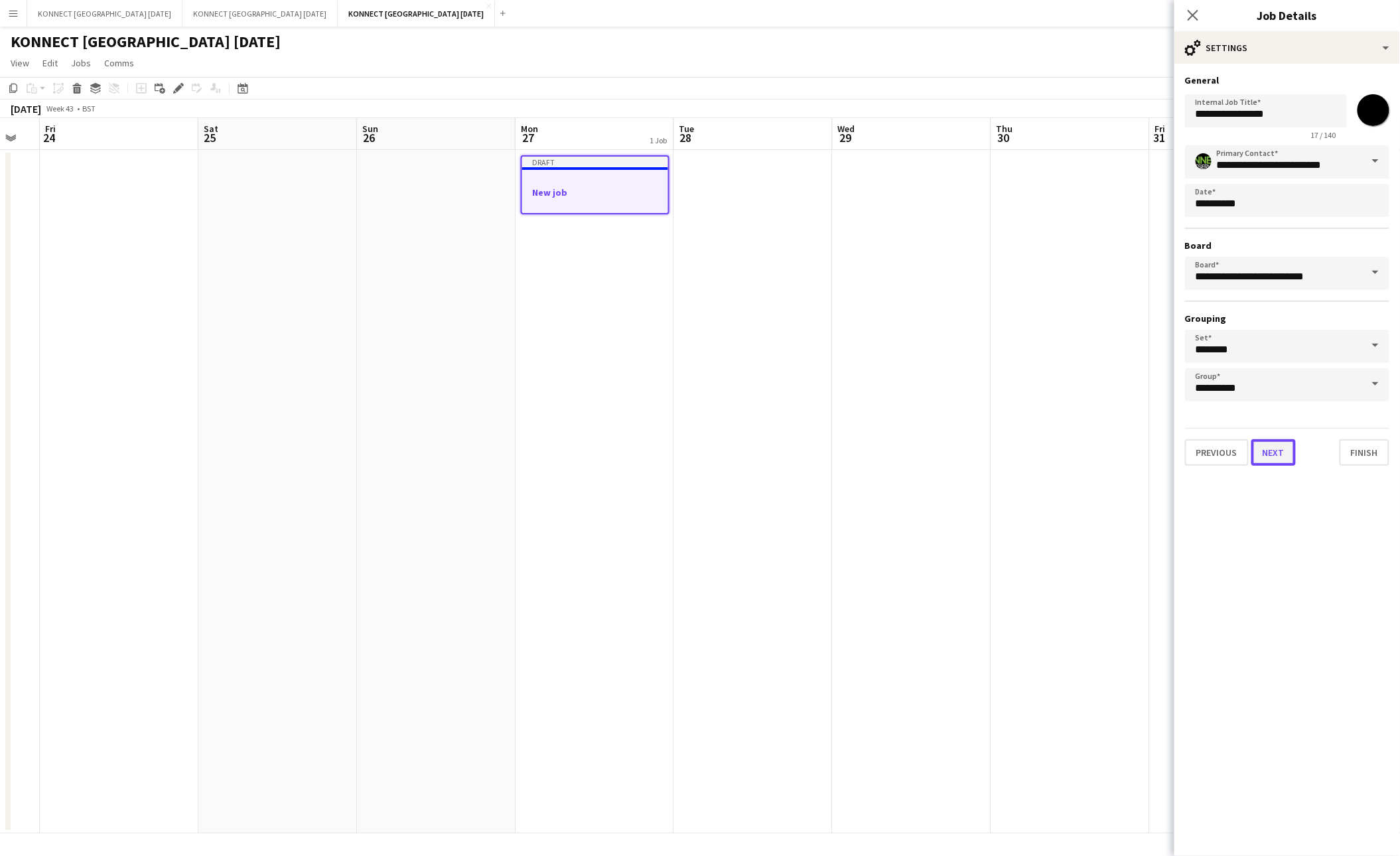
type input "*******"
click at [1266, 448] on button "Next" at bounding box center [1273, 452] width 45 height 26
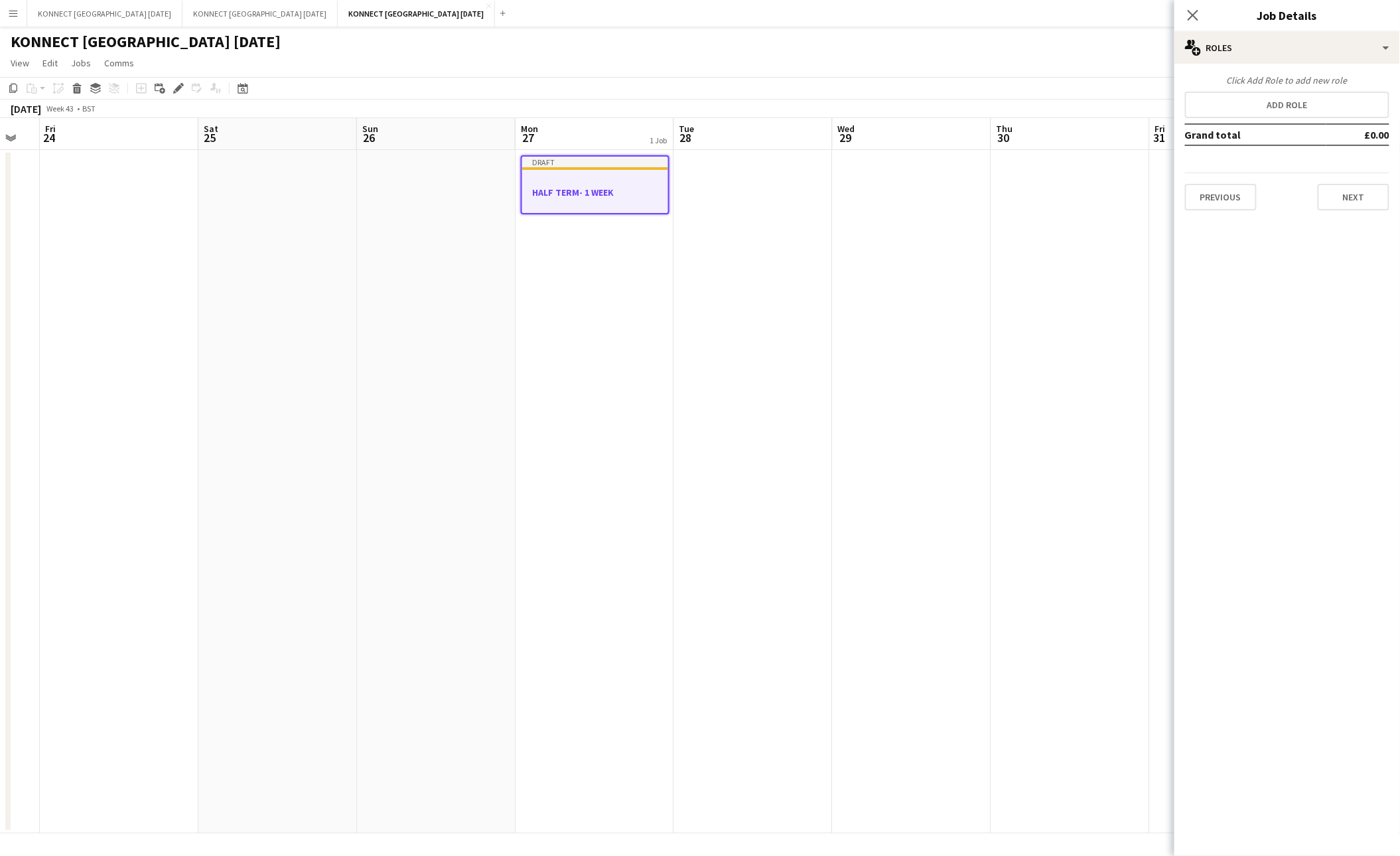
click at [1039, 348] on app-date-cell at bounding box center [1070, 491] width 159 height 684
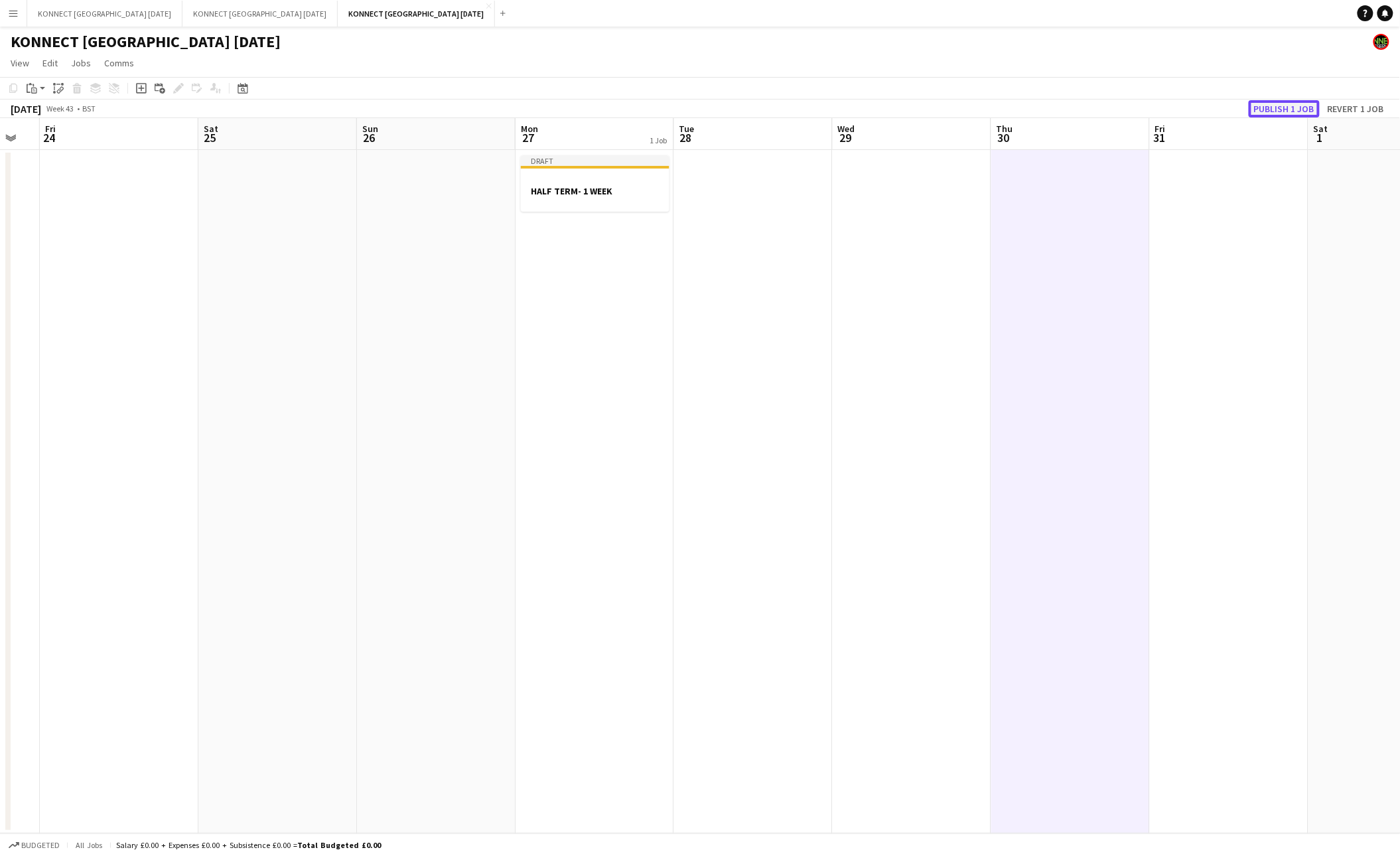
click at [1271, 102] on button "Publish 1 job" at bounding box center [1284, 109] width 71 height 17
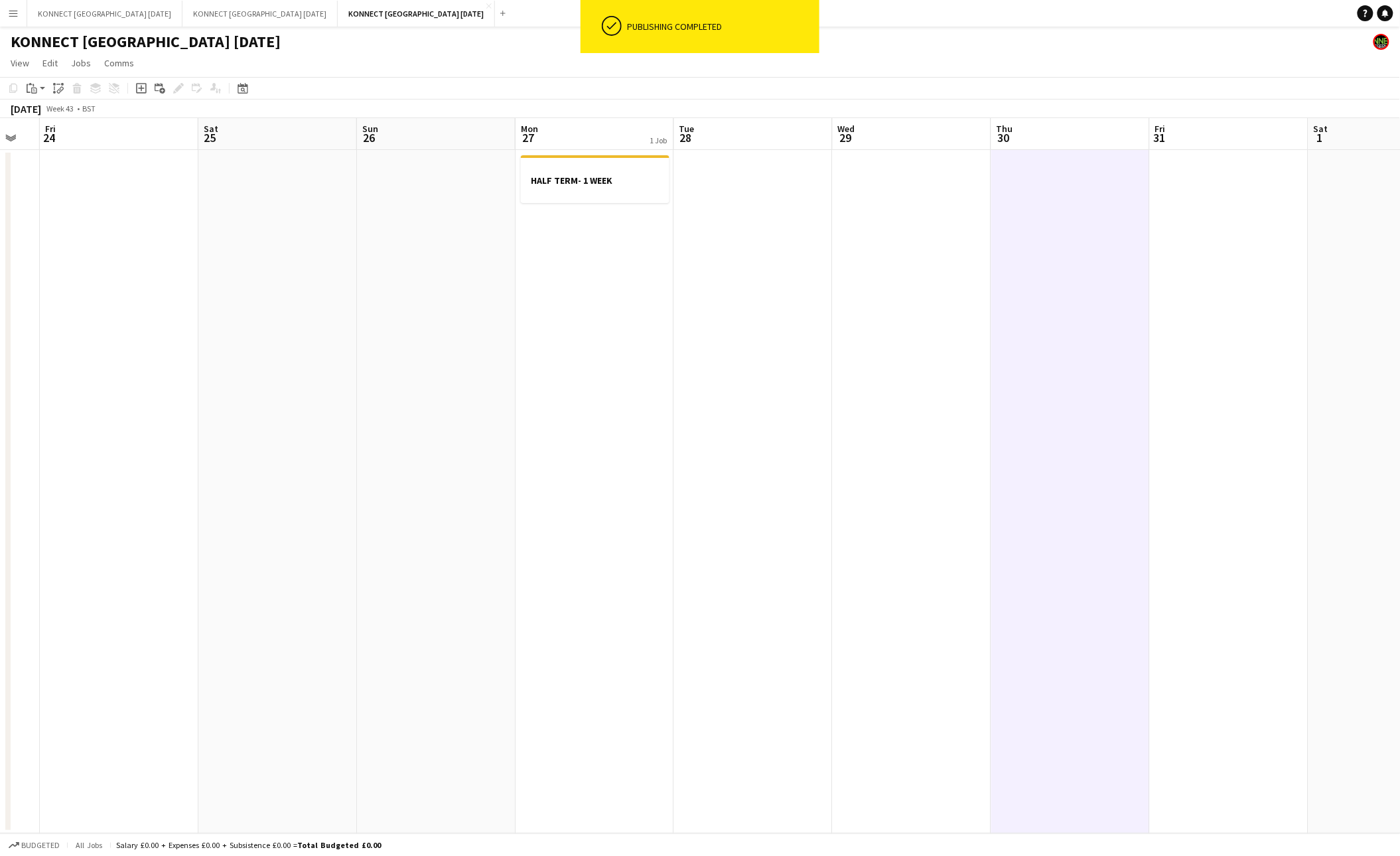
click at [1061, 353] on app-date-cell at bounding box center [1070, 491] width 159 height 684
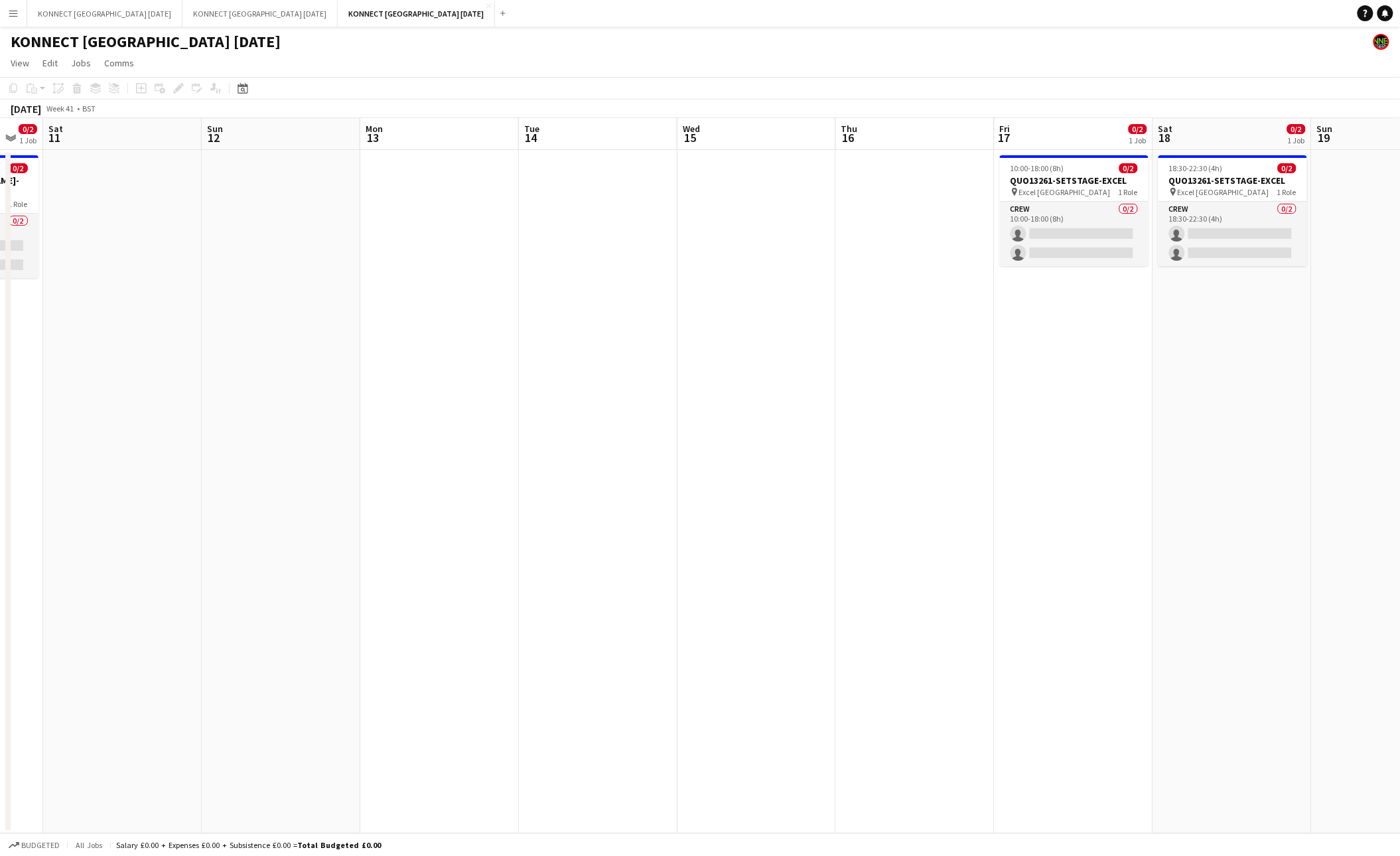
scroll to position [0, 333]
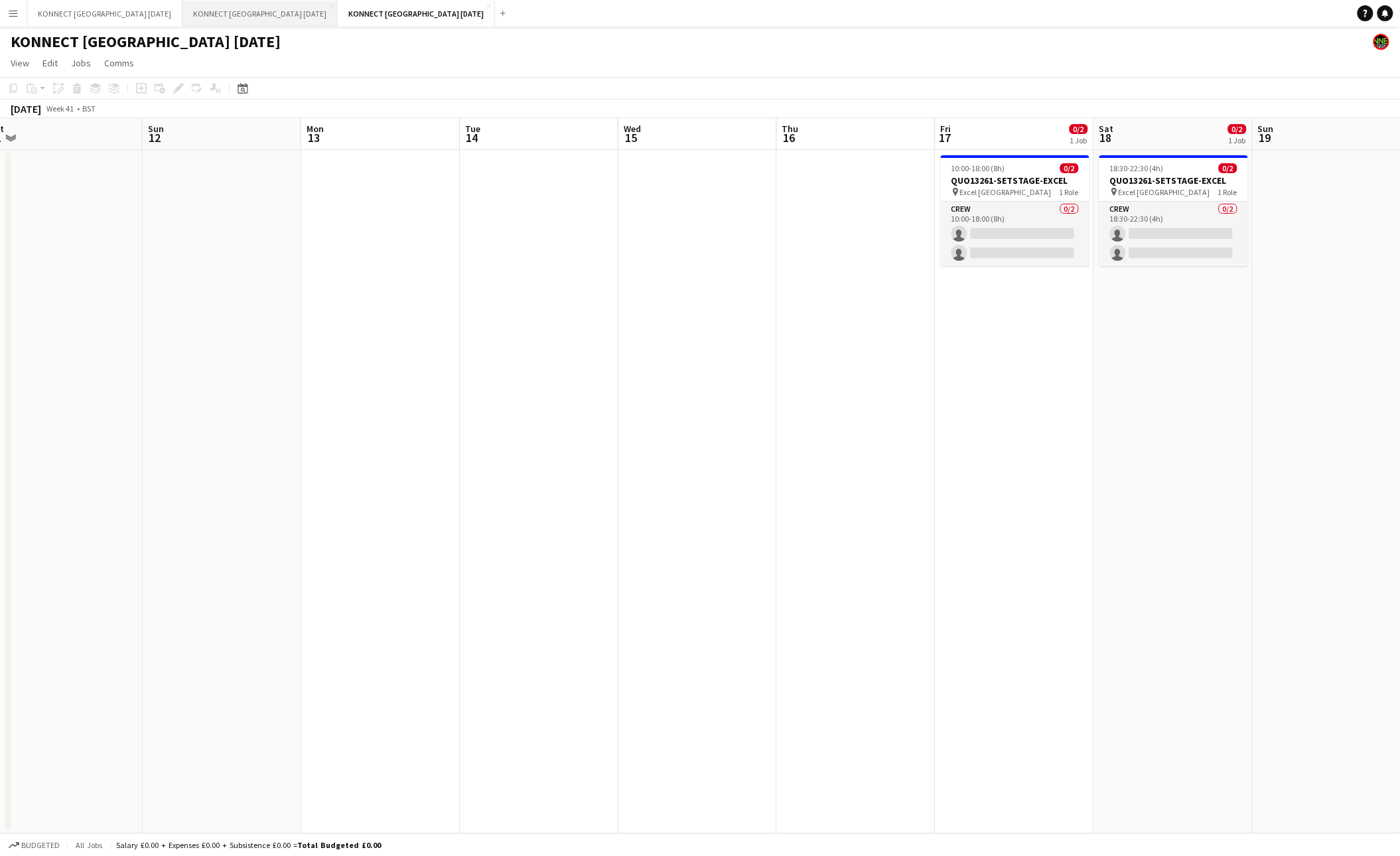
click at [272, 19] on button "KONNECT [GEOGRAPHIC_DATA] [DATE] Close" at bounding box center [260, 13] width 155 height 26
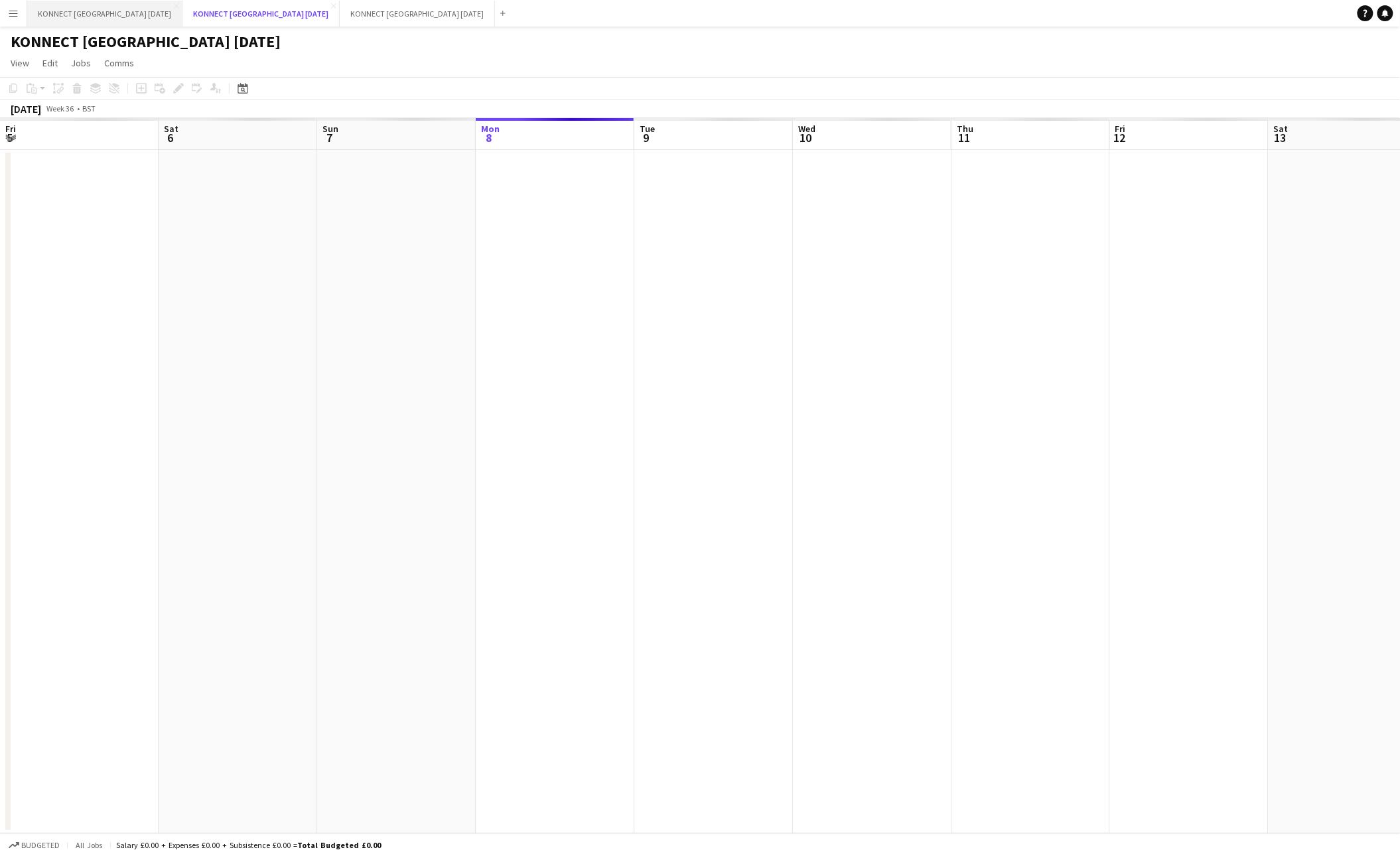
scroll to position [0, 317]
click at [103, 19] on button "KONNECT [GEOGRAPHIC_DATA] [DATE] Close" at bounding box center [105, 13] width 155 height 26
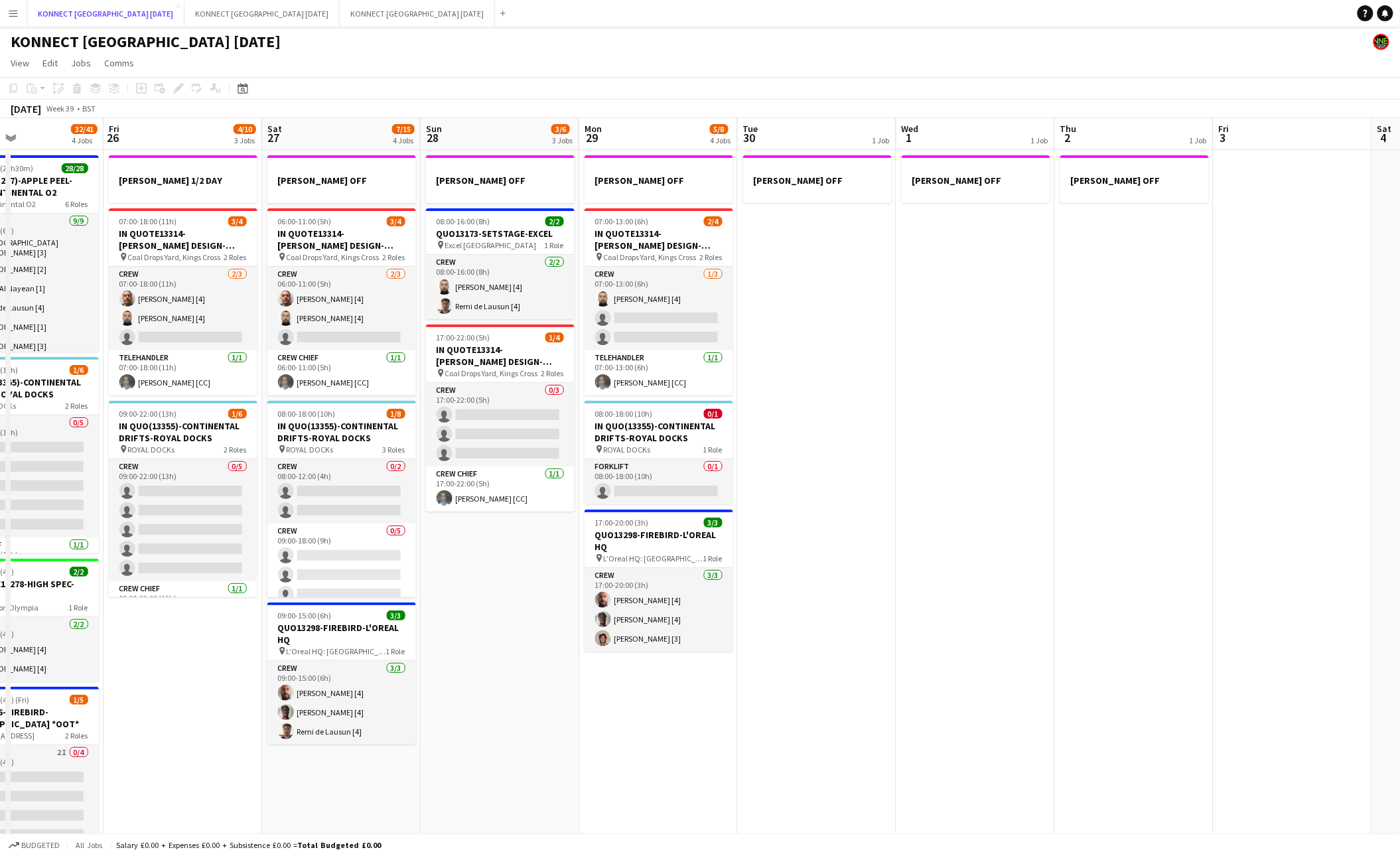
scroll to position [0, 371]
click at [1013, 526] on app-date-cell "[PERSON_NAME] OFF" at bounding box center [976, 820] width 159 height 1340
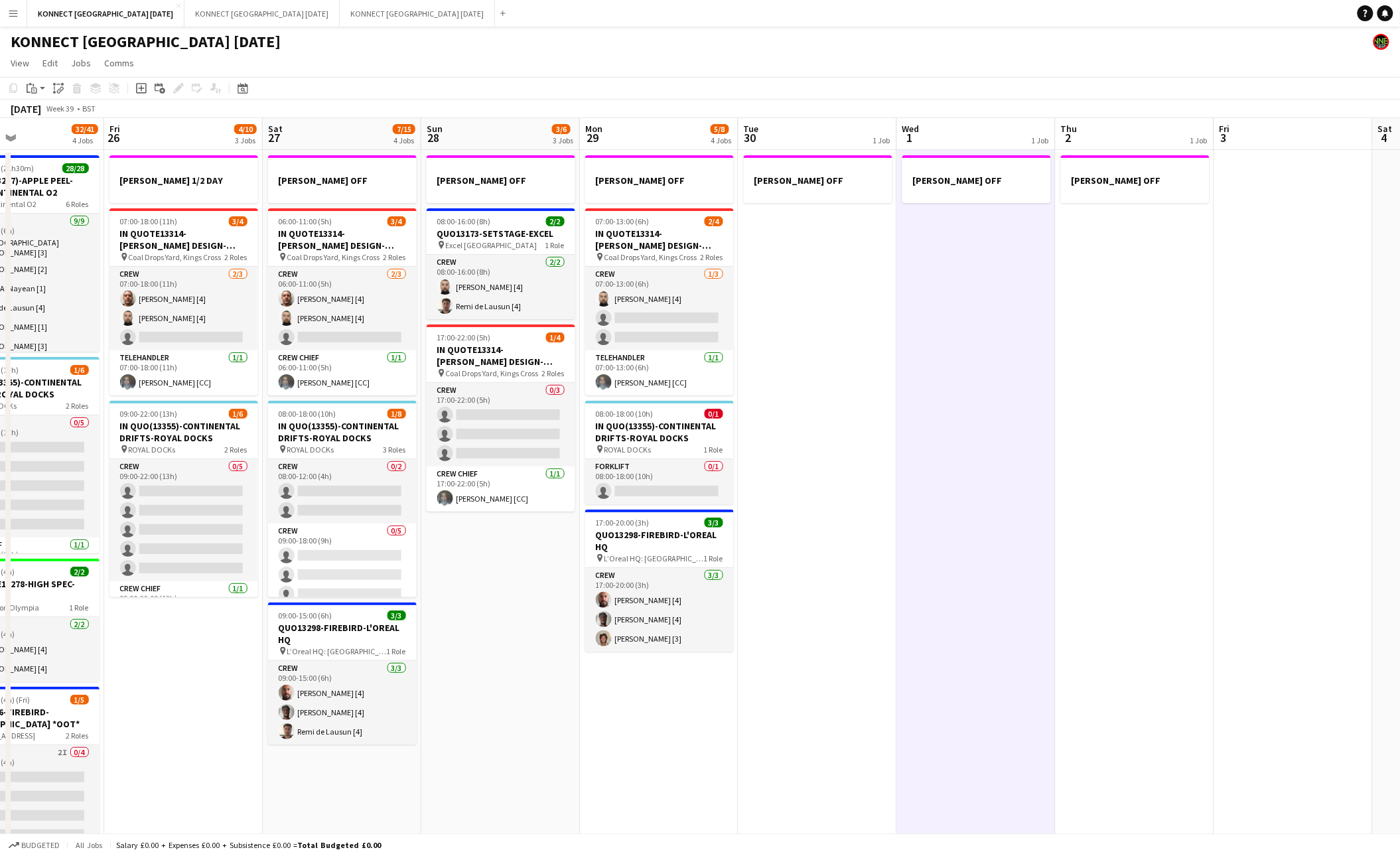
click at [1013, 526] on app-date-cell "[PERSON_NAME] OFF" at bounding box center [976, 820] width 159 height 1340
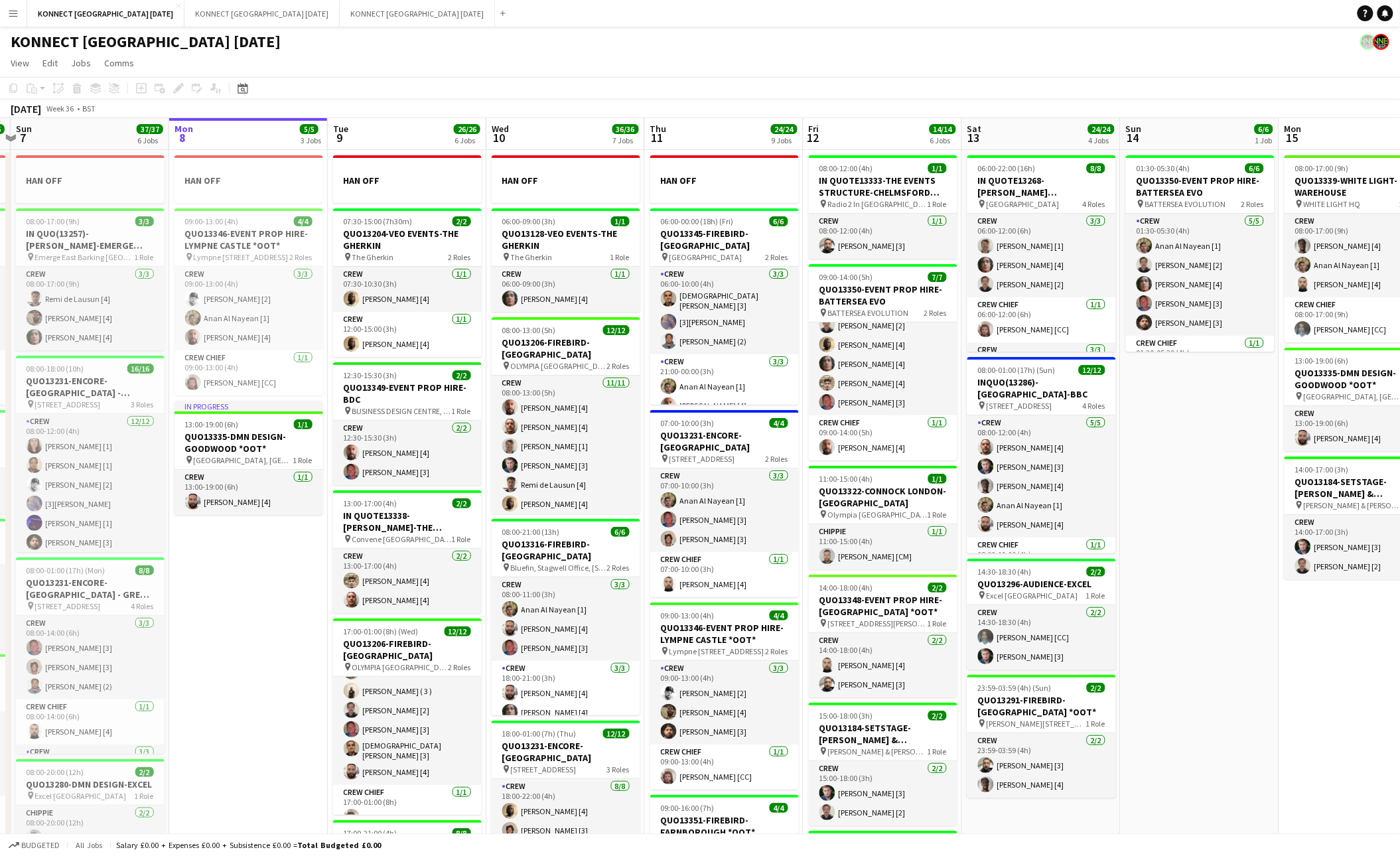
scroll to position [0, 449]
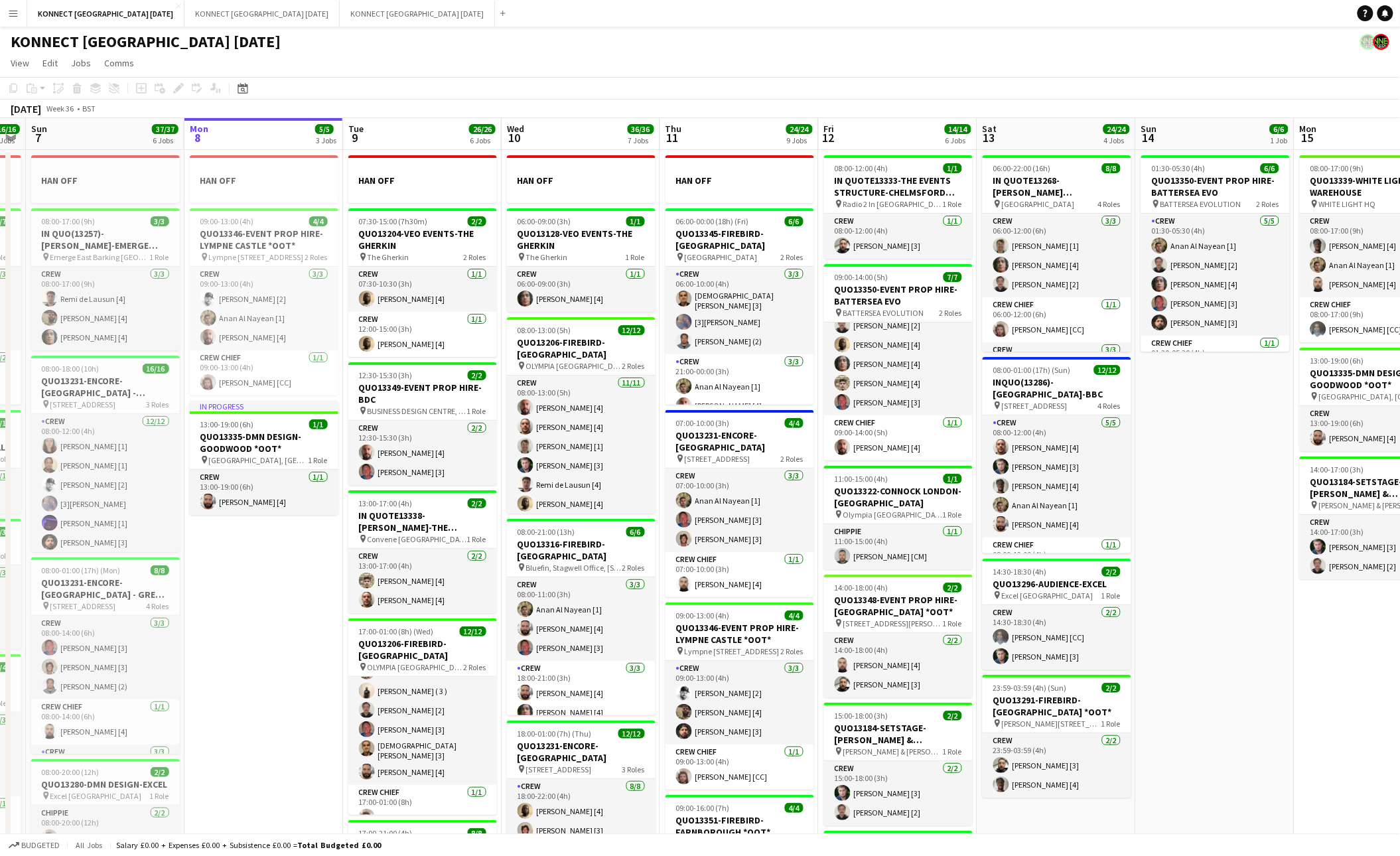
click at [681, 67] on app-page-menu "View Day view expanded Day view collapsed Month view Date picker Jump to [DATE]…" at bounding box center [700, 64] width 1400 height 25
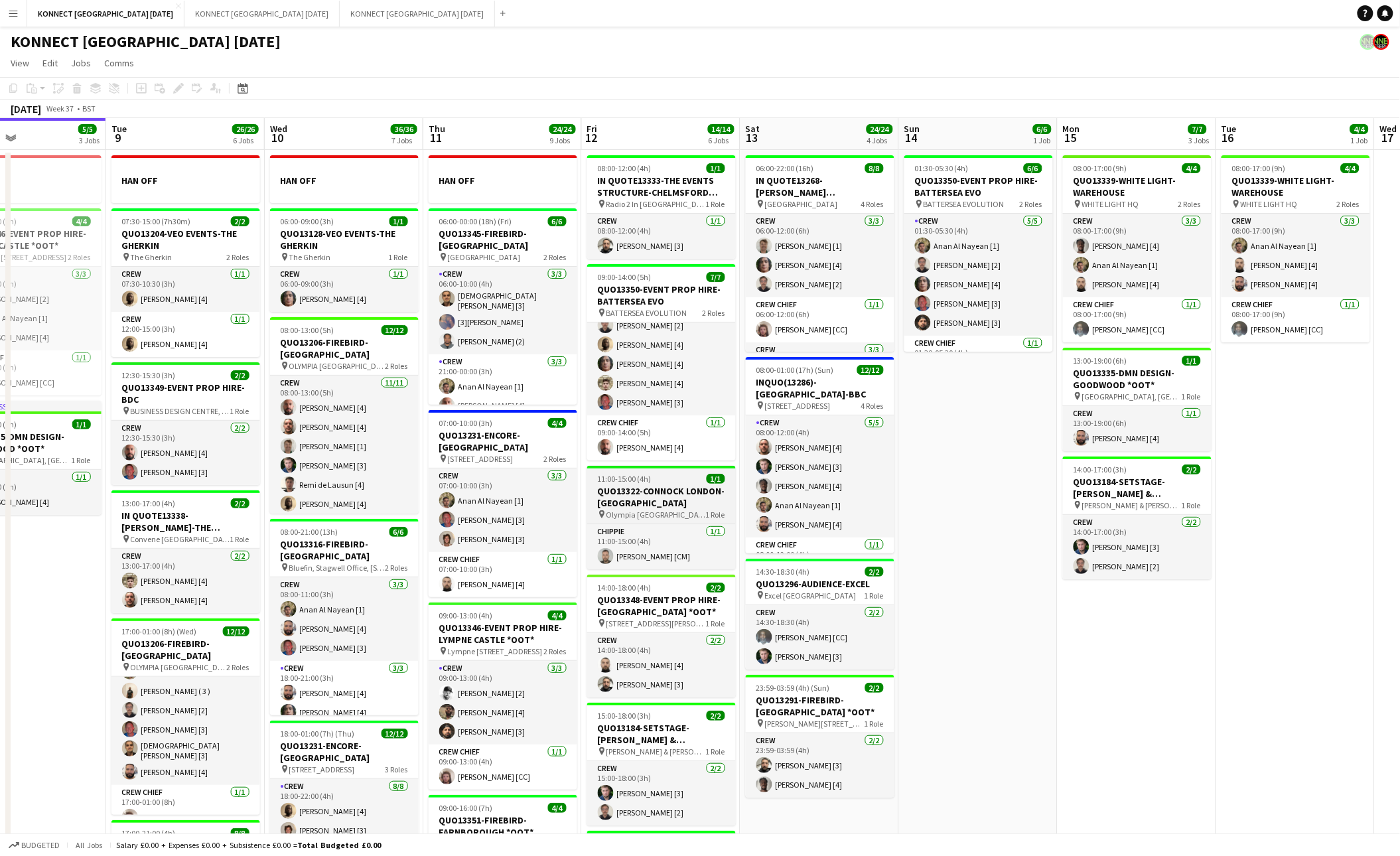
click at [656, 499] on h3 "QUO13322-CONNOCK LONDON-[GEOGRAPHIC_DATA]" at bounding box center [661, 497] width 148 height 24
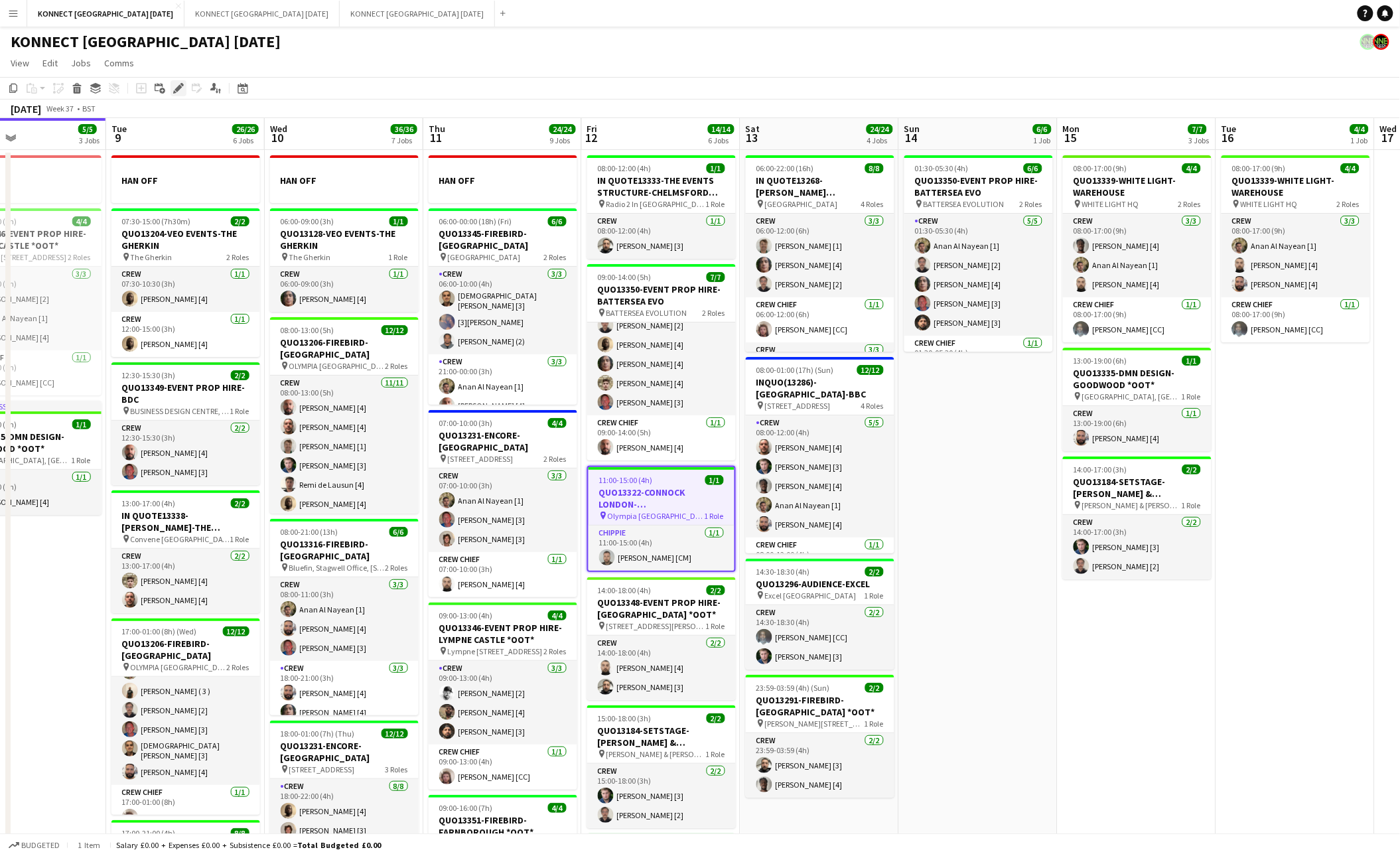
click at [175, 86] on icon "Edit" at bounding box center [178, 88] width 10 height 10
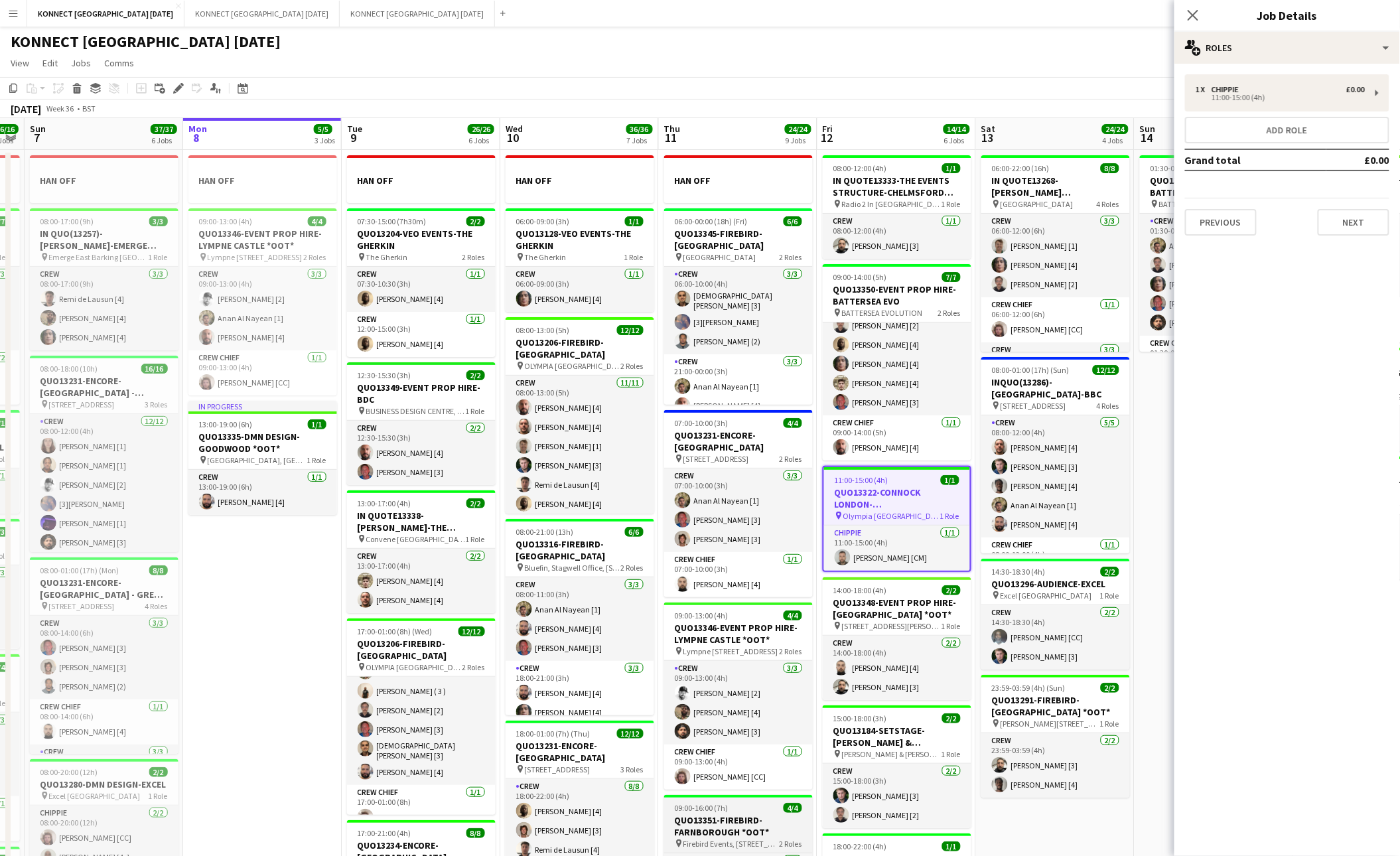
scroll to position [0, 412]
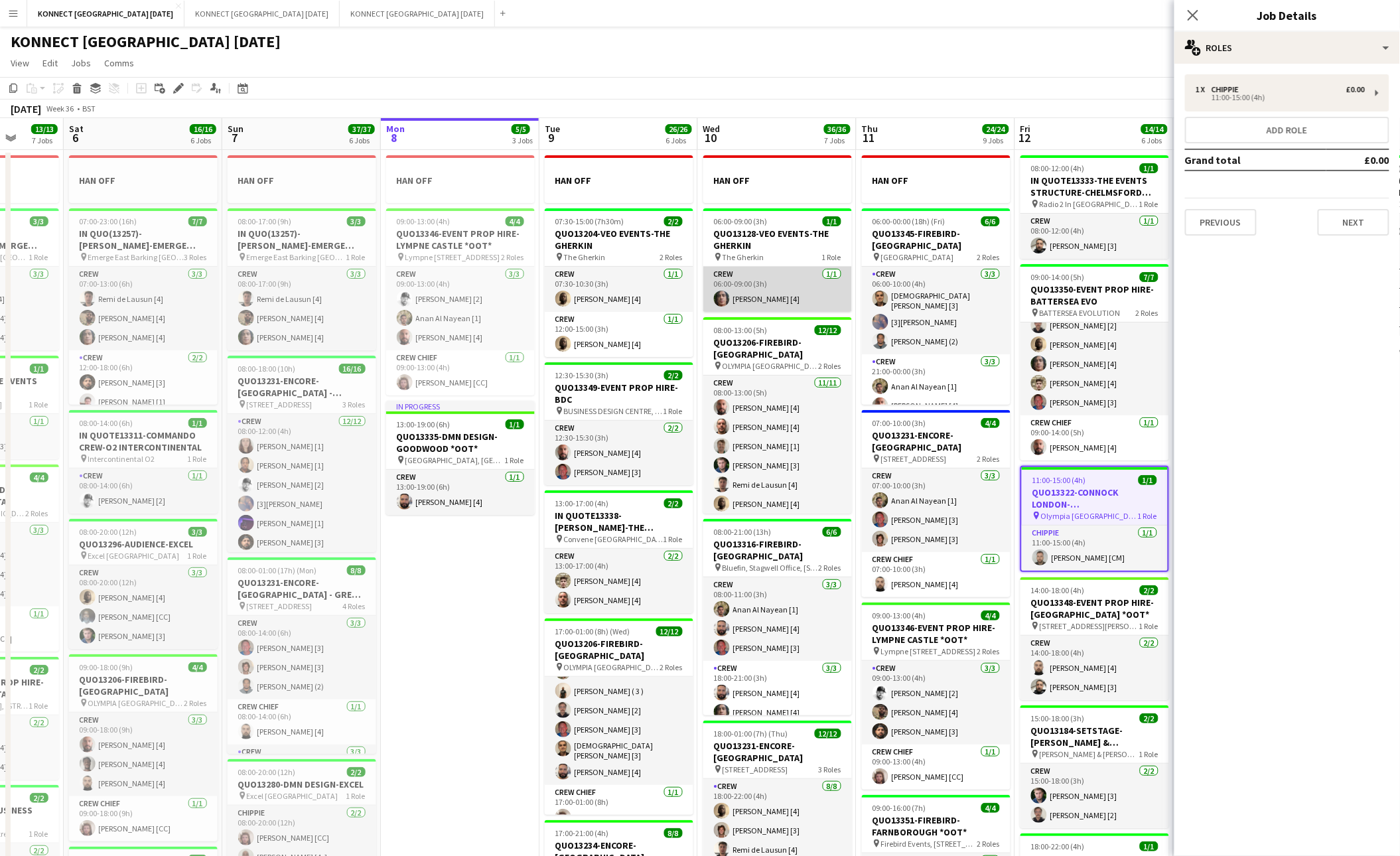
click at [760, 305] on app-card-role "Crew [DATE] 06:00-09:00 (3h) [PERSON_NAME] [4]" at bounding box center [777, 289] width 148 height 45
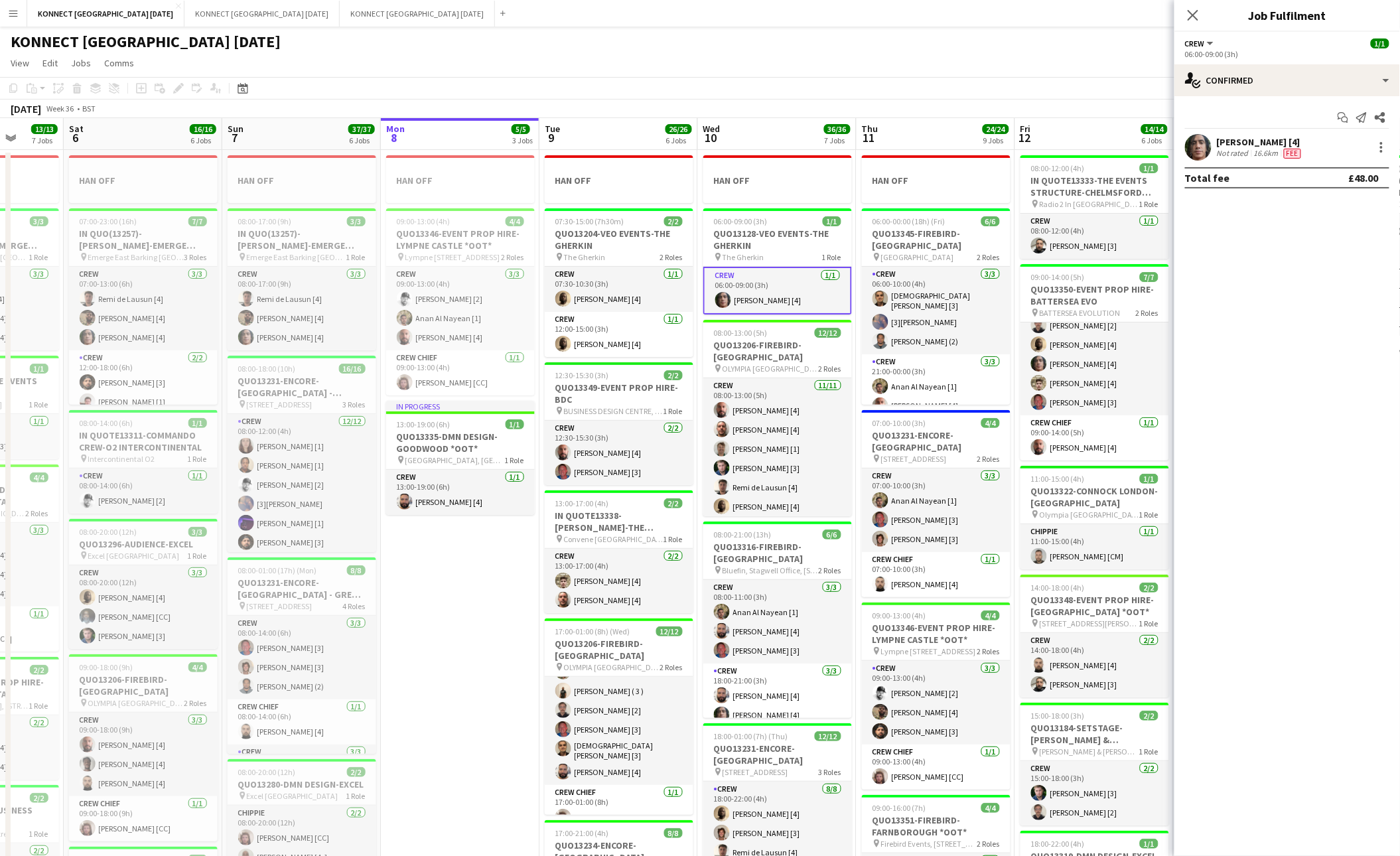
click at [1268, 148] on div "16.6km" at bounding box center [1266, 153] width 30 height 10
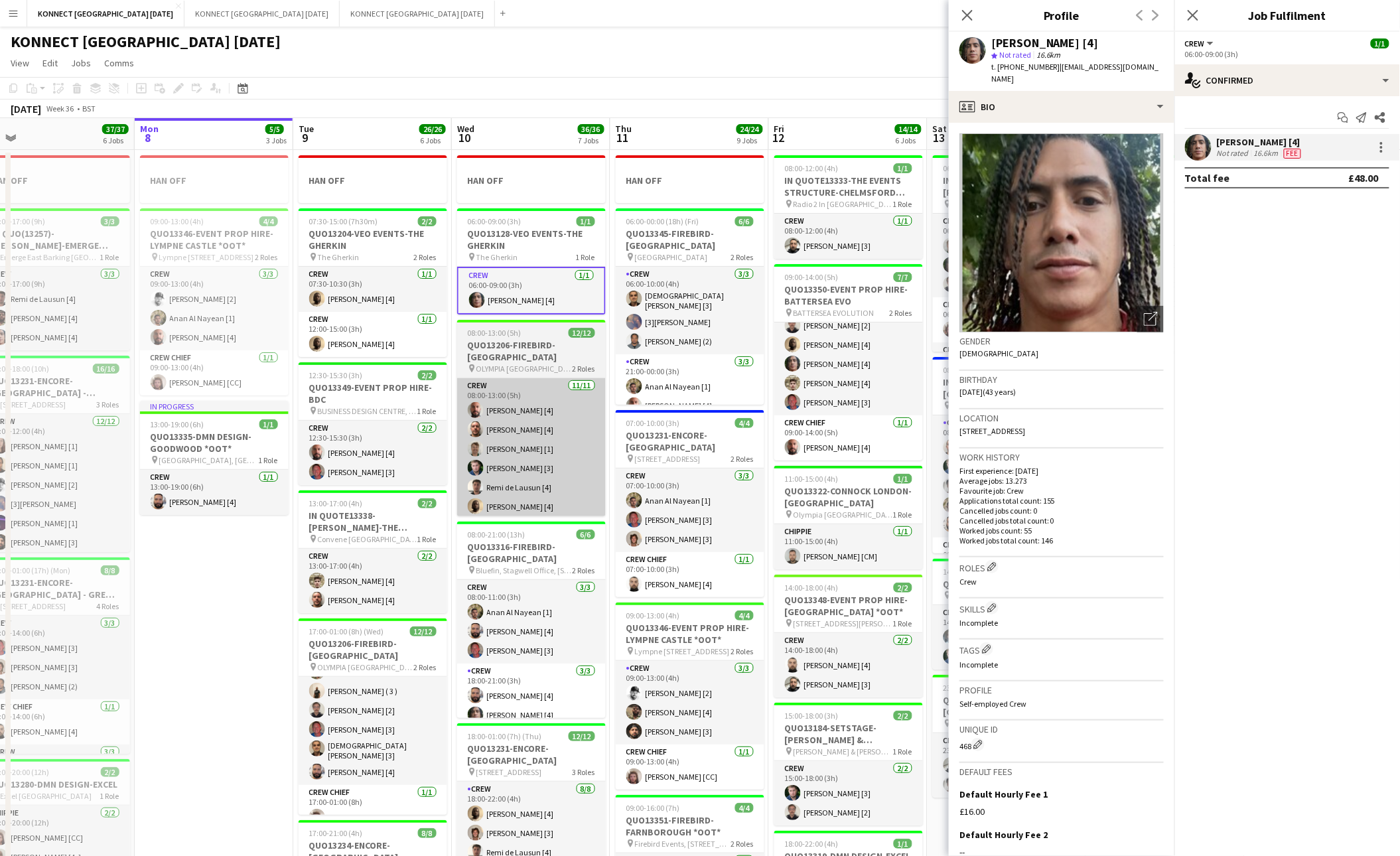
scroll to position [0, 407]
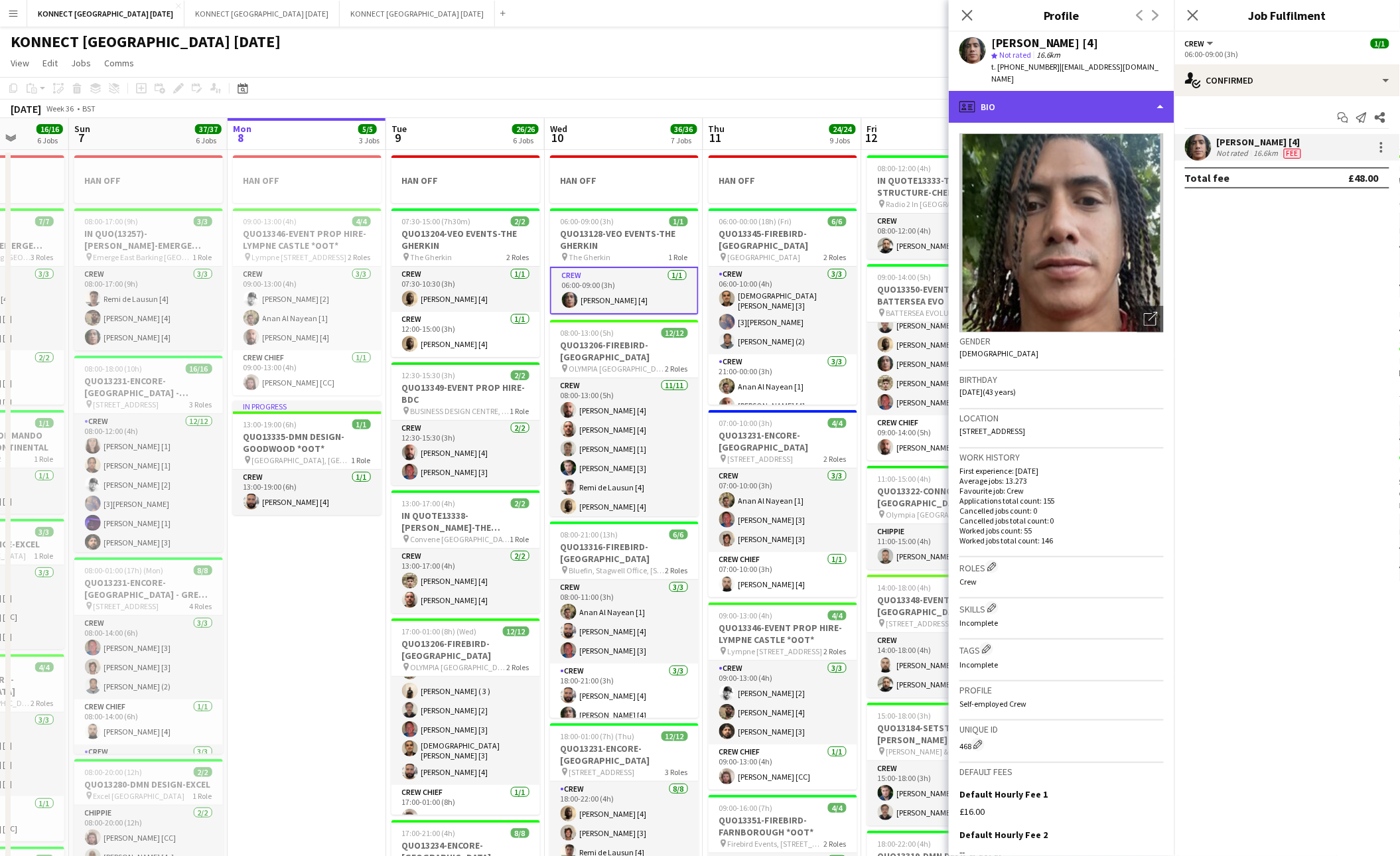
click at [1044, 91] on div "profile Bio" at bounding box center [1061, 107] width 226 height 32
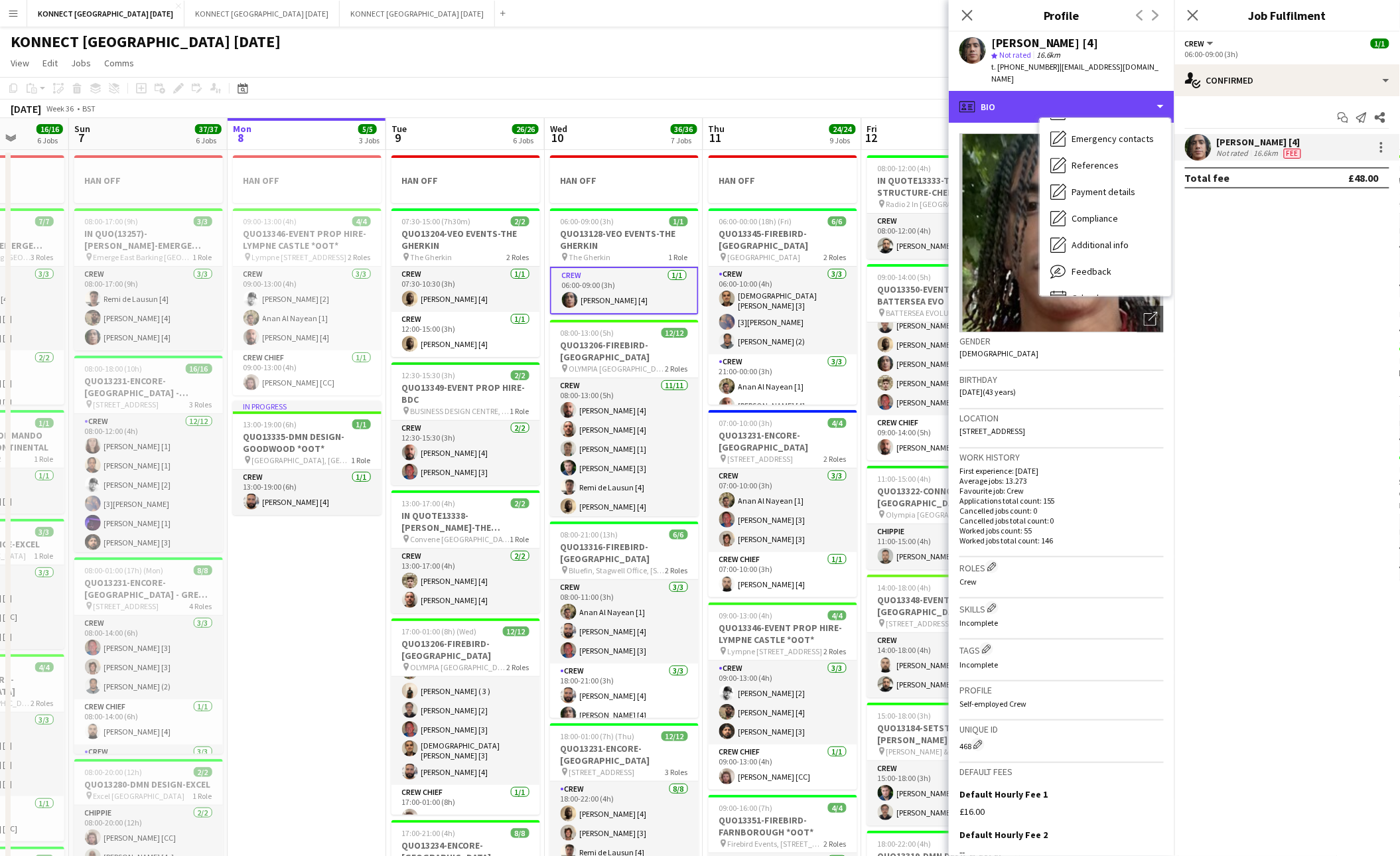
scroll to position [125, 0]
click at [974, 806] on div "£16.00" at bounding box center [1061, 811] width 204 height 12
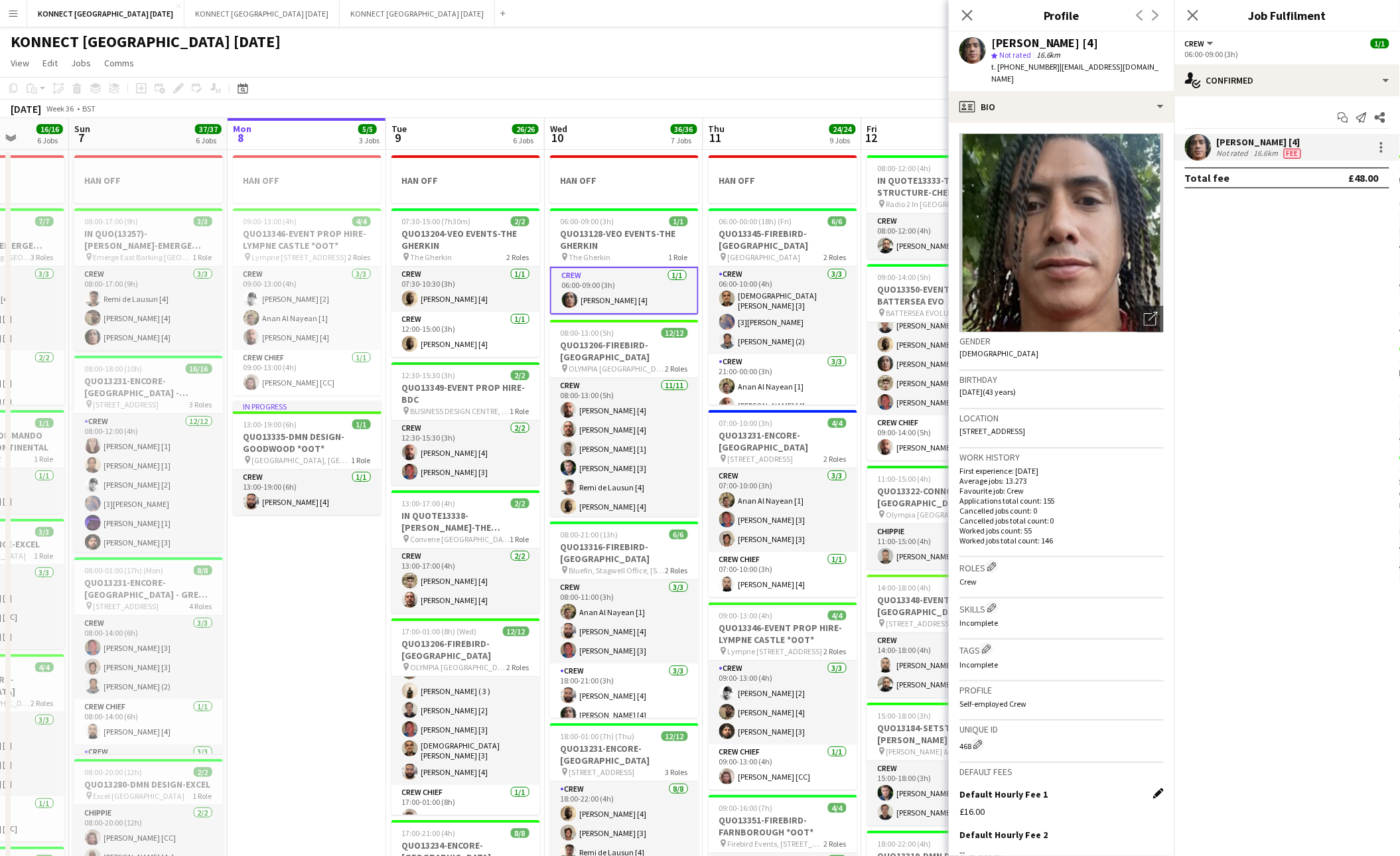
click at [1155, 788] on app-icon "Edit this field" at bounding box center [1158, 793] width 10 height 10
click at [986, 809] on input "******" at bounding box center [1061, 823] width 204 height 33
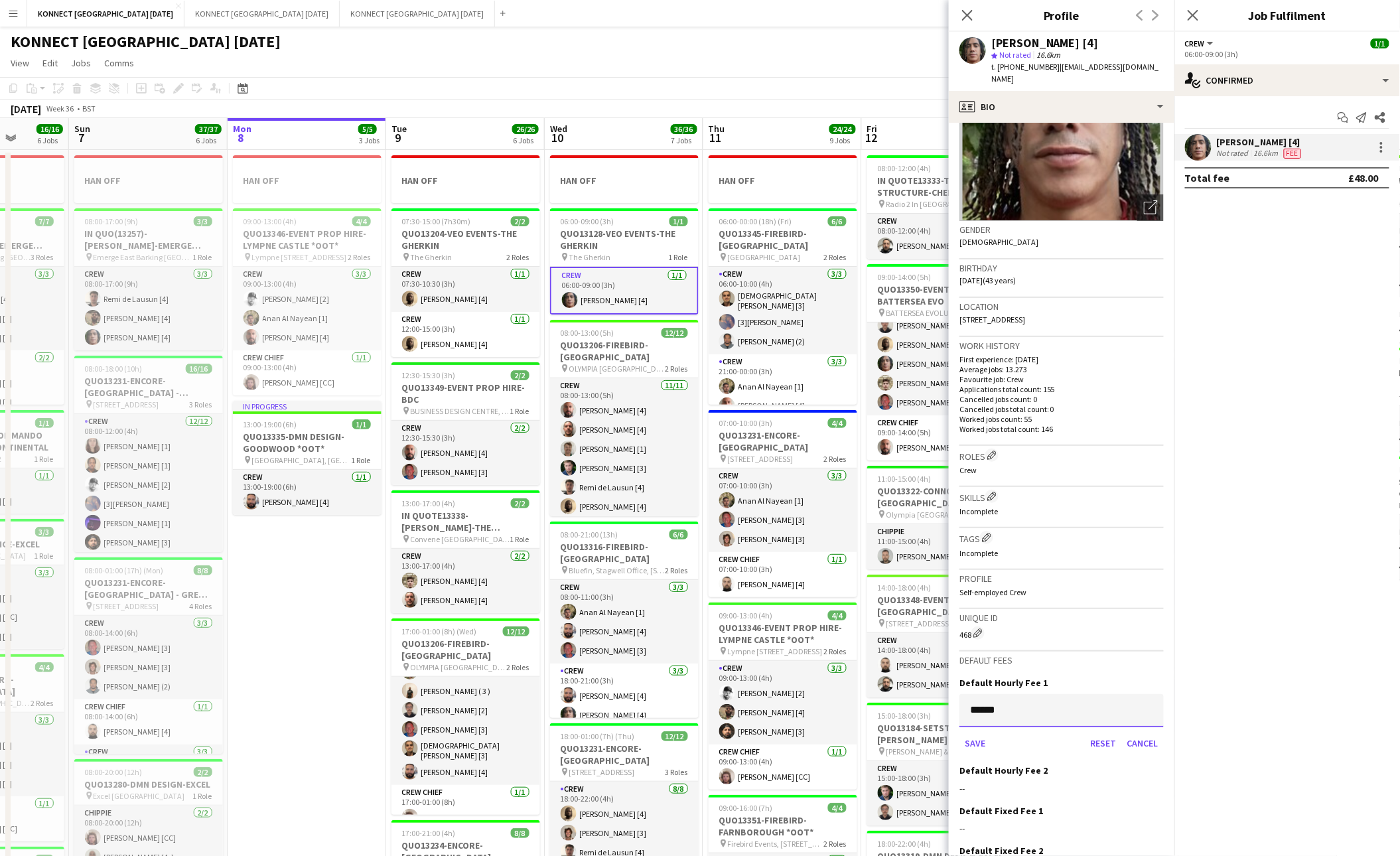
scroll to position [173, 0]
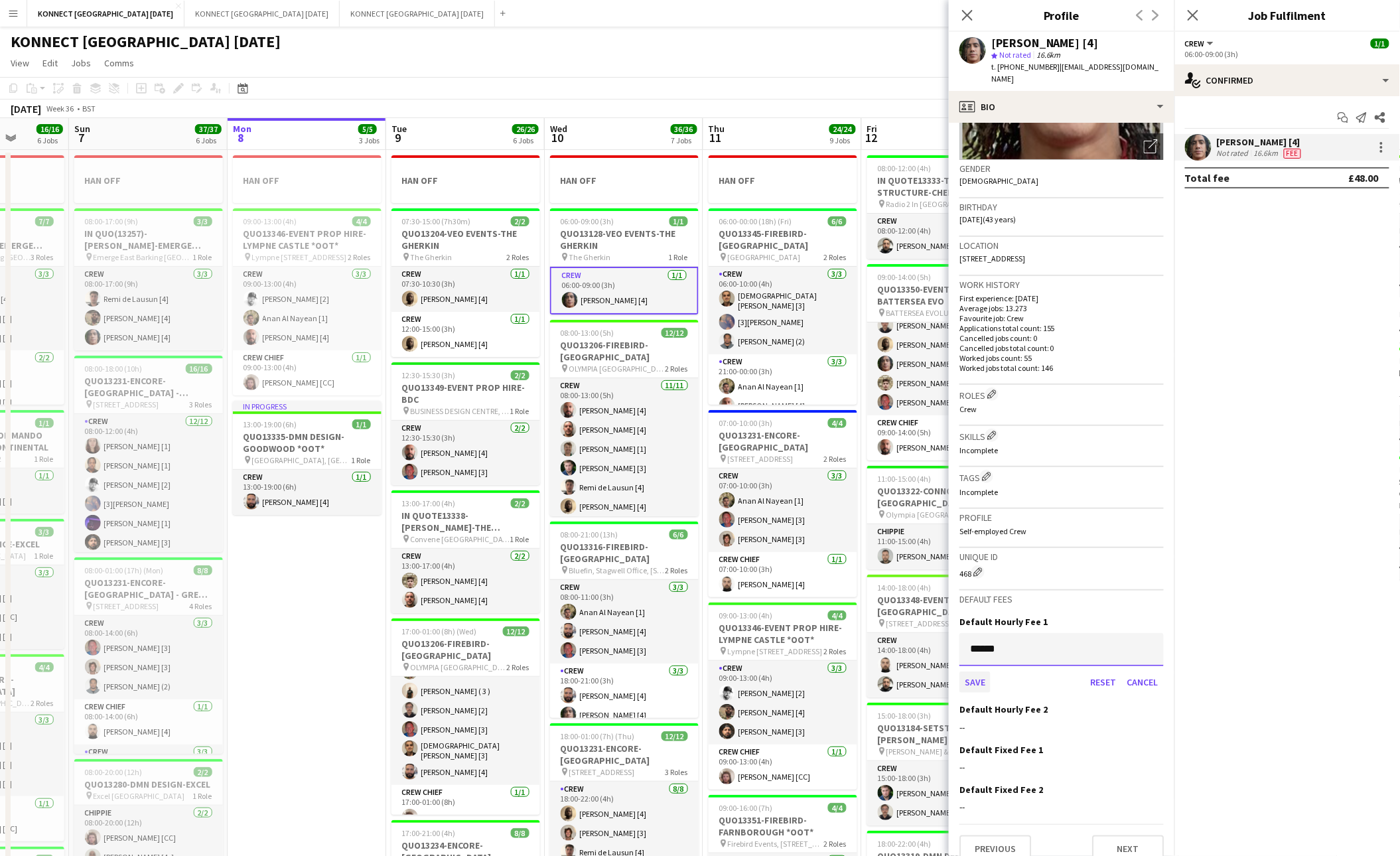
type input "******"
click at [974, 672] on button "Save" at bounding box center [975, 682] width 31 height 21
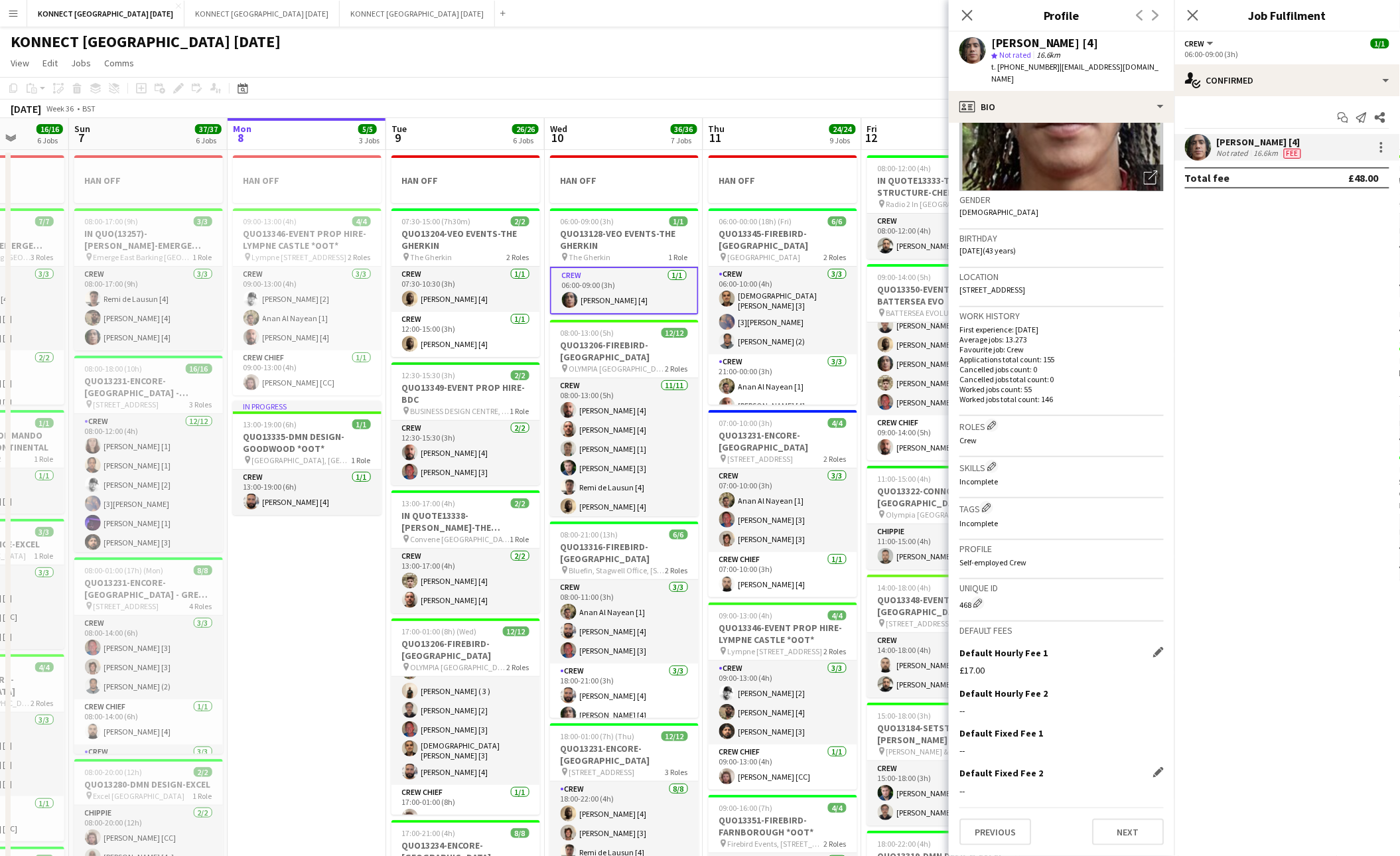
scroll to position [125, 0]
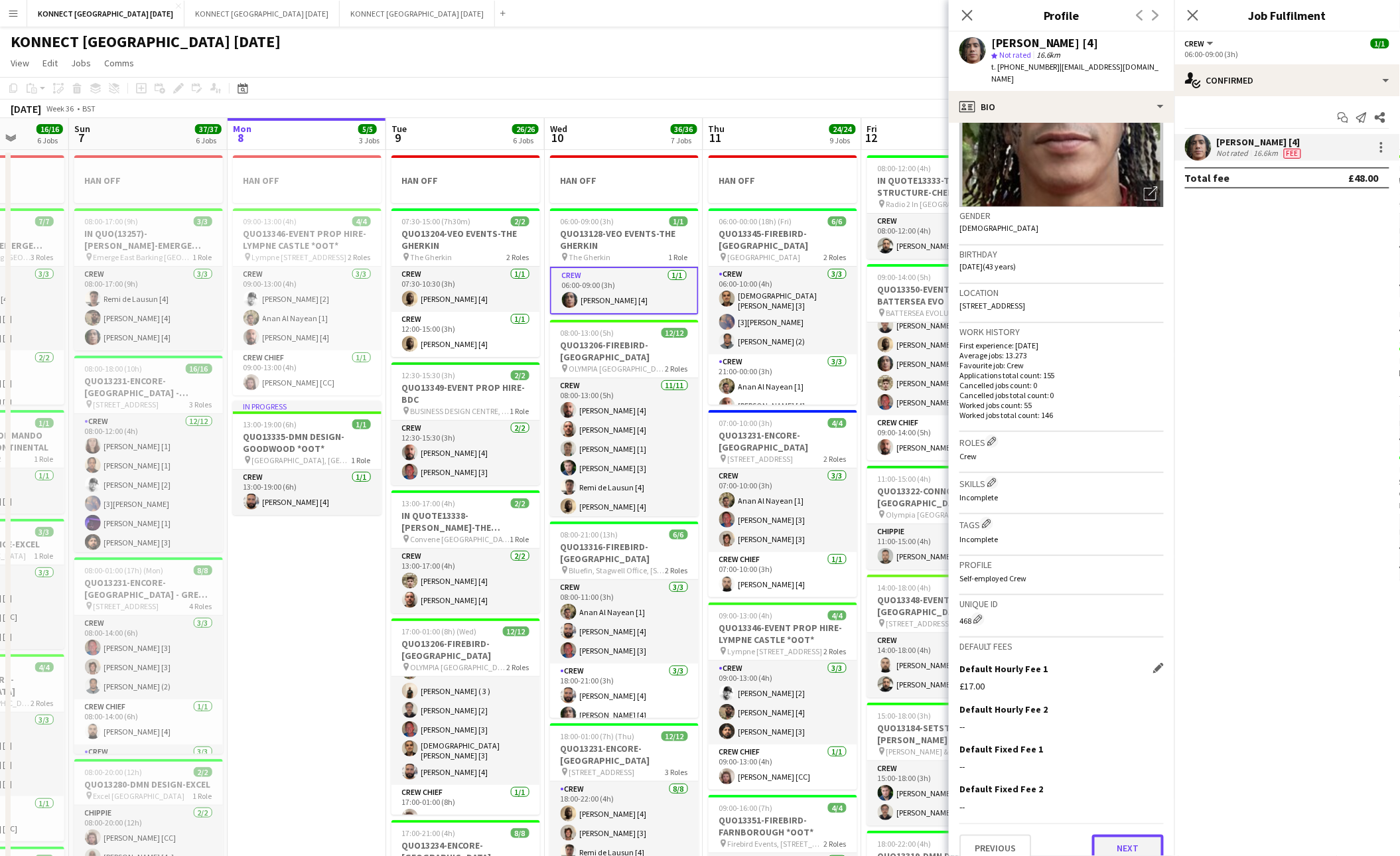
click at [1102, 842] on button "Next" at bounding box center [1128, 848] width 72 height 26
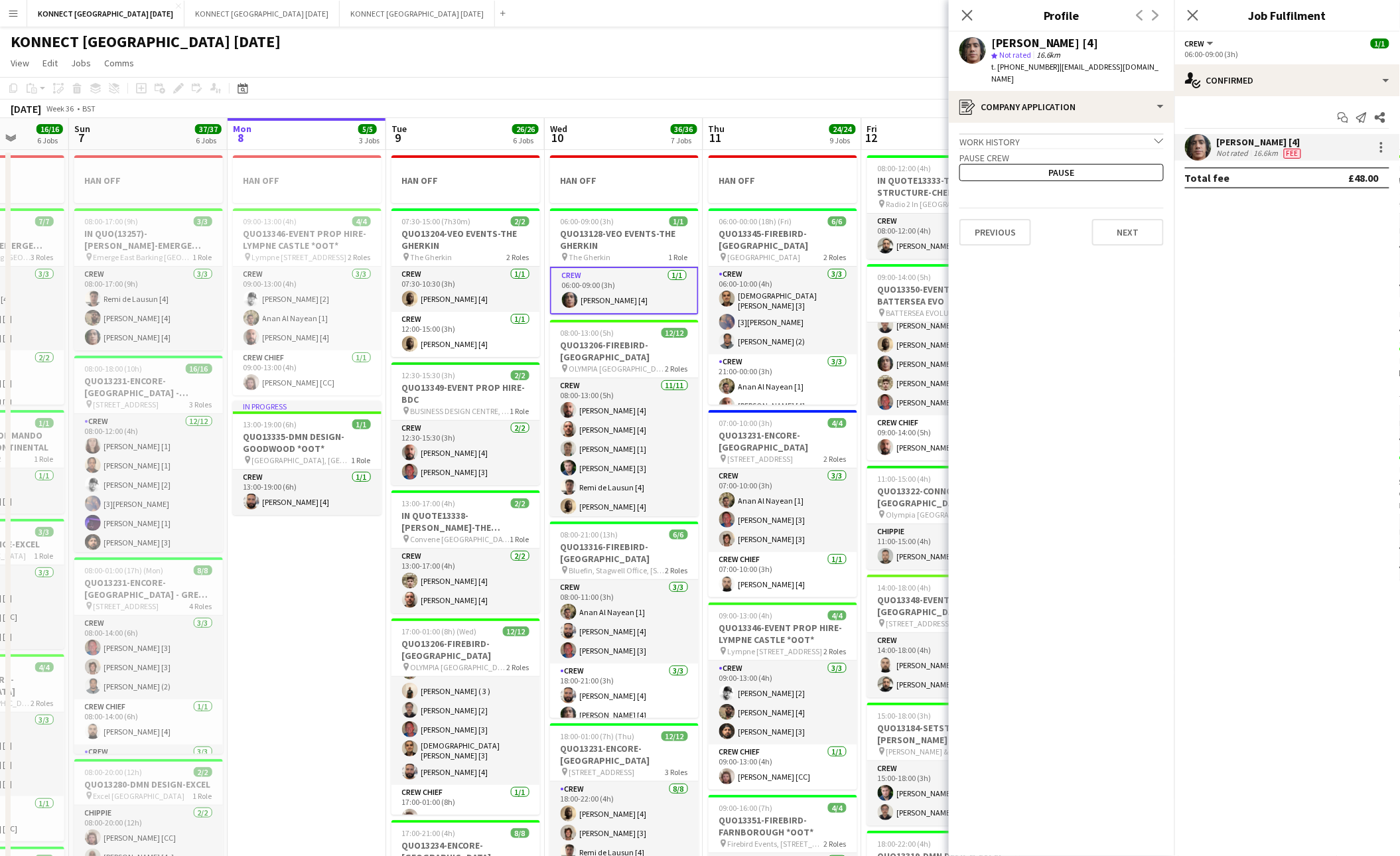
click at [739, 54] on app-page-menu "View Day view expanded Day view collapsed Month view Date picker Jump to [DATE]…" at bounding box center [700, 64] width 1400 height 25
